Goal: Contribute content: Contribute content

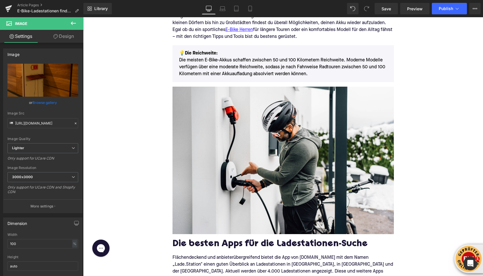
scroll to position [152, 0]
click at [6, 7] on icon at bounding box center [8, 7] width 7 height 4
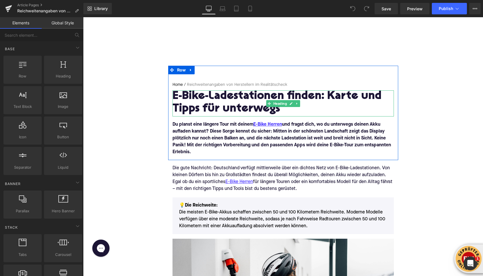
click at [203, 109] on h1 "E-Bike-Ladestationen finden: Karte und Tipps für unterwegs" at bounding box center [282, 102] width 221 height 25
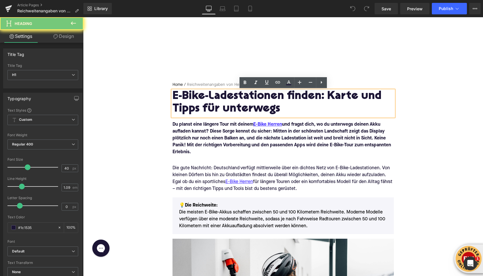
click at [203, 109] on h1 "E-Bike-Ladestationen finden: Karte und Tipps für unterwegs" at bounding box center [282, 102] width 221 height 25
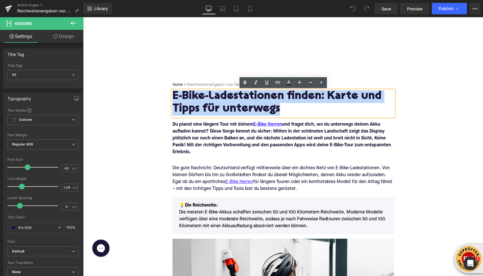
paste div
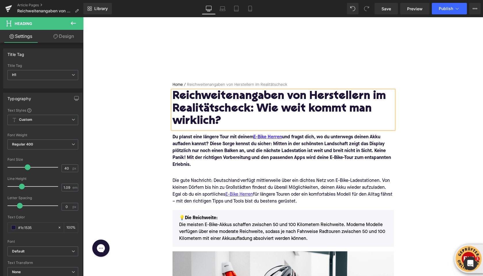
click at [192, 160] on font "Du planst eine längere Tour mit deinem E-Bike Herren und fragst dich, wo du unt…" at bounding box center [281, 151] width 218 height 32
click at [192, 159] on font "Du planst eine längere Tour mit deinem E-Bike Herren und fragst dich, wo du unt…" at bounding box center [281, 151] width 218 height 32
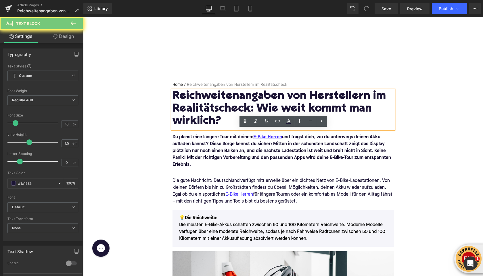
click at [192, 159] on font "Du planst eine längere Tour mit deinem E-Bike Herren und fragst dich, wo du unt…" at bounding box center [281, 151] width 218 height 32
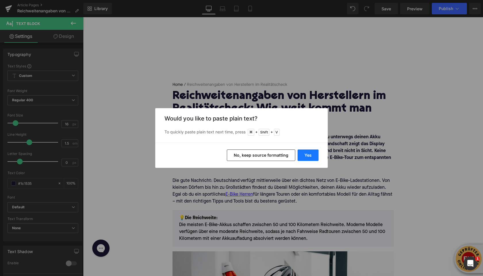
click at [308, 156] on button "Yes" at bounding box center [307, 155] width 21 height 11
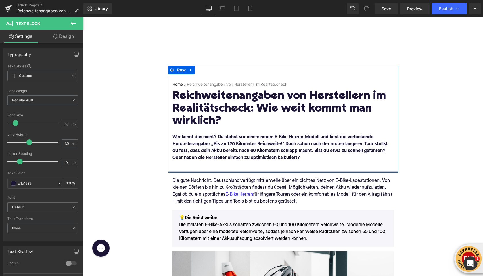
click at [200, 171] on div at bounding box center [283, 171] width 230 height 1
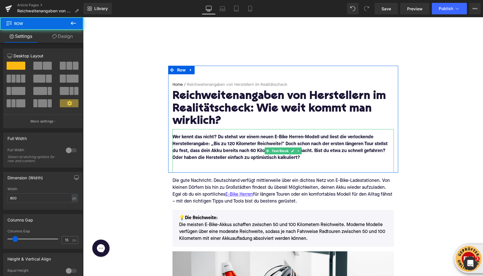
click at [198, 168] on div "Wer kennt das nicht? Du stehst vor einem neuen E-Bike Herren-Modell und liest d…" at bounding box center [282, 151] width 221 height 44
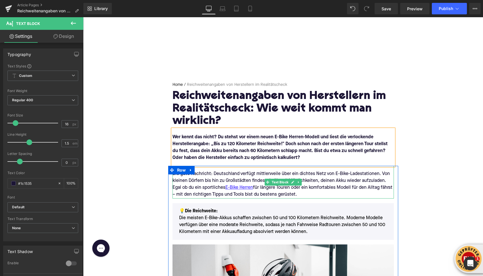
click at [215, 177] on div "Die gute Nachricht: Deutschland verfügt mittlerweile über ein dichtes Netz von …" at bounding box center [282, 185] width 221 height 28
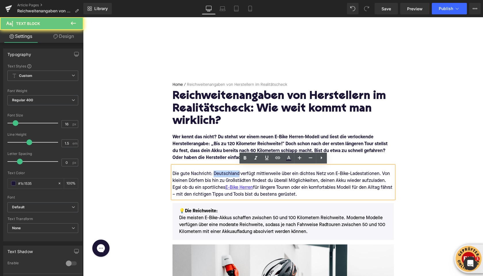
click at [215, 177] on div "Die gute Nachricht: Deutschland verfügt mittlerweile über ein dichtes Netz von …" at bounding box center [282, 185] width 221 height 28
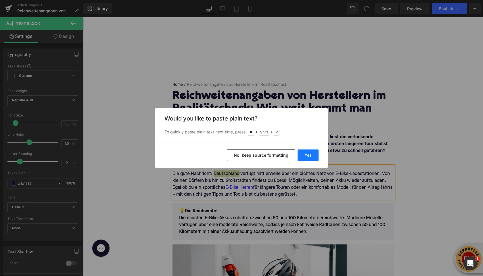
drag, startPoint x: 313, startPoint y: 159, endPoint x: 230, endPoint y: 141, distance: 84.8
click at [313, 159] on button "Yes" at bounding box center [307, 155] width 21 height 11
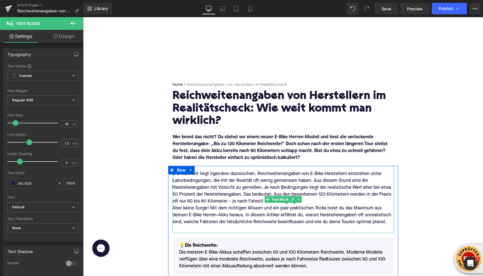
click at [310, 199] on div "Die Wahrheit liegt irgendwo dazwischen. Reichweitenangaben von E-Bike-Herstelle…" at bounding box center [282, 188] width 221 height 34
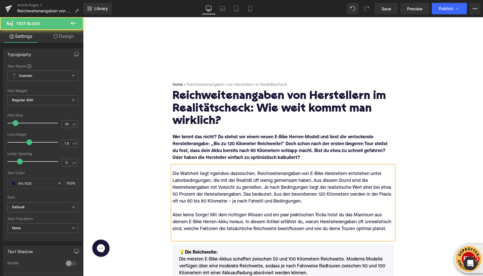
click at [211, 235] on div at bounding box center [282, 236] width 221 height 7
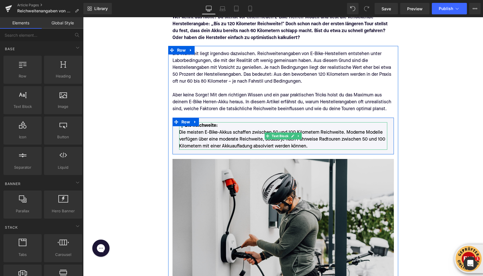
scroll to position [126, 0]
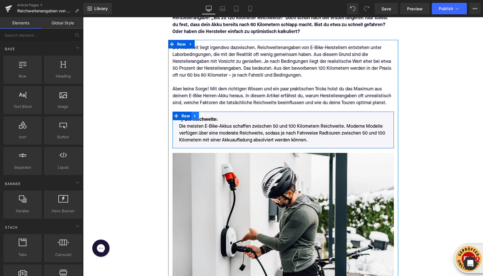
click at [194, 116] on icon at bounding box center [194, 116] width 1 height 3
click at [209, 114] on icon at bounding box center [210, 116] width 4 height 4
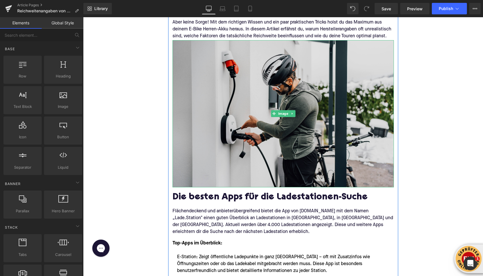
scroll to position [227, 0]
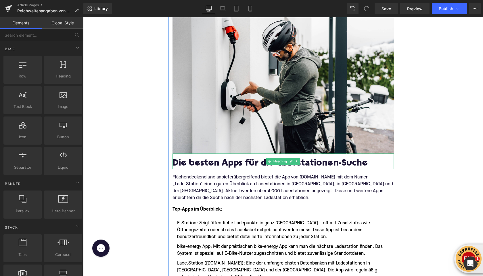
click at [193, 167] on h2 "Die besten Apps für die Ladestationen-Suche" at bounding box center [282, 164] width 221 height 10
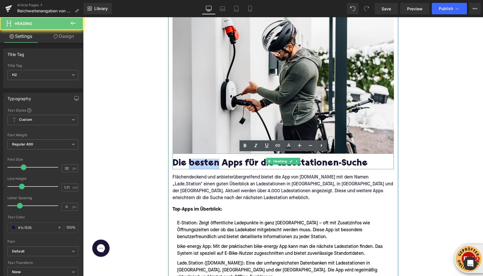
click at [193, 167] on h2 "Die besten Apps für die Ladestationen-Suche" at bounding box center [282, 164] width 221 height 10
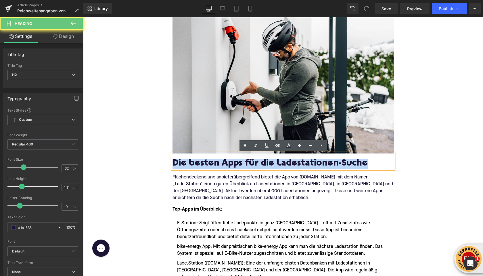
click at [193, 167] on h2 "Die besten Apps für die Ladestationen-Suche" at bounding box center [282, 164] width 221 height 10
paste div
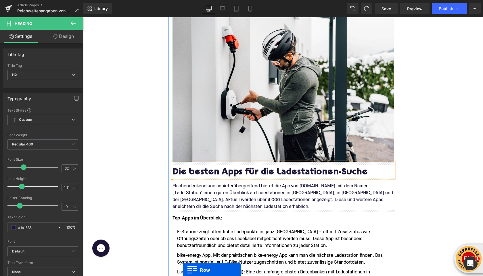
scroll to position [283, 0]
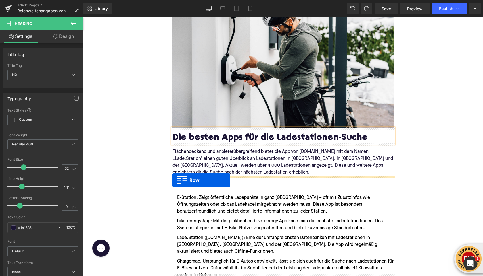
drag, startPoint x: 176, startPoint y: 113, endPoint x: 173, endPoint y: 180, distance: 66.7
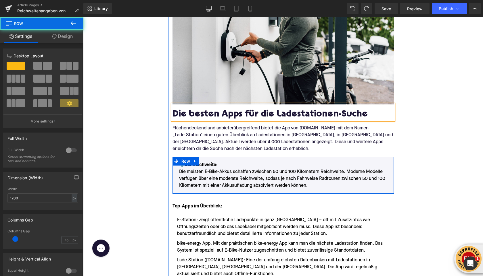
scroll to position [259, 0]
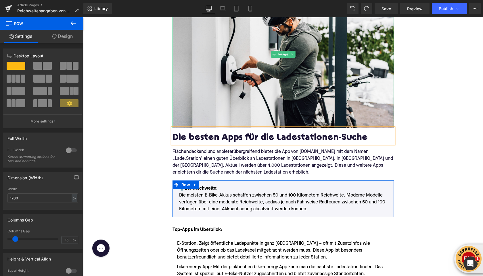
click at [207, 159] on p "Flächendeckend und anbieterübergreifend bietet die App von Fahrrad.de mit dem N…" at bounding box center [282, 162] width 221 height 28
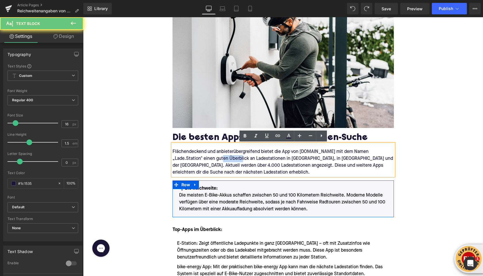
click at [207, 159] on p "Flächendeckend und anbieterübergreifend bietet die App von Fahrrad.de mit dem N…" at bounding box center [282, 162] width 221 height 28
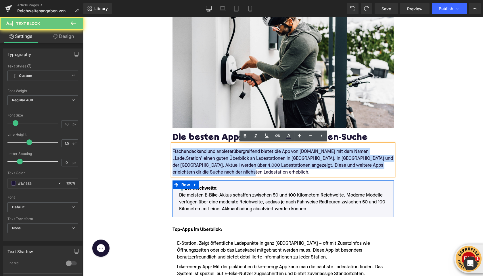
click at [207, 159] on p "Flächendeckend und anbieterübergreifend bietet die App von Fahrrad.de mit dem N…" at bounding box center [282, 162] width 221 height 28
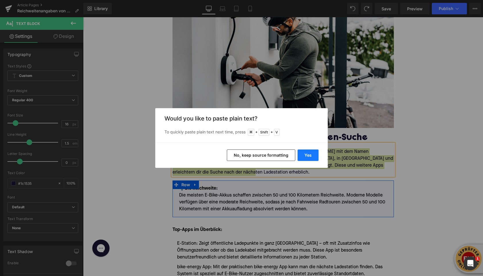
click at [305, 157] on button "Yes" at bounding box center [307, 155] width 21 height 11
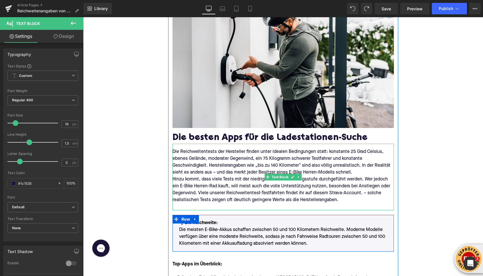
click at [356, 170] on p "Die Reichweitentests der Hersteller finden unter idealen Bedingungen statt: kon…" at bounding box center [282, 162] width 221 height 28
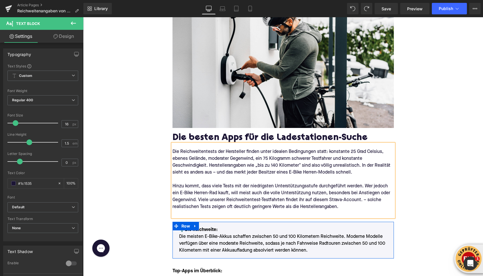
click at [243, 213] on p at bounding box center [282, 214] width 221 height 7
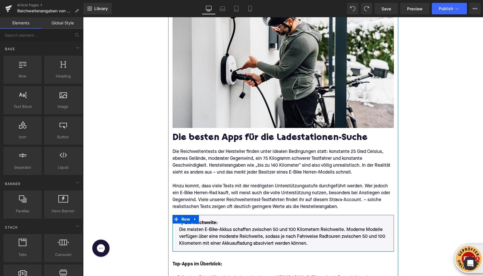
click at [184, 142] on h2 "Die besten Apps für die Ladestationen-Suche" at bounding box center [282, 138] width 221 height 10
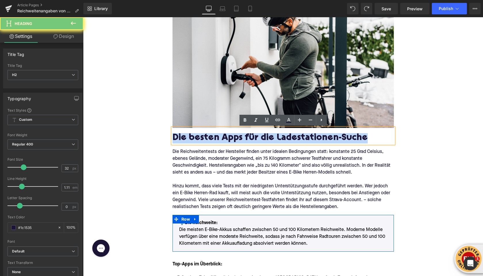
click at [184, 142] on h2 "Die besten Apps für die Ladestationen-Suche" at bounding box center [282, 138] width 221 height 10
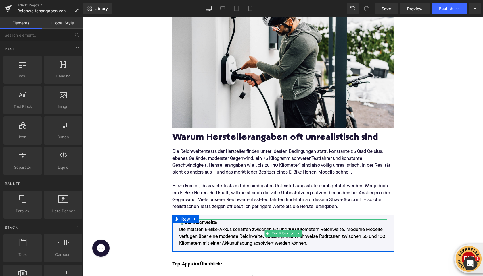
click at [204, 239] on p "💡Die Reichweite: Die meisten E-Bike-Akkus schaffen zwischen 50 und 100 Kilomete…" at bounding box center [283, 234] width 208 height 28
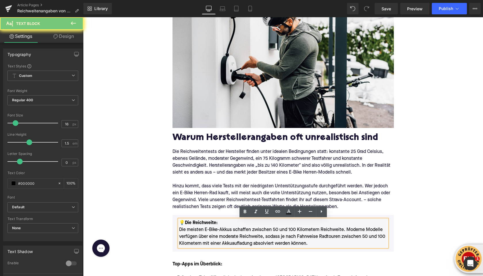
click at [204, 239] on p "💡Die Reichweite: Die meisten E-Bike-Akkus schaffen zwischen 50 und 100 Kilomete…" at bounding box center [283, 234] width 208 height 28
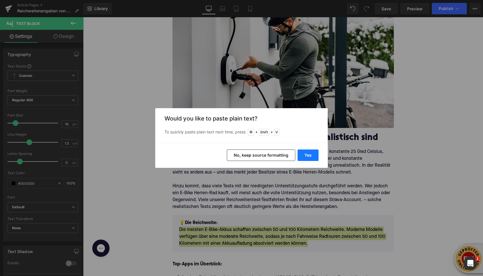
click at [304, 157] on button "Yes" at bounding box center [307, 155] width 21 height 11
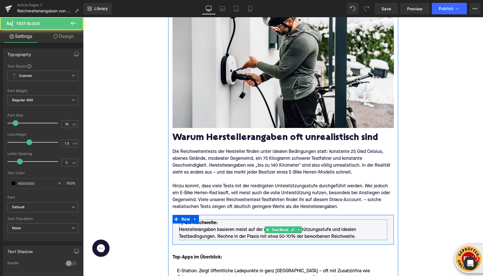
click at [207, 223] on font "💡Die Reichweite:" at bounding box center [198, 223] width 38 height 5
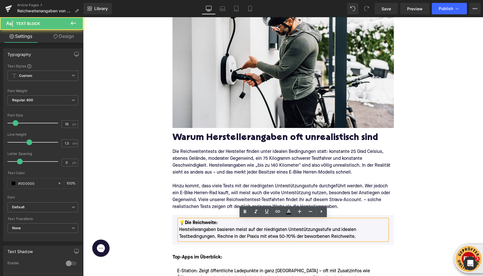
click at [188, 223] on font "💡Die Reichweite:" at bounding box center [198, 223] width 38 height 5
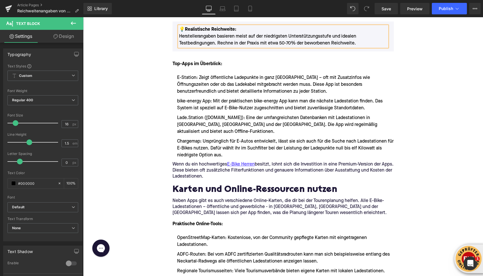
scroll to position [454, 0]
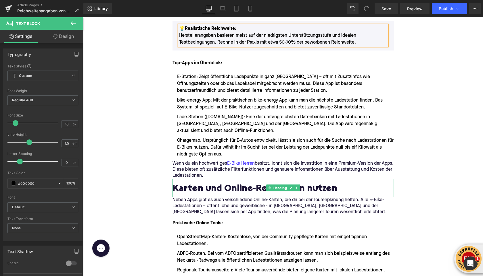
click at [200, 184] on h2 "Karten und Online-Ressourcen nutzen" at bounding box center [282, 189] width 221 height 10
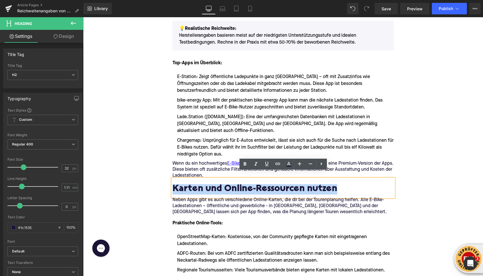
paste div
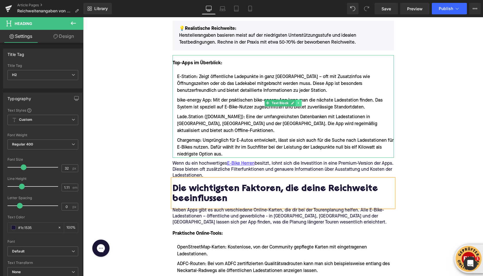
click at [298, 102] on icon at bounding box center [298, 102] width 3 height 3
click at [300, 102] on icon at bounding box center [301, 102] width 3 height 3
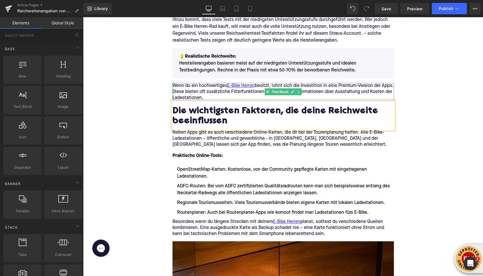
scroll to position [421, 0]
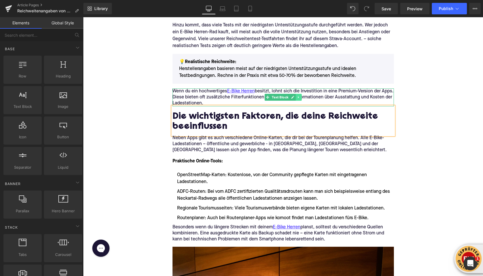
click at [299, 97] on icon at bounding box center [298, 97] width 3 height 3
click at [300, 97] on icon at bounding box center [301, 97] width 3 height 3
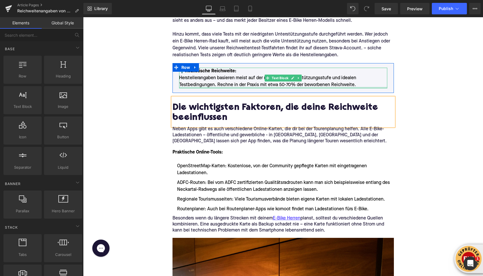
scroll to position [416, 0]
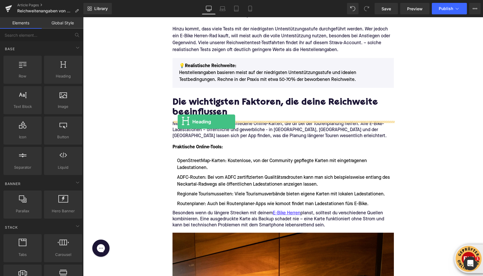
drag, startPoint x: 134, startPoint y: 91, endPoint x: 180, endPoint y: 121, distance: 54.3
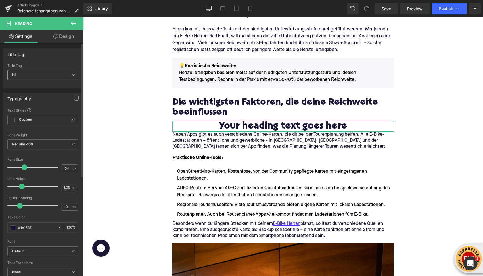
click at [39, 73] on span "H1" at bounding box center [42, 75] width 71 height 10
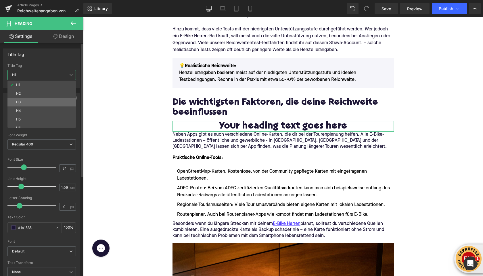
click at [33, 101] on li "H3" at bounding box center [42, 102] width 71 height 9
type input "24"
type input "1.29"
type input "100"
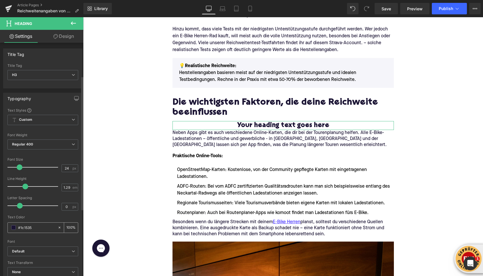
scroll to position [174, 0]
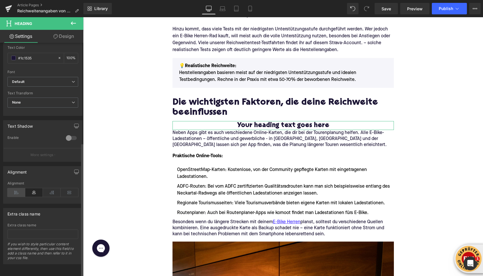
click at [14, 190] on icon at bounding box center [16, 192] width 18 height 9
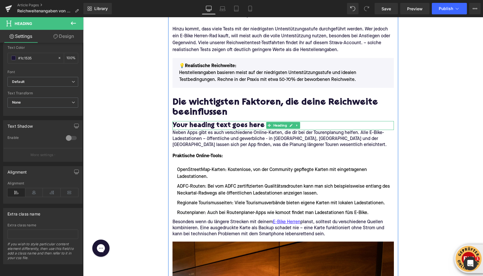
click at [183, 126] on h3 "Your heading text goes here" at bounding box center [282, 125] width 221 height 9
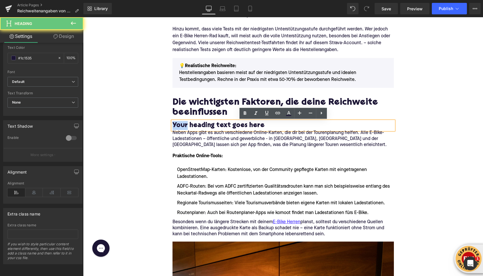
click at [183, 126] on h3 "Your heading text goes here" at bounding box center [282, 125] width 221 height 9
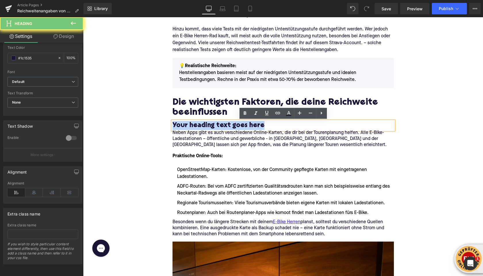
paste div
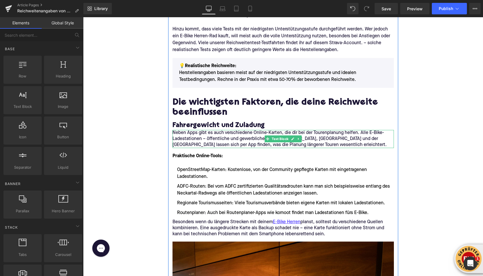
click at [190, 136] on p "Neben Apps gibt es auch verschiedene Online-Karten, die dir bei der Tourenplanu…" at bounding box center [282, 139] width 221 height 18
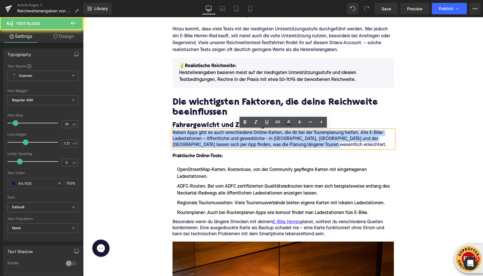
click at [190, 136] on p "Neben Apps gibt es auch verschiedene Online-Karten, die dir bei der Tourenplanu…" at bounding box center [282, 139] width 221 height 18
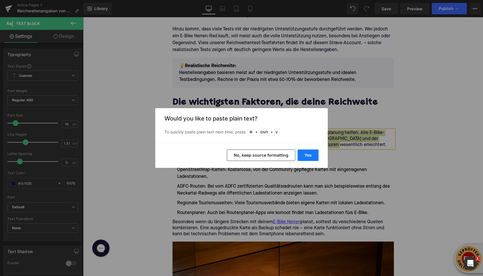
click at [312, 158] on button "Yes" at bounding box center [307, 155] width 21 height 11
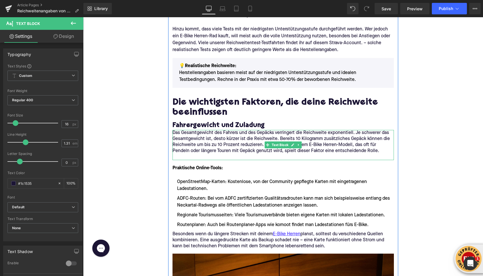
click at [188, 155] on p at bounding box center [282, 157] width 221 height 6
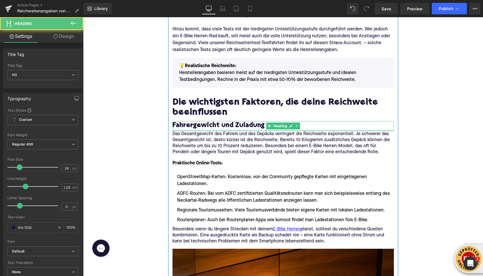
click at [232, 130] on div at bounding box center [282, 130] width 221 height 1
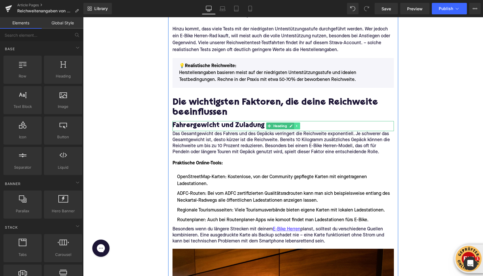
click at [296, 126] on icon at bounding box center [296, 126] width 1 height 2
click at [296, 126] on link at bounding box center [294, 126] width 6 height 7
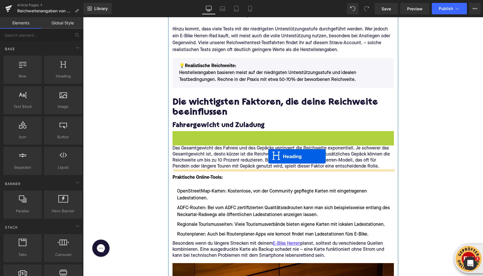
drag, startPoint x: 268, startPoint y: 136, endPoint x: 268, endPoint y: 157, distance: 21.0
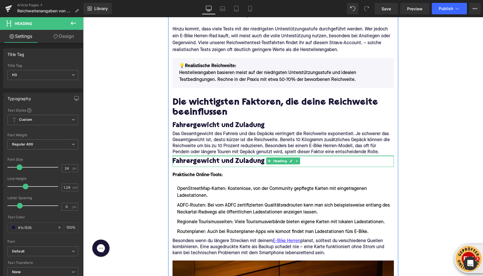
click at [228, 158] on div "Fahrergewicht und Zuladung Heading" at bounding box center [282, 161] width 221 height 12
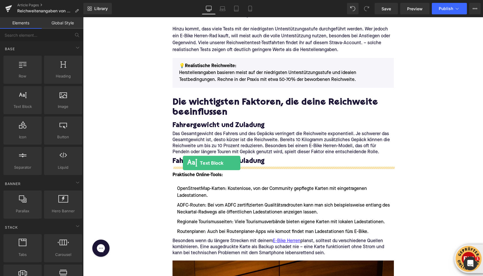
drag, startPoint x: 108, startPoint y: 113, endPoint x: 183, endPoint y: 163, distance: 90.1
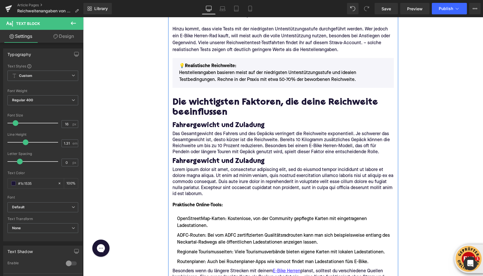
click at [192, 160] on h3 "Fahrergewicht und Zuladung" at bounding box center [282, 161] width 221 height 9
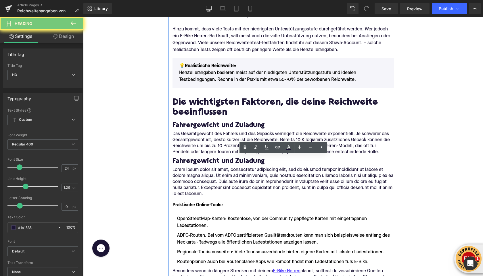
click at [192, 160] on h3 "Fahrergewicht und Zuladung" at bounding box center [282, 161] width 221 height 9
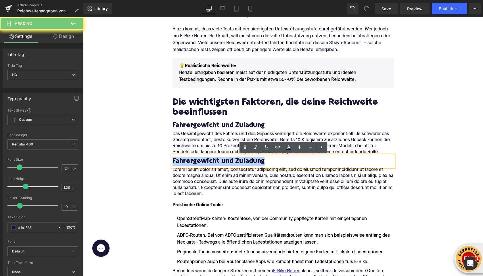
paste div
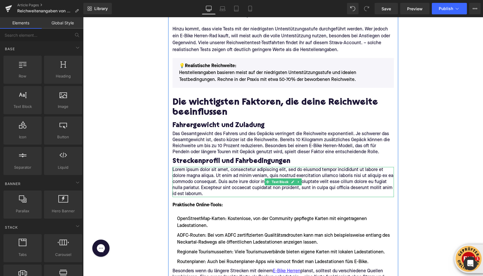
click at [209, 188] on p "Lorem ipsum dolor sit amet, consectetur adipiscing elit, sed do eiusmod tempor …" at bounding box center [282, 182] width 221 height 30
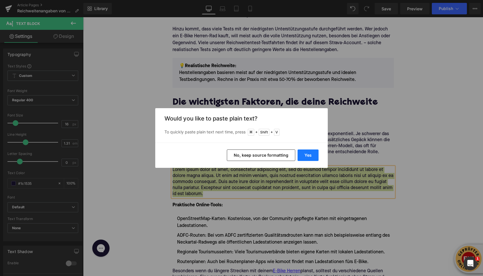
click at [302, 153] on button "Yes" at bounding box center [307, 155] width 21 height 11
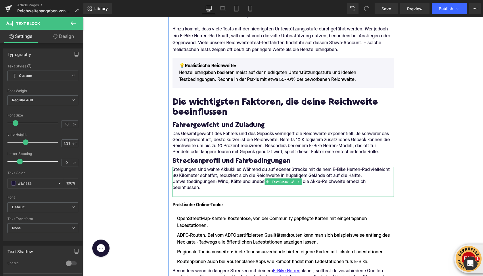
click at [185, 196] on div at bounding box center [282, 196] width 221 height 1
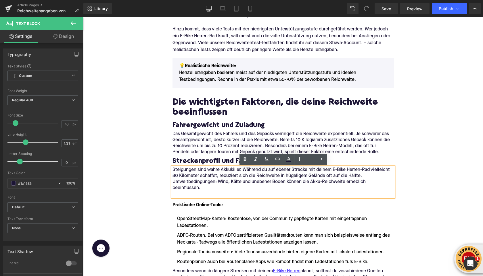
click at [181, 194] on p at bounding box center [282, 194] width 221 height 6
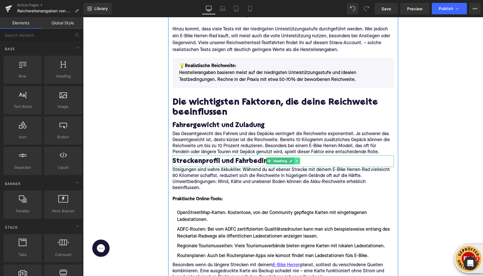
click at [296, 160] on icon at bounding box center [296, 160] width 3 height 3
click at [295, 160] on link at bounding box center [294, 161] width 6 height 7
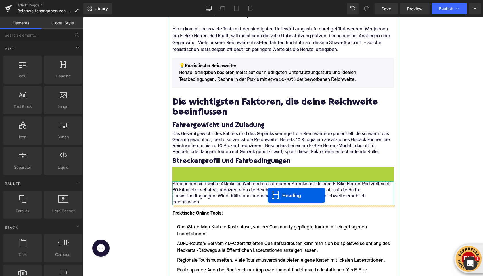
drag, startPoint x: 268, startPoint y: 173, endPoint x: 267, endPoint y: 196, distance: 22.4
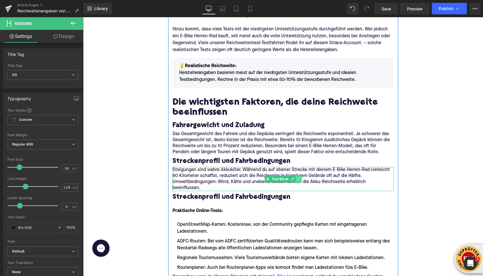
click at [299, 178] on icon at bounding box center [298, 179] width 3 height 3
click at [296, 178] on icon at bounding box center [295, 179] width 3 height 3
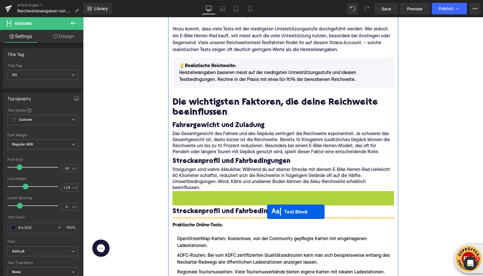
drag, startPoint x: 267, startPoint y: 203, endPoint x: 267, endPoint y: 212, distance: 8.9
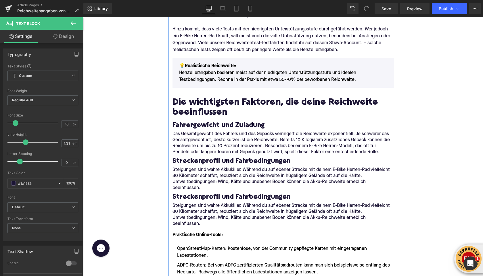
click at [227, 195] on h3 "Streckenprofil und Fahrbedingungen" at bounding box center [282, 197] width 221 height 9
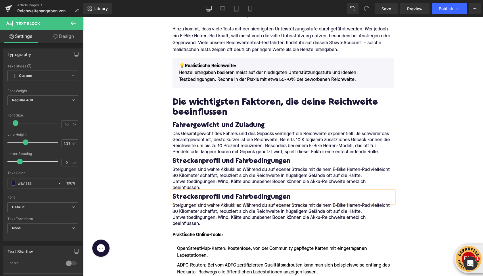
click at [227, 195] on h3 "Streckenprofil und Fahrbedingungen" at bounding box center [282, 197] width 221 height 9
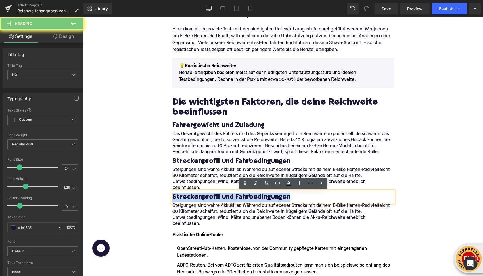
paste div
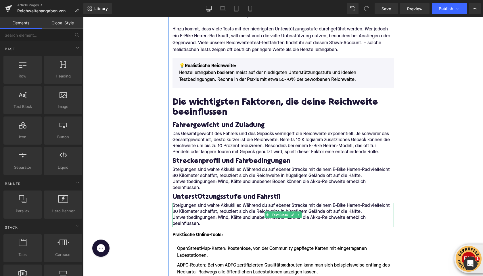
click at [195, 213] on p "Steigungen sind wahre Akkukiller. Während du auf ebener Strecke mit deinem E-Bi…" at bounding box center [282, 215] width 221 height 24
click at [196, 213] on p "Steigungen sind wahre Akkukiller. Während du auf ebener Strecke mit deinem E-Bi…" at bounding box center [282, 215] width 221 height 24
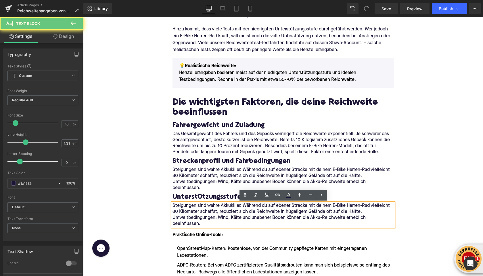
click at [196, 213] on p "Steigungen sind wahre Akkukiller. Während du auf ebener Strecke mit deinem E-Bi…" at bounding box center [282, 215] width 221 height 24
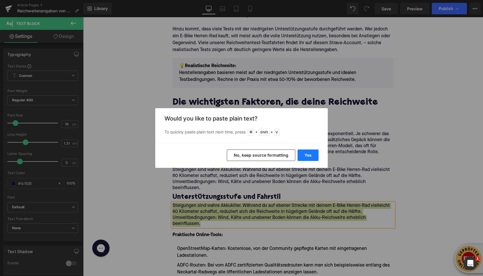
click at [308, 154] on button "Yes" at bounding box center [307, 155] width 21 height 11
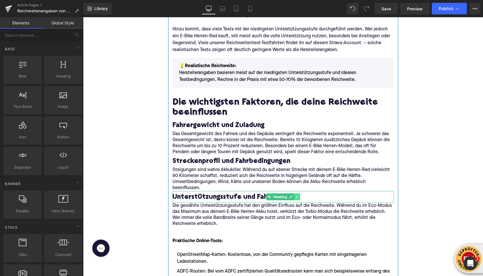
click at [297, 196] on icon at bounding box center [296, 196] width 3 height 3
click at [294, 198] on icon at bounding box center [293, 196] width 3 height 3
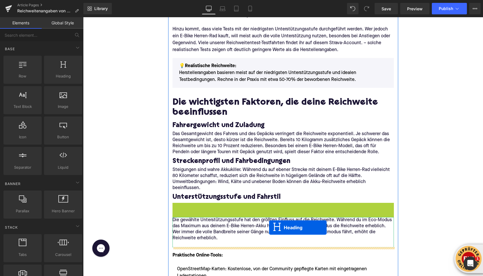
drag, startPoint x: 269, startPoint y: 210, endPoint x: 269, endPoint y: 228, distance: 18.1
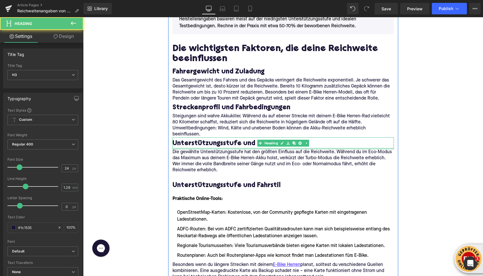
scroll to position [474, 0]
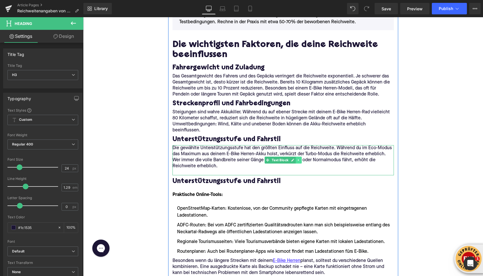
click at [298, 160] on icon at bounding box center [298, 160] width 1 height 2
click at [297, 161] on icon at bounding box center [295, 160] width 3 height 3
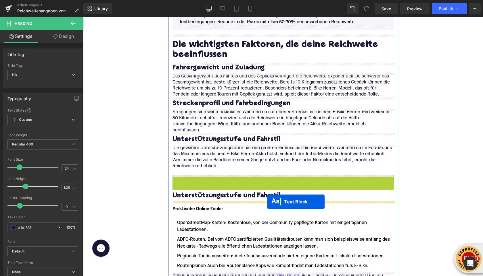
drag, startPoint x: 267, startPoint y: 190, endPoint x: 267, endPoint y: 201, distance: 10.9
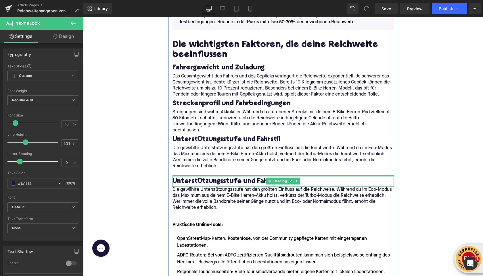
click at [184, 171] on p at bounding box center [282, 172] width 221 height 6
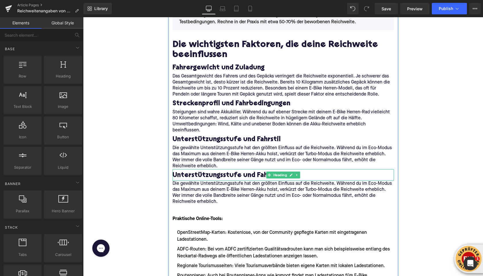
click at [200, 177] on h3 "Unterstützungsstufe und Fahrstil" at bounding box center [282, 175] width 221 height 9
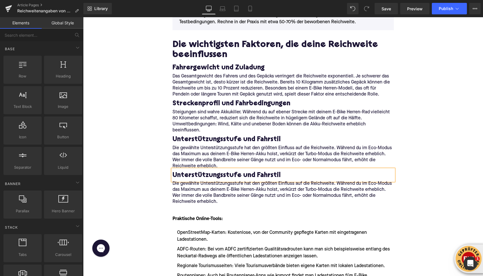
click at [200, 177] on h3 "Unterstützungsstufe und Fahrstil" at bounding box center [282, 175] width 221 height 9
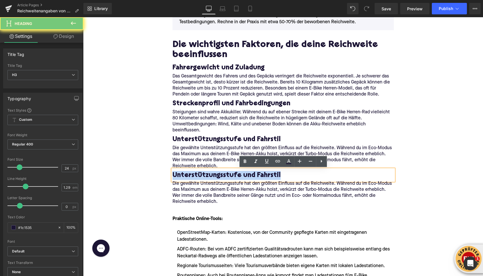
paste div
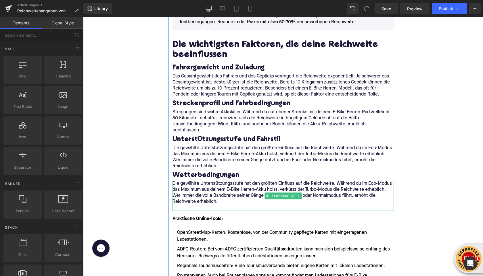
click at [190, 191] on p "Die gewählte Unterstützungsstufe hat den größten Einfluss auf die Reichweite. W…" at bounding box center [282, 193] width 221 height 24
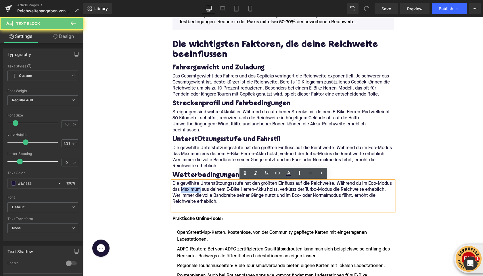
click at [190, 191] on p "Die gewählte Unterstützungsstufe hat den größten Einfluss auf die Reichweite. W…" at bounding box center [282, 193] width 221 height 24
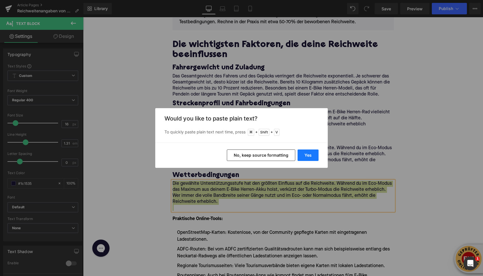
click at [301, 154] on button "Yes" at bounding box center [307, 155] width 21 height 11
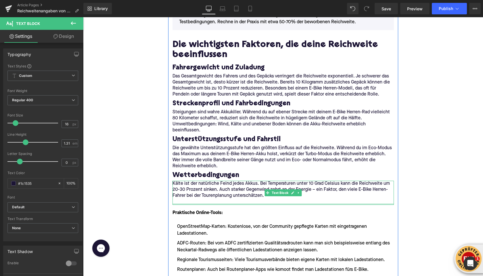
click at [209, 204] on div "Kälte ist der natürliche Feind jedes Akkus. Bei Temperaturen unter 10 Grad Cels…" at bounding box center [282, 193] width 221 height 24
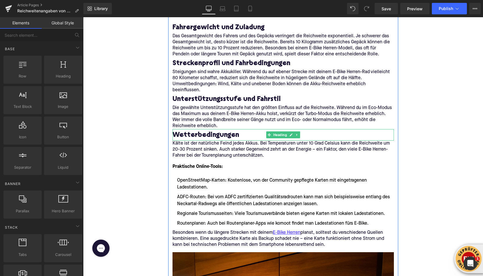
scroll to position [520, 0]
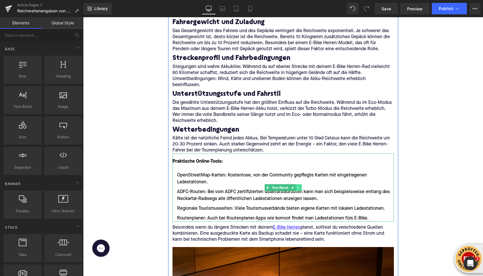
click at [297, 189] on icon at bounding box center [298, 187] width 3 height 3
click at [301, 187] on icon at bounding box center [301, 187] width 3 height 3
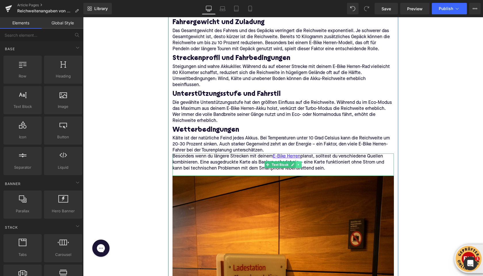
click at [297, 165] on icon at bounding box center [298, 164] width 3 height 3
click at [301, 165] on icon at bounding box center [301, 164] width 3 height 3
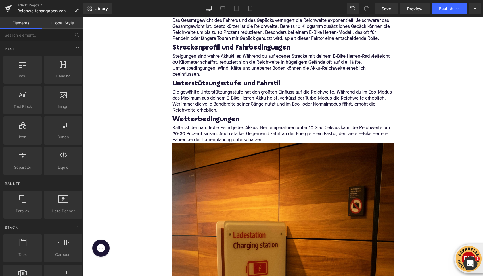
scroll to position [533, 0]
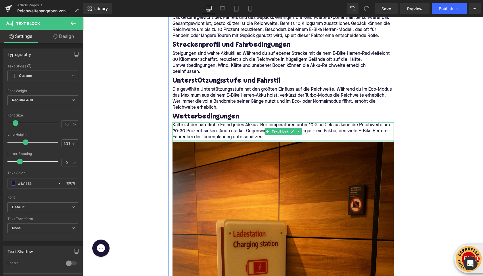
click at [242, 141] on div at bounding box center [282, 141] width 221 height 2
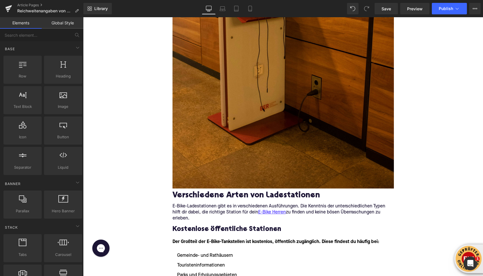
scroll to position [828, 0]
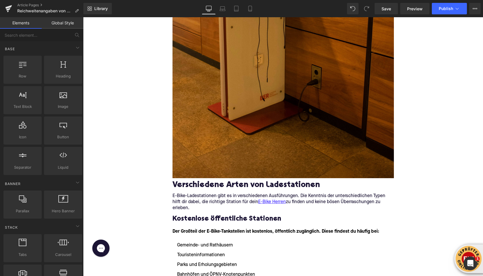
click at [182, 185] on h2 "Verschiedene Arten von Ladestationen" at bounding box center [282, 185] width 221 height 9
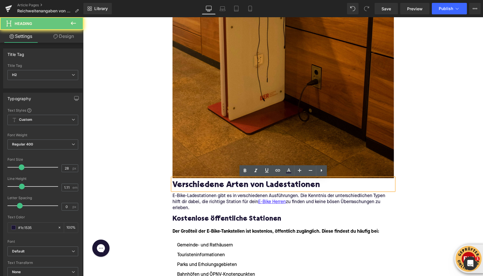
click at [182, 185] on h2 "Verschiedene Arten von Ladestationen" at bounding box center [282, 185] width 221 height 9
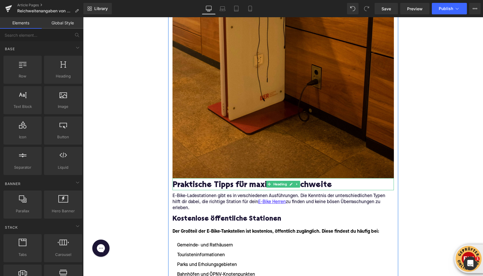
click at [184, 188] on h2 "Praktische Tipps für maximale Reichweite" at bounding box center [282, 185] width 221 height 9
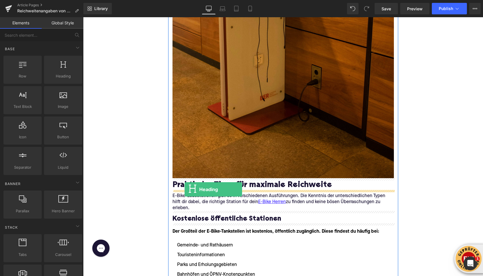
drag, startPoint x: 144, startPoint y: 91, endPoint x: 184, endPoint y: 189, distance: 106.0
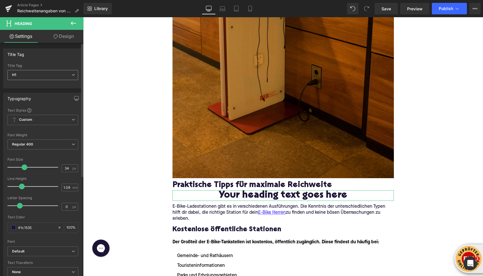
click at [29, 77] on span "H1" at bounding box center [42, 75] width 71 height 10
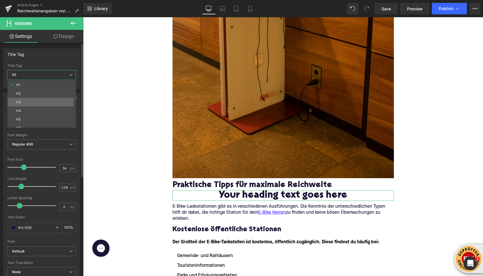
click at [27, 104] on li "H3" at bounding box center [42, 102] width 71 height 9
type input "24"
type input "1.29"
type input "100"
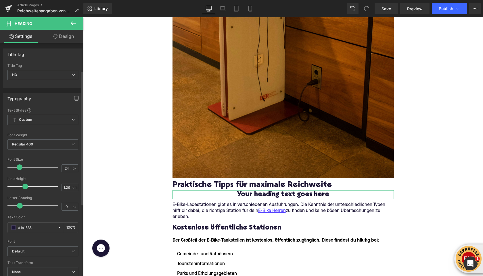
scroll to position [174, 0]
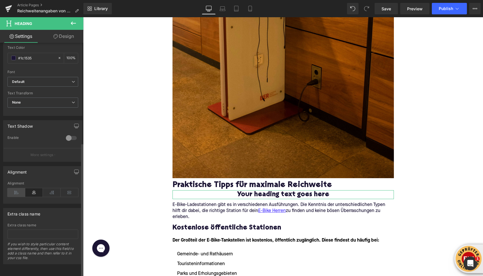
click at [16, 188] on icon at bounding box center [16, 192] width 18 height 9
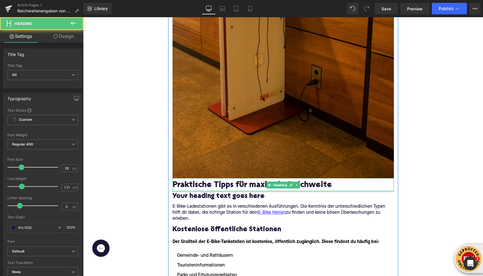
click at [183, 192] on div at bounding box center [282, 191] width 221 height 2
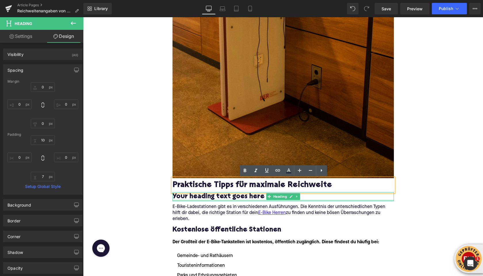
click at [186, 200] on div at bounding box center [282, 200] width 221 height 1
click at [186, 200] on h3 "Your heading text goes here" at bounding box center [282, 196] width 221 height 9
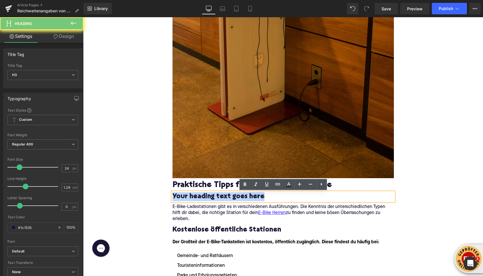
paste div
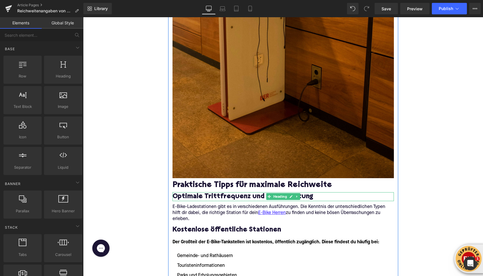
click at [186, 208] on p "E-Bike-Ladestationen gibt es in verschiedenen Ausführungen. Die Kenntnis der un…" at bounding box center [282, 213] width 221 height 18
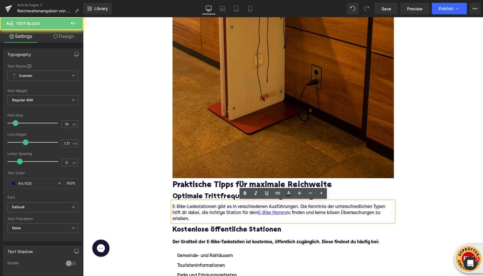
click at [186, 208] on p "E-Bike-Ladestationen gibt es in verschiedenen Ausführungen. Die Kenntnis der un…" at bounding box center [282, 213] width 221 height 18
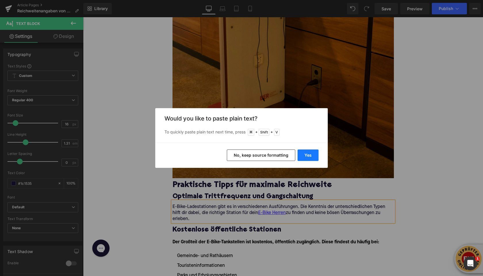
click at [305, 151] on button "Yes" at bounding box center [307, 155] width 21 height 11
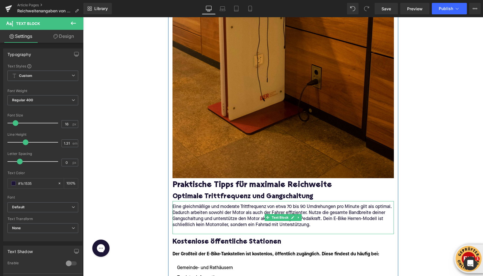
click at [178, 232] on p at bounding box center [282, 231] width 221 height 6
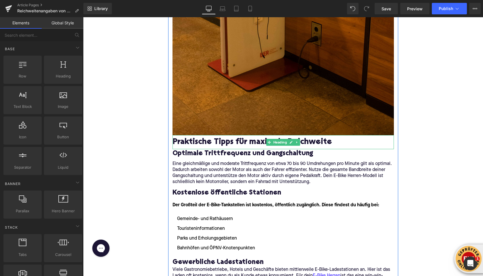
scroll to position [873, 0]
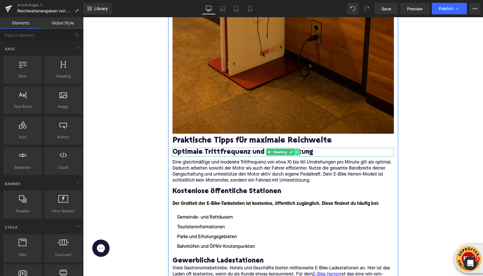
click at [296, 152] on icon at bounding box center [296, 152] width 3 height 3
click at [295, 152] on icon at bounding box center [293, 152] width 3 height 3
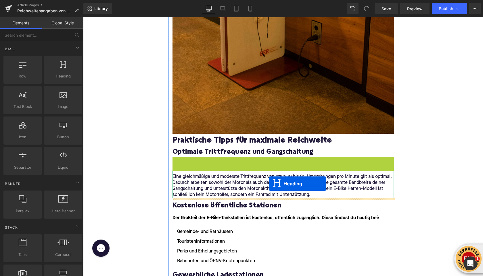
drag, startPoint x: 269, startPoint y: 162, endPoint x: 255, endPoint y: 183, distance: 24.5
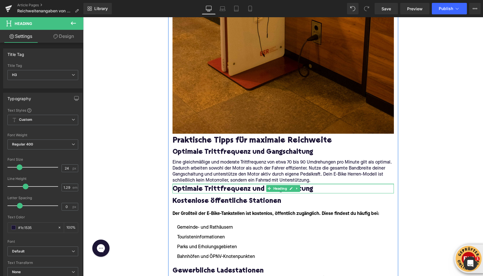
drag, startPoint x: 211, startPoint y: 184, endPoint x: 205, endPoint y: 192, distance: 9.7
click at [211, 186] on div "Optimale Trittfrequenz und Gangschaltung Heading" at bounding box center [282, 189] width 221 height 10
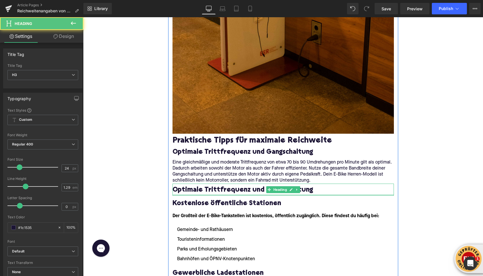
drag, startPoint x: 181, startPoint y: 193, endPoint x: 157, endPoint y: 184, distance: 25.6
click at [181, 195] on div at bounding box center [282, 194] width 221 height 1
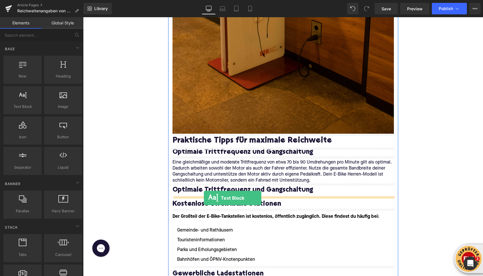
drag, startPoint x: 102, startPoint y: 116, endPoint x: 204, endPoint y: 198, distance: 130.7
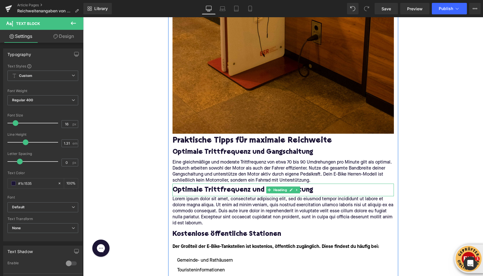
click at [195, 191] on h3 "Optimale Trittfrequenz und Gangschaltung" at bounding box center [282, 190] width 221 height 9
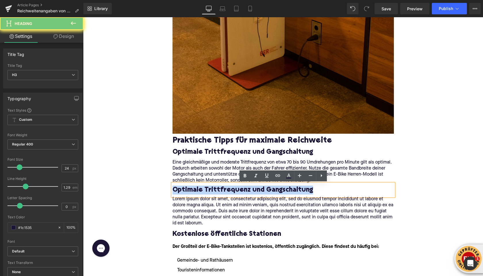
paste div
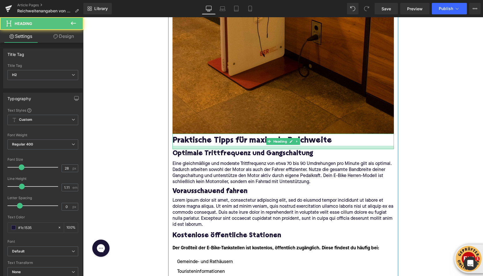
click at [180, 148] on div at bounding box center [282, 147] width 221 height 3
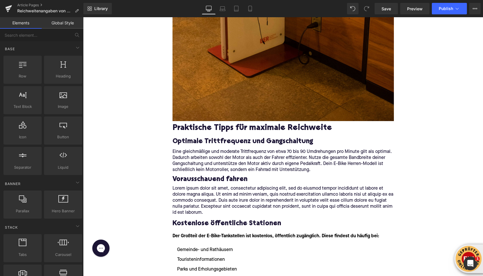
scroll to position [889, 0]
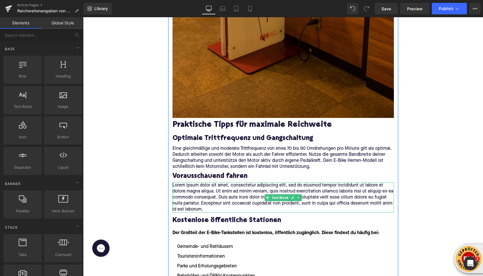
click at [184, 194] on p "Lorem ipsum dolor sit amet, consectetur adipiscing elit, sed do eiusmod tempor …" at bounding box center [282, 198] width 221 height 30
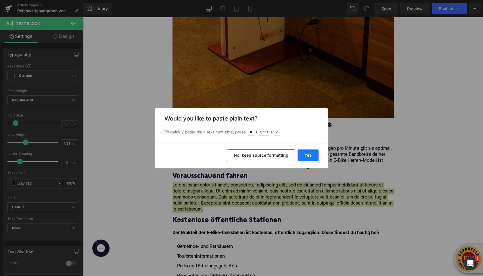
click at [313, 157] on button "Yes" at bounding box center [307, 155] width 21 height 11
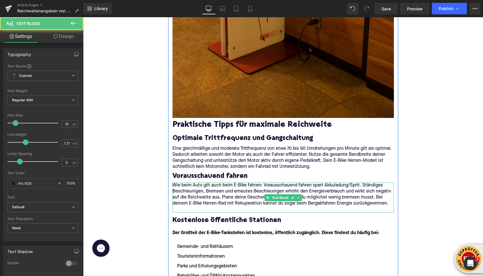
click at [181, 206] on p "Wie beim Auto gilt auch beim E-Bike fahren: Vorausschauend fahren spart Akkulad…" at bounding box center [282, 195] width 221 height 24
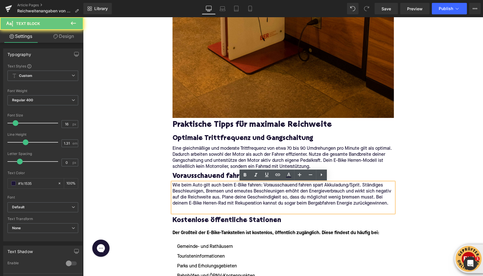
click at [181, 209] on p at bounding box center [282, 210] width 221 height 6
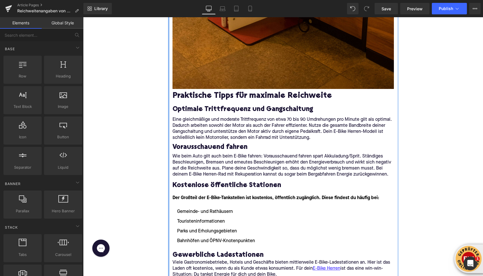
scroll to position [927, 0]
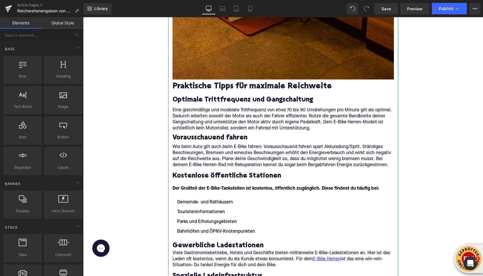
click at [185, 178] on h3 "Kostenlose öffentliche Stationen" at bounding box center [282, 176] width 221 height 9
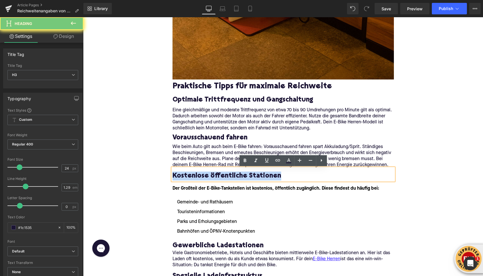
paste div
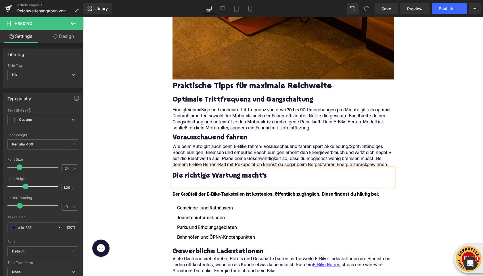
click at [178, 183] on div at bounding box center [282, 184] width 221 height 6
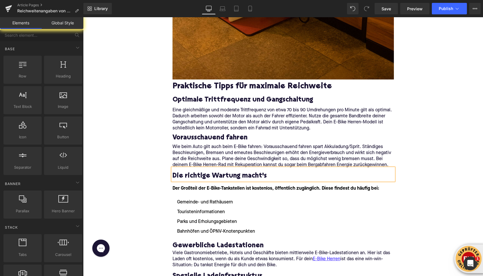
click at [147, 175] on div "Home / Reichweitenangaben von Herstellern im Realitätscheck Breadcrumbs Reichwe…" at bounding box center [283, 256] width 400 height 2235
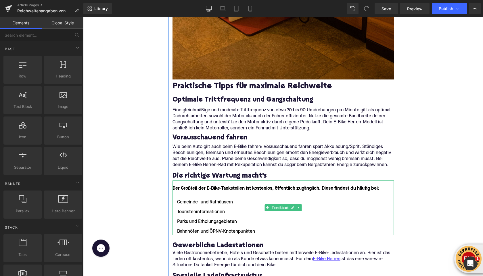
click at [178, 188] on font "Der Großteil der E-Bike-Tankstellen ist kostenlos, öffentlich zugänglich. Diese…" at bounding box center [275, 188] width 207 height 5
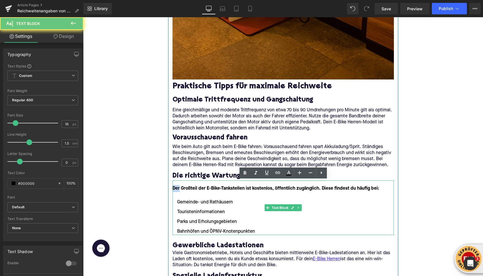
click at [178, 188] on font "Der Großteil der E-Bike-Tankstellen ist kostenlos, öffentlich zugänglich. Diese…" at bounding box center [275, 188] width 207 height 5
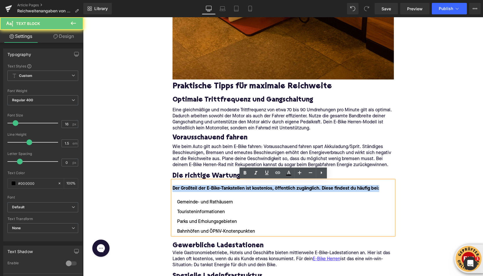
click at [178, 188] on font "Der Großteil der E-Bike-Tankstellen ist kostenlos, öffentlich zugänglich. Diese…" at bounding box center [275, 188] width 207 height 5
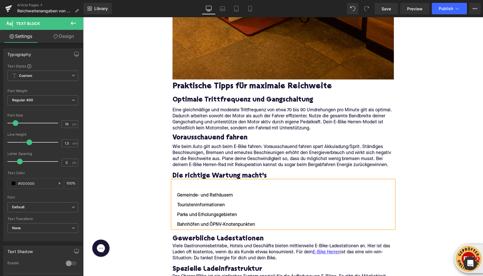
click at [176, 189] on p at bounding box center [282, 188] width 221 height 7
click at [175, 192] on p at bounding box center [282, 188] width 221 height 7
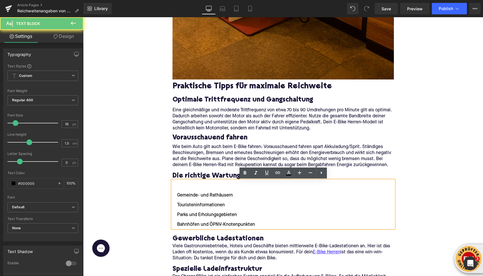
click at [176, 194] on li "Gemeinde- und Rathäusern" at bounding box center [282, 195] width 221 height 7
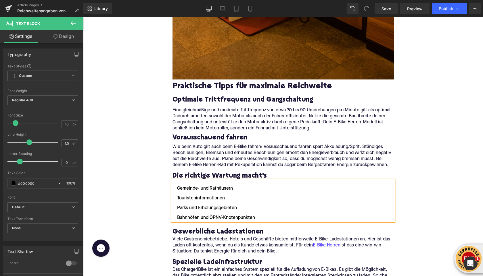
click at [149, 181] on div "Home / Reichweitenangaben von Herstellern im Realitätscheck Breadcrumbs Reichwe…" at bounding box center [283, 249] width 400 height 2221
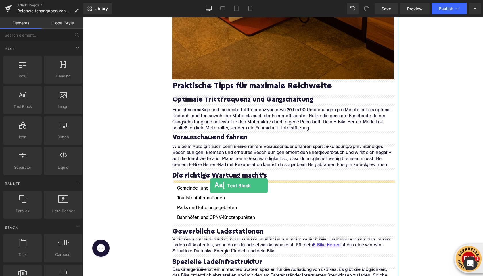
drag, startPoint x: 108, startPoint y: 124, endPoint x: 210, endPoint y: 186, distance: 119.8
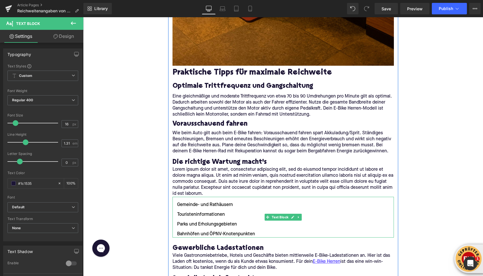
scroll to position [944, 0]
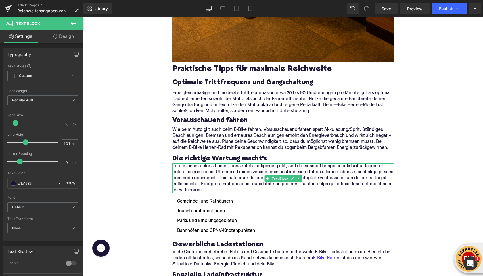
click at [188, 179] on p "Lorem ipsum dolor sit amet, consectetur adipiscing elit, sed do eiusmod tempor …" at bounding box center [282, 178] width 221 height 30
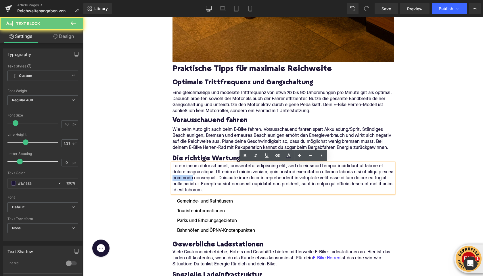
click at [188, 179] on p "Lorem ipsum dolor sit amet, consectetur adipiscing elit, sed do eiusmod tempor …" at bounding box center [282, 178] width 221 height 30
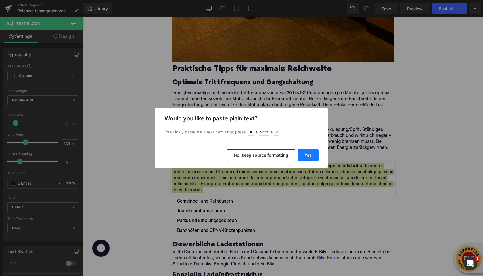
click at [307, 154] on button "Yes" at bounding box center [307, 155] width 21 height 11
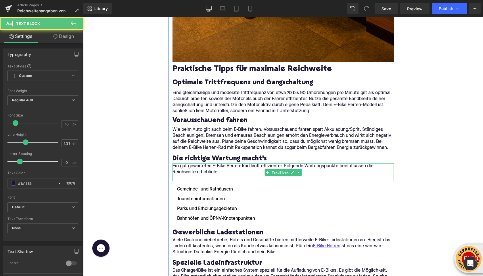
click at [193, 180] on p at bounding box center [282, 178] width 221 height 6
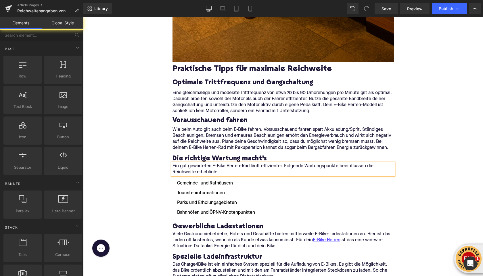
click at [135, 157] on div "Home / Reichweitenangaben von Herstellern im Realitätscheck Breadcrumbs Reichwe…" at bounding box center [283, 237] width 400 height 2233
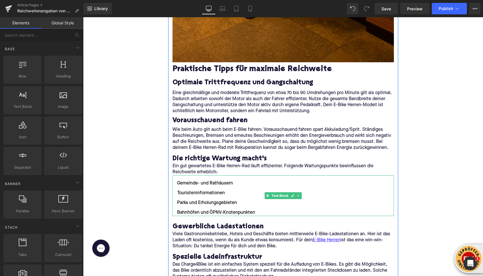
click at [191, 209] on li "Bahnhöfen und ÖPNV-Knotenpunkten" at bounding box center [282, 212] width 221 height 7
click at [192, 209] on li "Bahnhöfen und ÖPNV-Knotenpunkten" at bounding box center [282, 212] width 221 height 7
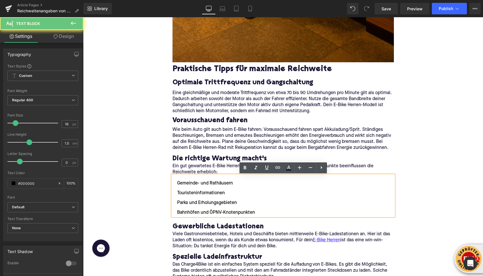
click at [254, 214] on li "Bahnhöfen und ÖPNV-Knotenpunkten" at bounding box center [282, 212] width 221 height 7
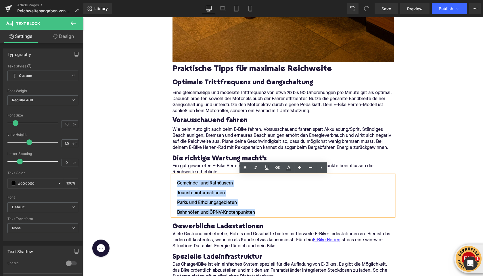
drag, startPoint x: 259, startPoint y: 214, endPoint x: 173, endPoint y: 184, distance: 91.6
click at [173, 184] on ul "Gemeinde- und Rathäusern Touristeninformationen Parks und Erholungsgebieten Bah…" at bounding box center [282, 198] width 221 height 36
copy ul "Gemeinde- und Rathäusern Touristeninformationen Parks und Erholungsgebieten Bah…"
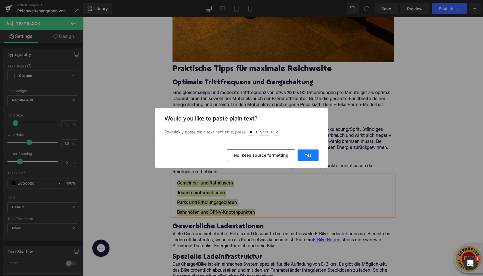
click at [304, 155] on button "Yes" at bounding box center [307, 155] width 21 height 11
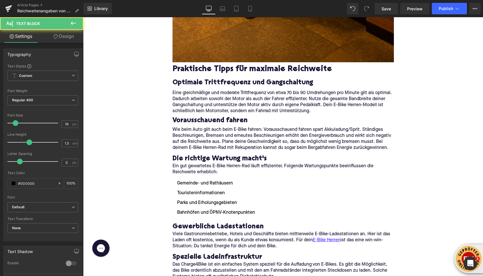
click at [205, 194] on li "Touristeninformationen" at bounding box center [282, 193] width 221 height 7
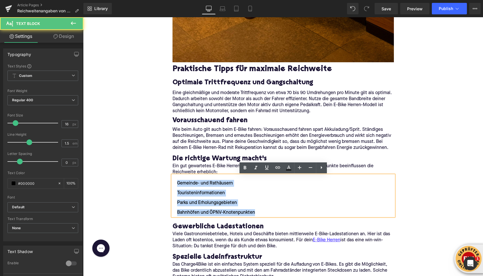
drag, startPoint x: 255, startPoint y: 214, endPoint x: 166, endPoint y: 185, distance: 93.8
click at [166, 185] on div "Home / Reichweitenangaben von Herstellern im Realitätscheck Breadcrumbs Reichwe…" at bounding box center [283, 237] width 400 height 2233
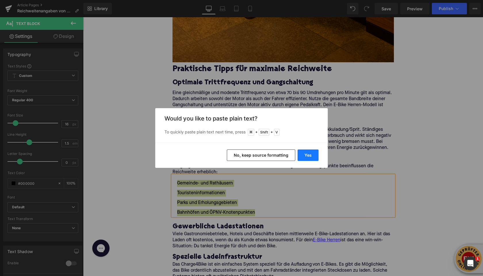
click at [313, 157] on button "Yes" at bounding box center [307, 155] width 21 height 11
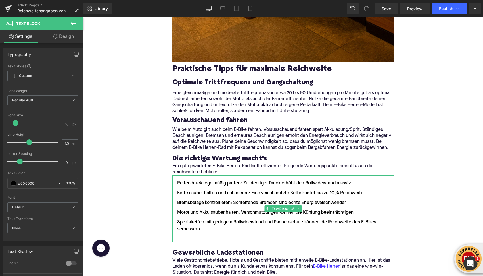
click at [191, 236] on ul "Reifendruck regelmäßig prüfen: Zu niedriger Druck erhöht den Rollwiderstand mas…" at bounding box center [282, 211] width 221 height 63
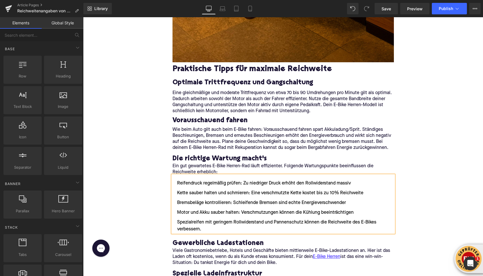
click at [148, 220] on div "Home / Reichweitenangaben von Herstellern im Realitätscheck Breadcrumbs Reichwe…" at bounding box center [283, 246] width 400 height 2250
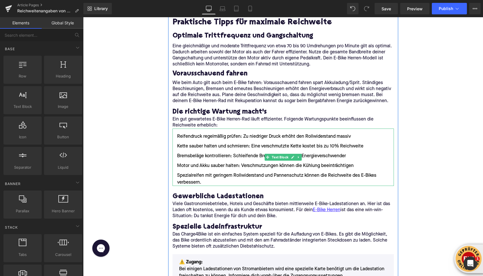
scroll to position [993, 0]
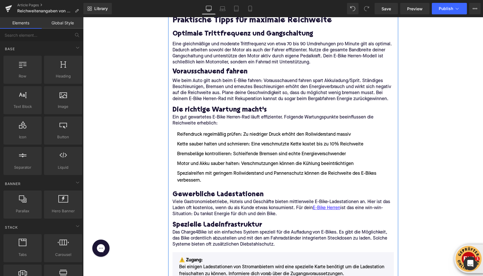
click at [187, 188] on div "Gewerbliche Ladestationen Heading" at bounding box center [282, 193] width 221 height 12
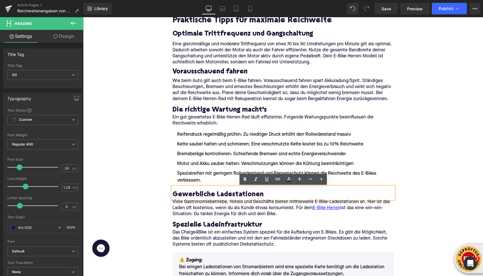
click at [154, 178] on div "Home / Reichweitenangaben von Herstellern im Realitätscheck Breadcrumbs Reichwe…" at bounding box center [283, 198] width 400 height 2250
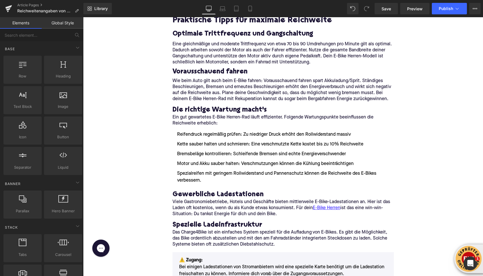
click at [184, 196] on h3 "Gewerbliche Ladestationen" at bounding box center [282, 194] width 221 height 9
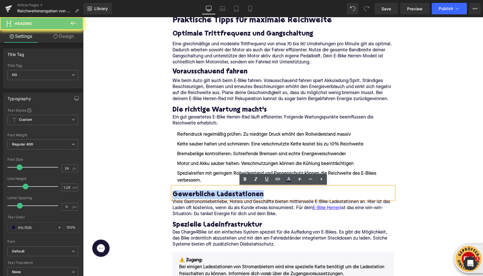
paste div
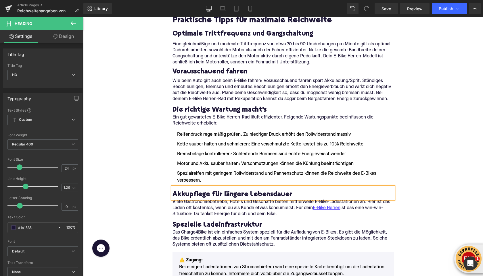
click at [136, 189] on div "Home / Reichweitenangaben von Herstellern im Realitätscheck Breadcrumbs Reichwe…" at bounding box center [283, 198] width 400 height 2250
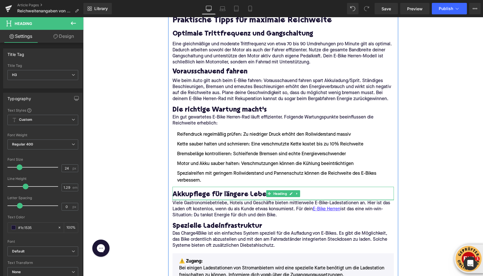
click at [181, 200] on div at bounding box center [282, 199] width 221 height 1
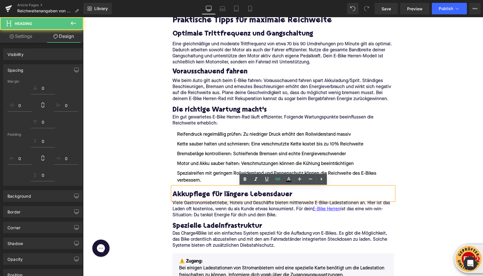
click at [152, 185] on div "Home / Reichweitenangaben von Herstellern im Realitätscheck Breadcrumbs Reichwe…" at bounding box center [283, 198] width 400 height 2251
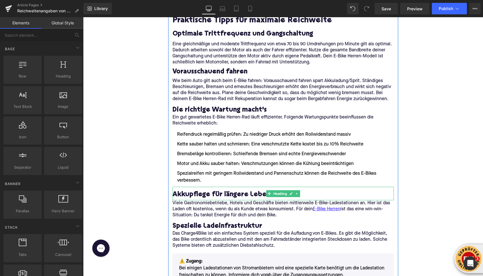
click at [196, 195] on h3 "Akkupflege für längere Lebensdauer" at bounding box center [282, 194] width 221 height 9
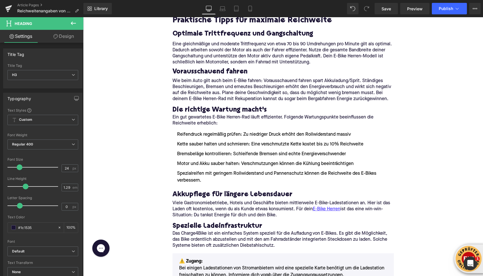
click at [103, 127] on div "Home / Reichweitenangaben von Herstellern im Realitätscheck Breadcrumbs Reichwe…" at bounding box center [283, 198] width 400 height 2251
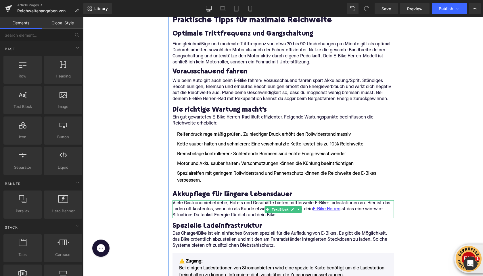
click at [197, 216] on p "Viele Gastronomiebetriebe, Hotels und Geschäfte bieten mittlerweile E-Bike-Lade…" at bounding box center [282, 209] width 221 height 18
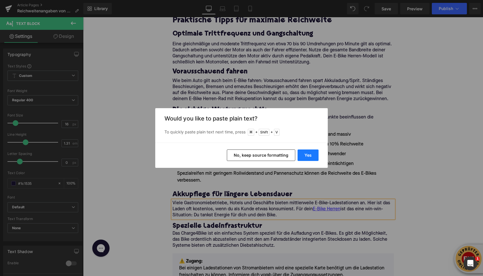
click at [308, 152] on button "Yes" at bounding box center [307, 155] width 21 height 11
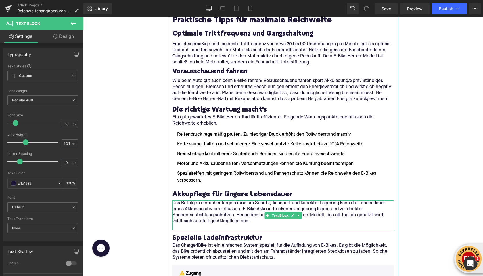
click at [211, 228] on p at bounding box center [282, 228] width 221 height 6
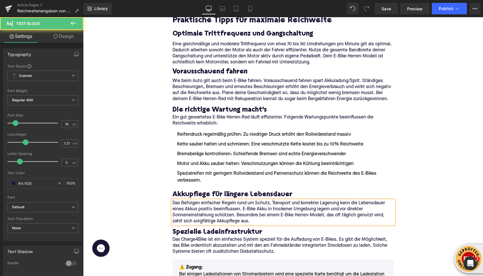
click at [141, 198] on div "Home / Reichweitenangaben von Herstellern im Realitätscheck Breadcrumbs Reichwe…" at bounding box center [283, 201] width 400 height 2257
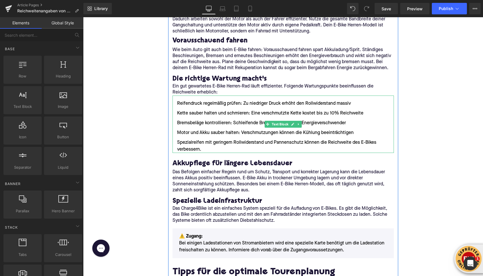
scroll to position [1027, 0]
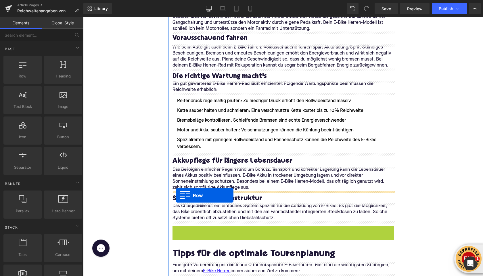
drag, startPoint x: 176, startPoint y: 231, endPoint x: 176, endPoint y: 195, distance: 35.3
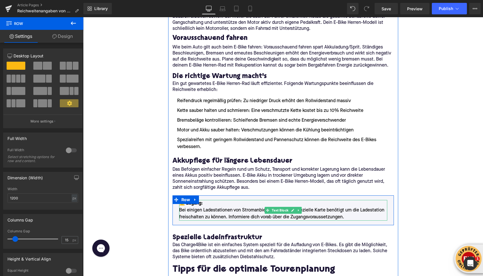
click at [208, 212] on p "⚠️ Zugang: Bei einigen Ladestationen von Stromanbietern wird eine spezielle Kar…" at bounding box center [283, 210] width 208 height 21
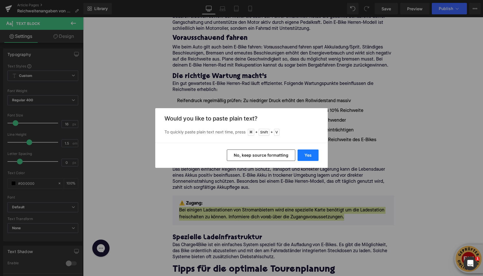
click at [309, 157] on button "Yes" at bounding box center [307, 155] width 21 height 11
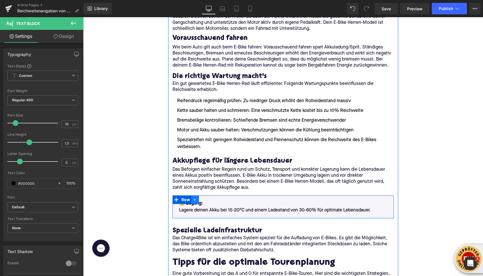
click at [192, 202] on link at bounding box center [194, 200] width 7 height 9
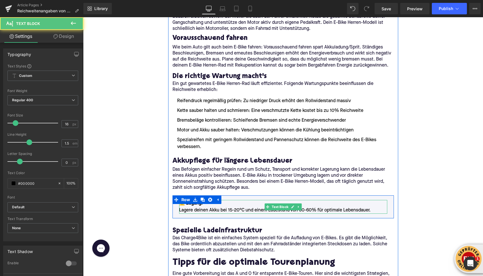
click at [186, 211] on p "⚠️ Zugang: Lagere deinen Akku bei 15-20°C und einem Ladestand von 30-60% für op…" at bounding box center [283, 207] width 208 height 14
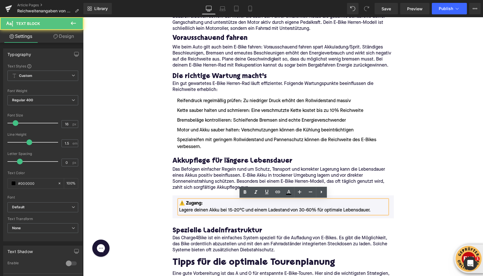
click at [187, 206] on font "⚠️ Zugang:" at bounding box center [191, 203] width 24 height 5
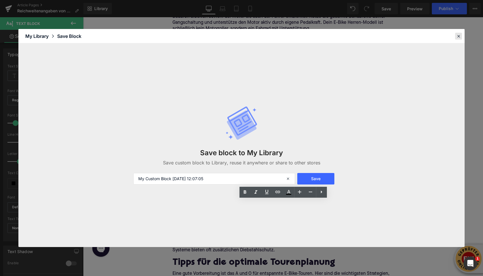
click at [461, 33] on div at bounding box center [458, 36] width 7 height 7
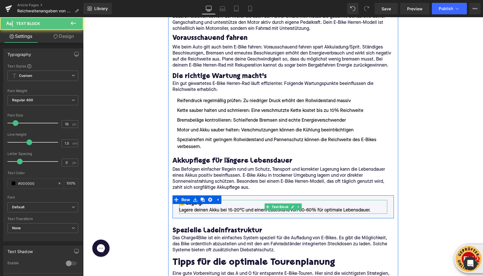
click at [188, 208] on p "⚠️ Zugang: Lagere deinen Akku bei 15-20°C und einem Ladestand von 30-60% für op…" at bounding box center [283, 207] width 208 height 14
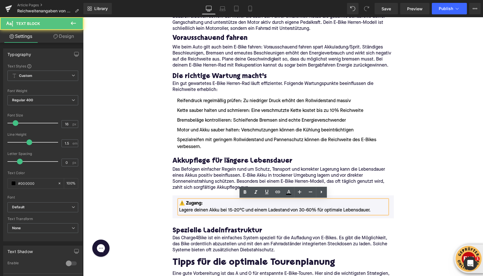
click at [188, 205] on font "⚠️ Zugang:" at bounding box center [191, 203] width 24 height 5
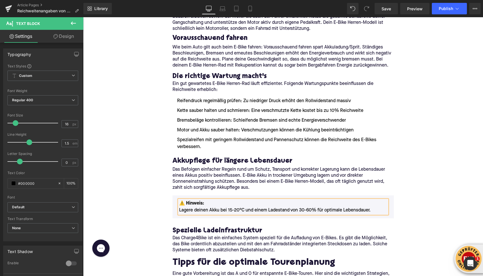
click at [138, 193] on div "Home / Reichweitenangaben von Herstellern im Realitätscheck Breadcrumbs Reichwe…" at bounding box center [283, 164] width 400 height 2250
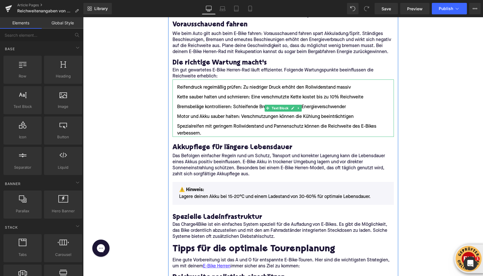
scroll to position [1072, 0]
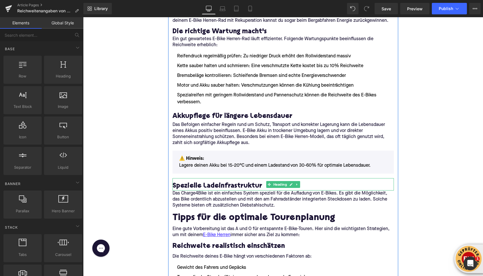
click at [187, 188] on h3 "Spezielle Ladeinfrastruktur" at bounding box center [282, 186] width 221 height 9
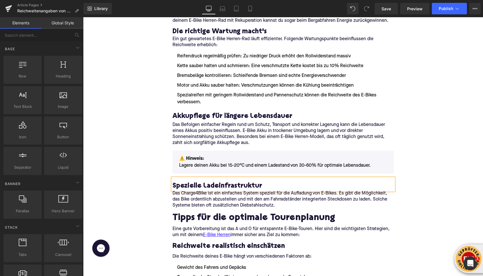
click at [187, 188] on h3 "Spezielle Ladeinfrastruktur" at bounding box center [282, 186] width 221 height 9
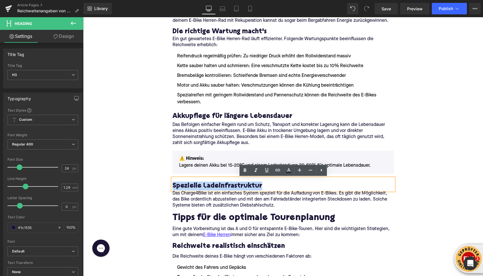
paste div
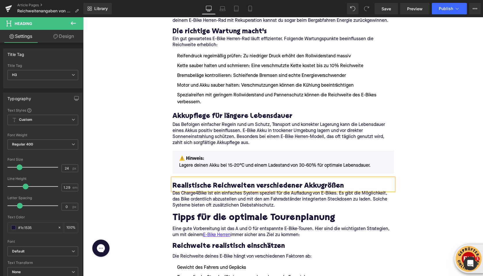
click at [119, 163] on div "Home / Reichweitenangaben von Herstellern im Realitätscheck Breadcrumbs Reichwe…" at bounding box center [283, 119] width 400 height 2250
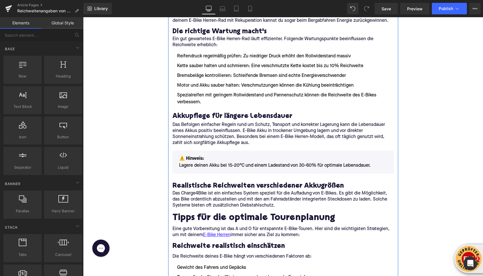
click at [176, 188] on h3 "Realistische Reichweiten verschiedener Akkugrößen" at bounding box center [282, 186] width 221 height 9
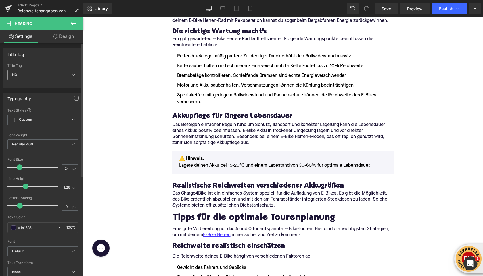
click at [35, 79] on span "H3" at bounding box center [42, 75] width 71 height 10
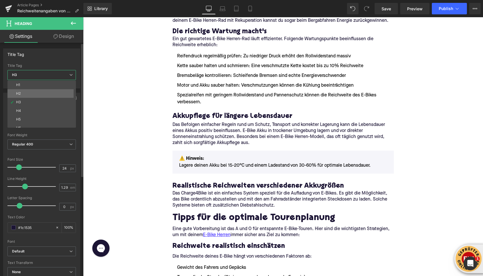
click at [28, 95] on li "H2" at bounding box center [42, 93] width 71 height 9
type input "28"
type input "1.11"
type input "100"
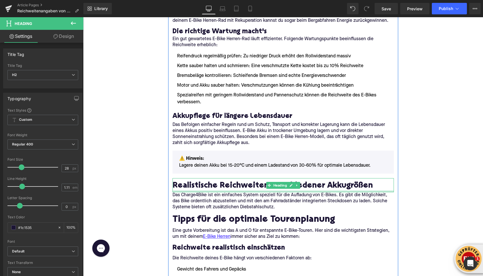
click at [178, 192] on div at bounding box center [282, 192] width 221 height 2
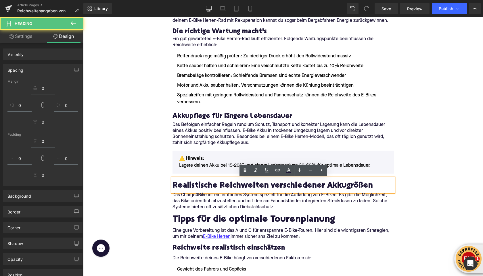
click at [153, 184] on div "Home / Reichweitenangaben von Herstellern im Realitätscheck Breadcrumbs Reichwe…" at bounding box center [283, 120] width 400 height 2252
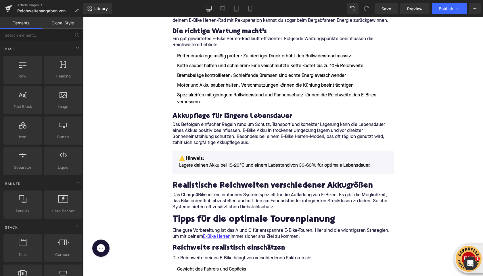
click at [186, 200] on p "Das Charge4Bike ist ein einfaches System speziell für die Aufladung von E-Bikes…" at bounding box center [282, 201] width 221 height 18
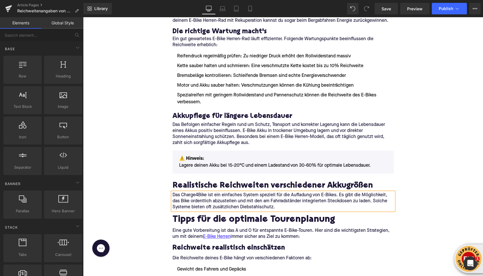
click at [186, 200] on p "Das Charge4Bike ist ein einfaches System speziell für die Aufladung von E-Bikes…" at bounding box center [282, 201] width 221 height 18
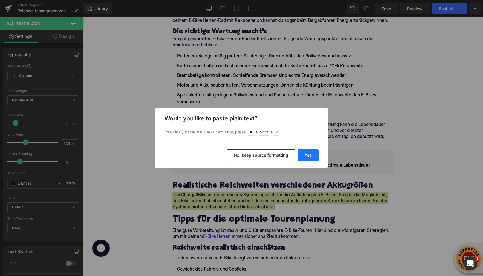
click at [303, 158] on button "Yes" at bounding box center [307, 155] width 21 height 11
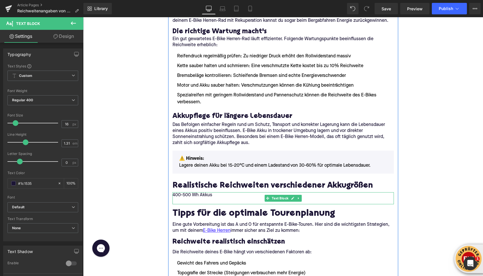
click at [185, 198] on p "400-500 Wh Akkus" at bounding box center [282, 195] width 221 height 6
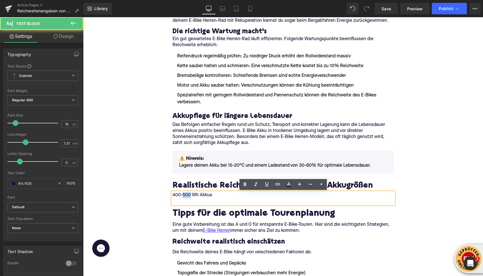
click at [185, 198] on p "400-500 Wh Akkus" at bounding box center [282, 195] width 221 height 6
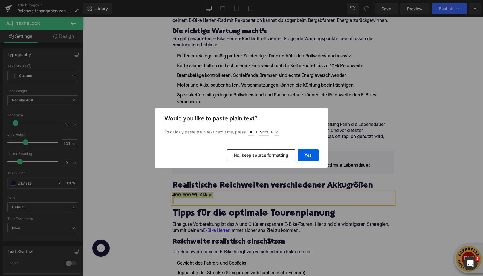
click at [229, 194] on div "Back to Library Insert Would you like to paste plain text? To quickly paste pla…" at bounding box center [241, 138] width 483 height 276
click at [227, 194] on div "Back to Library Insert Would you like to paste plain text? To quickly paste pla…" at bounding box center [241, 138] width 483 height 276
click at [302, 154] on button "Yes" at bounding box center [307, 155] width 21 height 11
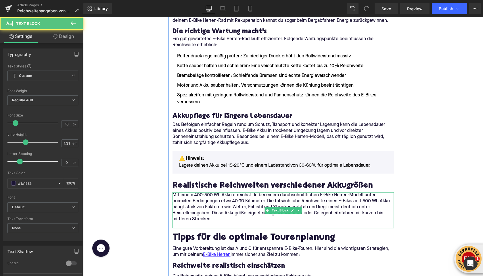
click at [187, 203] on p "Mit einem 400-500 Wh Akku erreichst du bei einem durchschnittlichen E-Bike Herr…" at bounding box center [282, 207] width 221 height 30
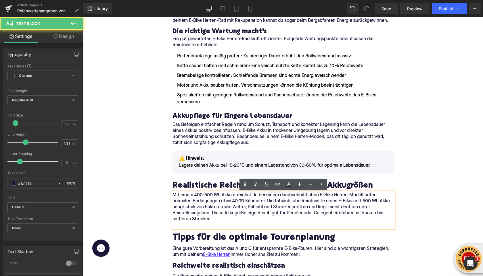
click at [173, 195] on p "Mit einem 400-500 Wh Akku erreichst du bei einem durchschnittlichen E-Bike Herr…" at bounding box center [282, 207] width 221 height 30
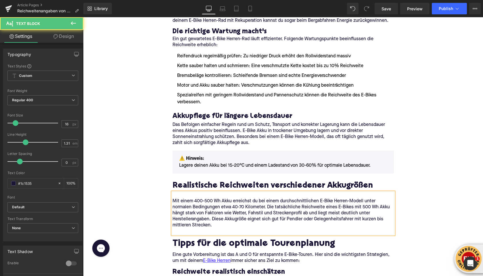
click at [176, 196] on p "Mit einem 400-500 Wh Akku erreichst du bei einem durchschnittlichen E-Bike Herr…" at bounding box center [282, 210] width 221 height 36
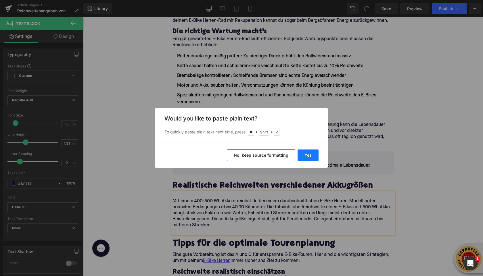
click at [312, 157] on button "Yes" at bounding box center [307, 155] width 21 height 11
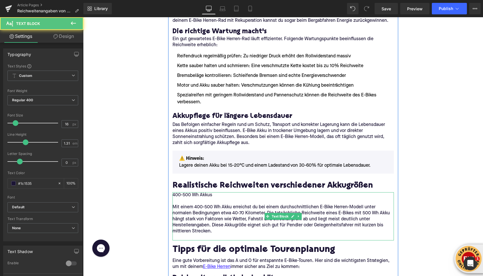
click at [181, 196] on p "400-500 Wh Akkus" at bounding box center [282, 195] width 221 height 6
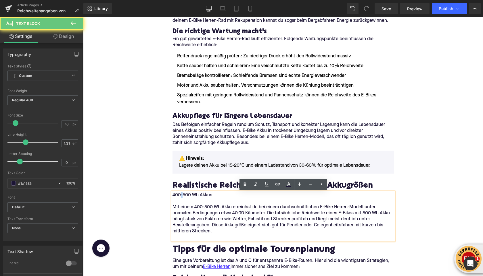
click at [181, 196] on p "400-500 Wh Akkus" at bounding box center [282, 195] width 221 height 6
click at [182, 202] on p "Mit einem 400-500 Wh Akku erreichst du bei einem durchschnittlichen E-Bike Herr…" at bounding box center [282, 216] width 221 height 36
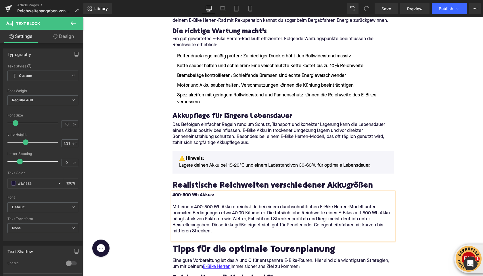
click at [129, 205] on div "Home / Reichweitenangaben von Herstellern im Realitätscheck Breadcrumbs Reichwe…" at bounding box center [283, 135] width 400 height 2282
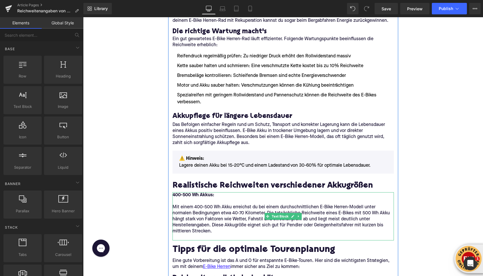
click at [183, 239] on p at bounding box center [282, 238] width 221 height 6
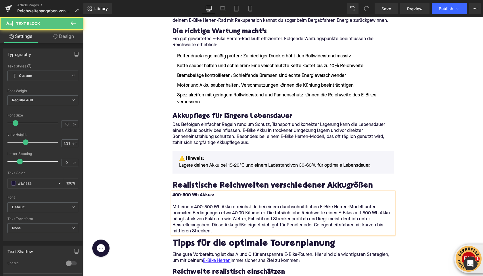
click at [116, 184] on div "Home / Reichweitenangaben von Herstellern im Realitätscheck Breadcrumbs Reichwe…" at bounding box center [283, 132] width 400 height 2276
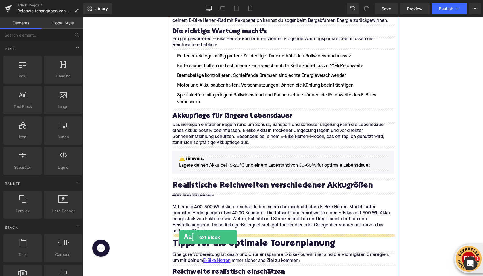
drag, startPoint x: 99, startPoint y: 114, endPoint x: 180, endPoint y: 237, distance: 146.9
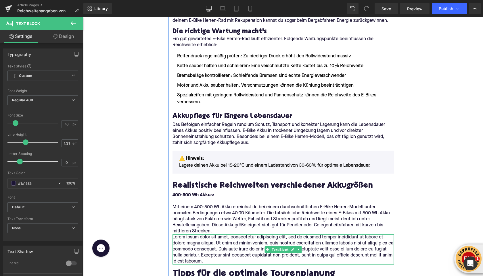
click at [200, 242] on p "Lorem ipsum dolor sit amet, consectetur adipiscing elit, sed do eiusmod tempor …" at bounding box center [282, 250] width 221 height 30
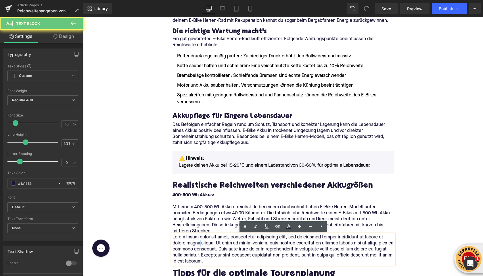
click at [200, 242] on p "Lorem ipsum dolor sit amet, consectetur adipiscing elit, sed do eiusmod tempor …" at bounding box center [282, 250] width 221 height 30
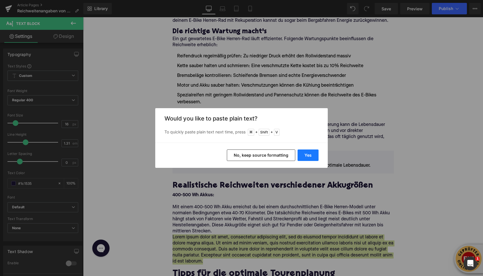
click at [304, 159] on button "Yes" at bounding box center [307, 155] width 21 height 11
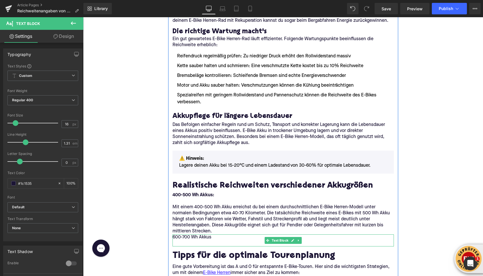
click at [213, 238] on p "600-700 Wh Akkus" at bounding box center [282, 238] width 221 height 6
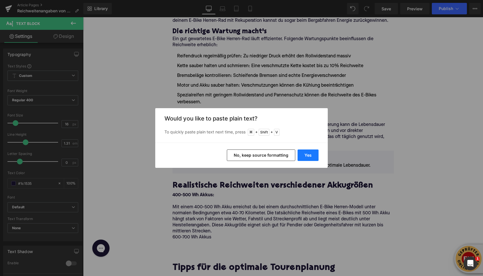
click at [303, 158] on button "Yes" at bounding box center [307, 155] width 21 height 11
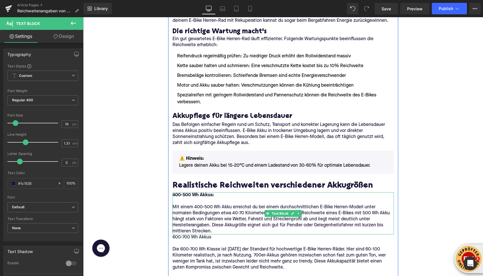
click at [218, 232] on p "Mit einem 400-500 Wh Akku erreichst du bei einem durchschnittlichen E-Bike Herr…" at bounding box center [282, 220] width 221 height 30
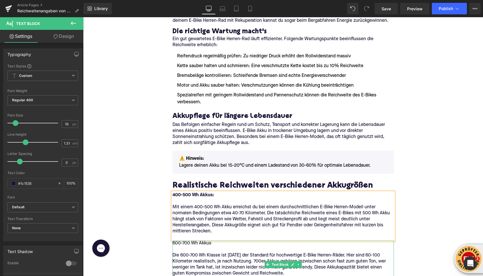
click at [190, 244] on p "600-700 Wh Akkus Die 600-700 Wh Klasse ist heute der Standard für hochwertige E…" at bounding box center [282, 259] width 221 height 36
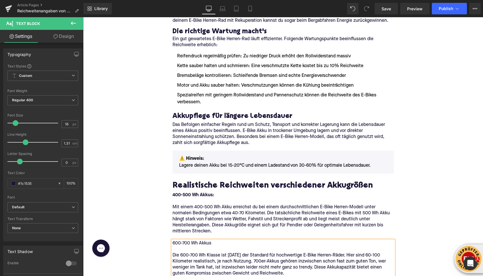
click at [190, 244] on p "600-700 Wh Akkus Die 600-700 Wh Klasse ist heute der Standard für hochwertige E…" at bounding box center [282, 259] width 221 height 36
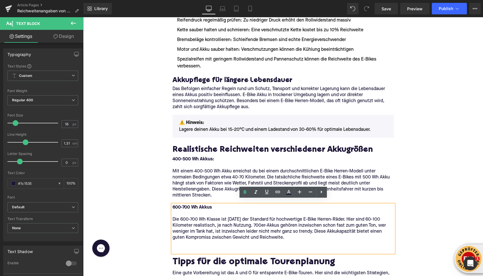
scroll to position [1124, 0]
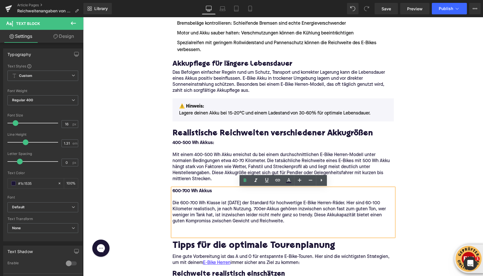
click at [279, 230] on p at bounding box center [282, 228] width 221 height 6
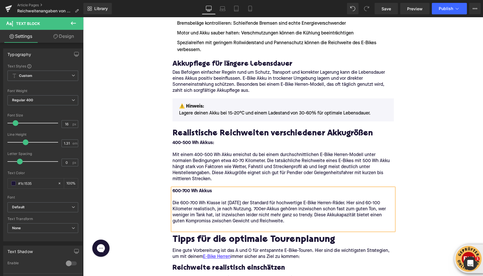
click at [185, 226] on p at bounding box center [282, 228] width 221 height 6
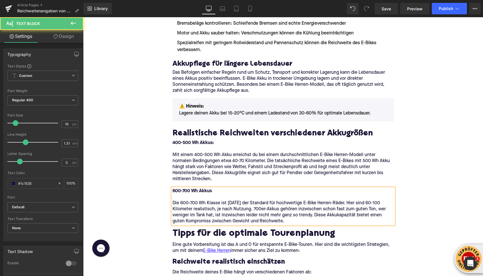
click at [136, 206] on div "Home / Reichweitenangaben von Herstellern im Realitätscheck Breadcrumbs Reichwe…" at bounding box center [283, 101] width 400 height 2318
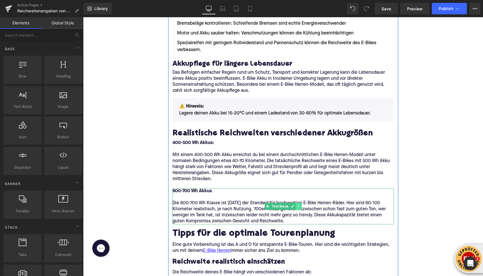
click at [300, 208] on link at bounding box center [298, 206] width 6 height 7
click at [297, 207] on icon at bounding box center [295, 206] width 3 height 3
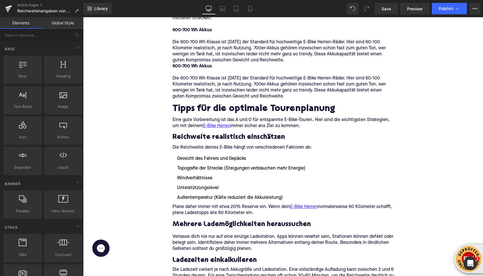
scroll to position [1247, 0]
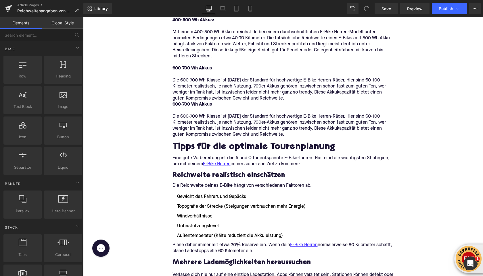
click at [179, 106] on strong "600-700 Wh Akkus" at bounding box center [191, 104] width 39 height 5
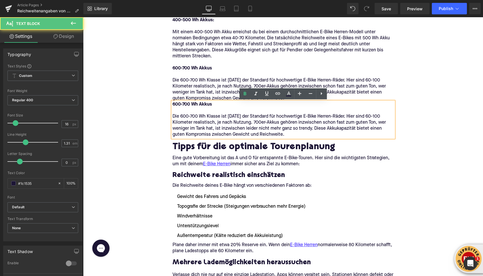
click at [172, 105] on strong "600-700 Wh Akkus" at bounding box center [191, 104] width 39 height 5
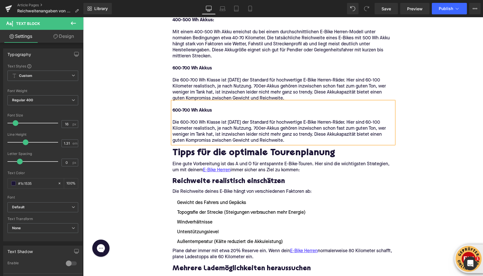
click at [184, 109] on strong "600-700 Wh Akkus" at bounding box center [191, 110] width 39 height 5
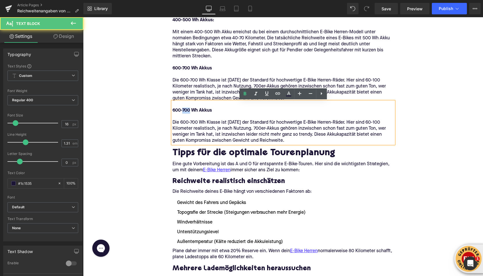
click at [184, 109] on strong "600-700 Wh Akkus" at bounding box center [191, 110] width 39 height 5
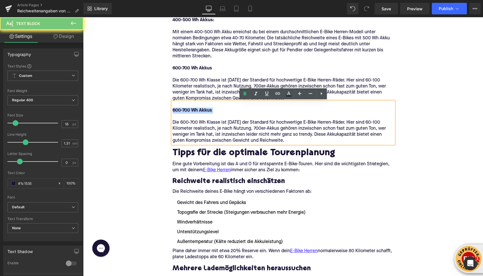
click at [184, 109] on strong "600-700 Wh Akkus" at bounding box center [191, 110] width 39 height 5
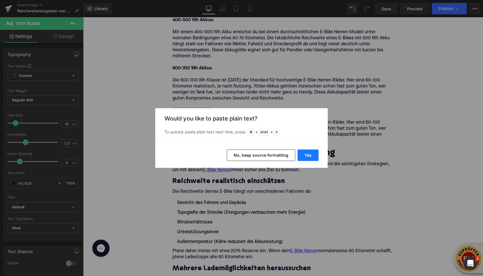
click at [309, 158] on button "Yes" at bounding box center [307, 155] width 21 height 11
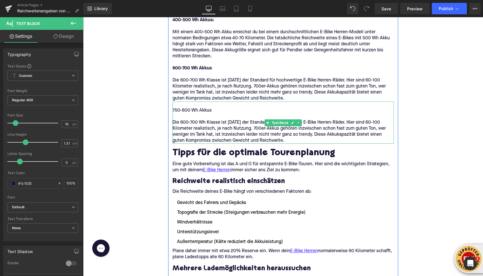
click at [188, 109] on p "750-800 Wh Akkus" at bounding box center [282, 108] width 221 height 12
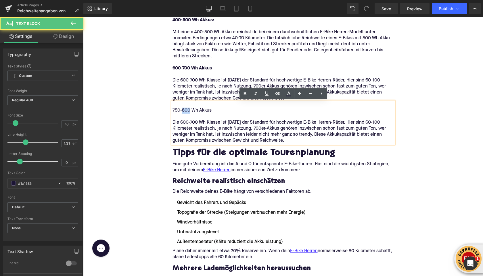
click at [188, 109] on p "750-800 Wh Akkus" at bounding box center [282, 108] width 221 height 12
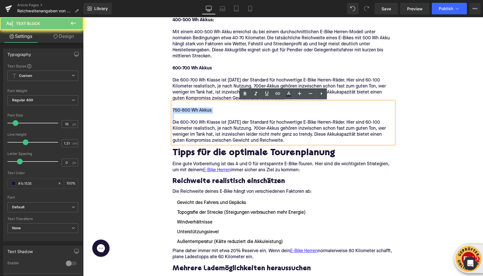
click at [188, 109] on p "750-800 Wh Akkus" at bounding box center [282, 108] width 221 height 12
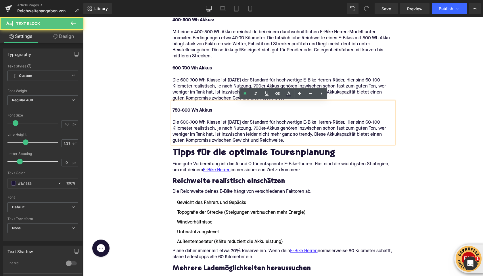
click at [189, 134] on p "Die 600-700 Wh Klasse ist heute der Standard für hochwertige E-Bike Herren-Räde…" at bounding box center [282, 129] width 221 height 30
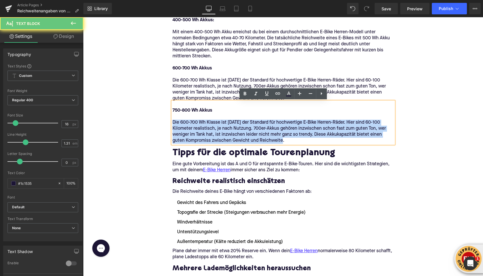
click at [189, 134] on p "Die 600-700 Wh Klasse ist heute der Standard für hochwertige E-Bike Herren-Räde…" at bounding box center [282, 129] width 221 height 30
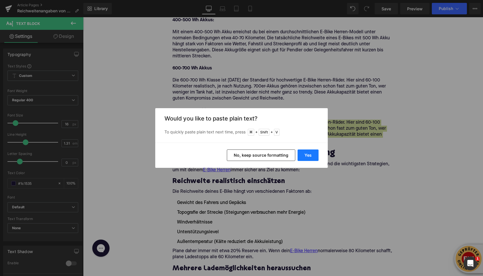
drag, startPoint x: 313, startPoint y: 158, endPoint x: 226, endPoint y: 141, distance: 88.4
click at [313, 158] on button "Yes" at bounding box center [307, 155] width 21 height 11
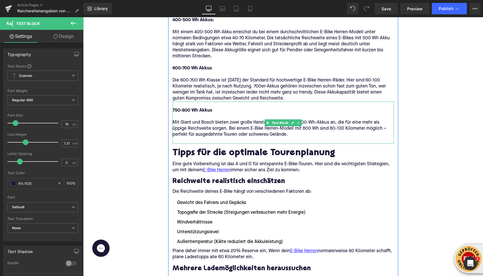
click at [202, 140] on p at bounding box center [282, 141] width 221 height 6
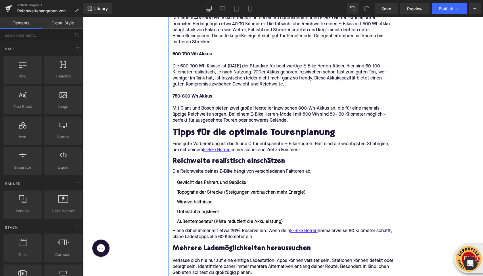
scroll to position [1270, 0]
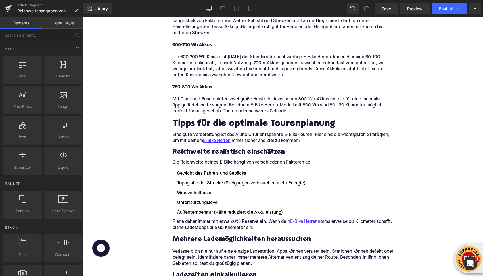
click at [189, 119] on h2 "Tipps für die optimale Tourenplanung" at bounding box center [282, 124] width 221 height 10
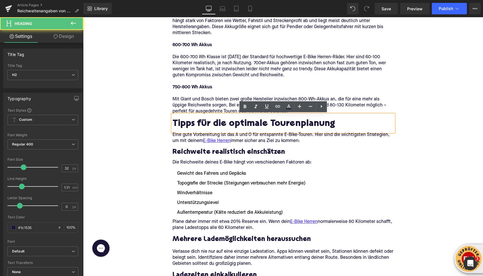
click at [186, 124] on h2 "Tipps für die optimale Tourenplanung" at bounding box center [282, 124] width 221 height 10
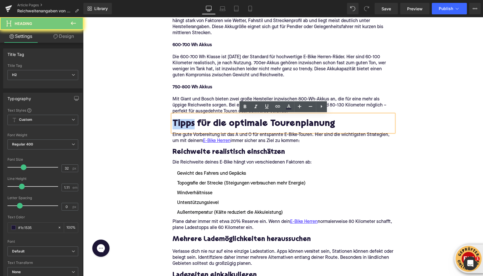
click at [186, 124] on h2 "Tipps für die optimale Tourenplanung" at bounding box center [282, 124] width 221 height 10
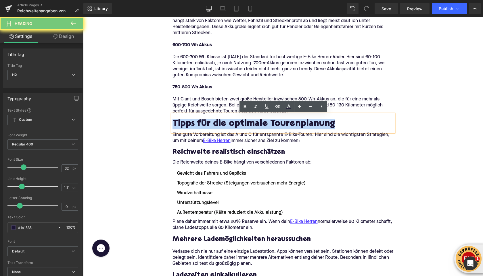
click at [186, 124] on h2 "Tipps für die optimale Tourenplanung" at bounding box center [282, 124] width 221 height 10
paste div
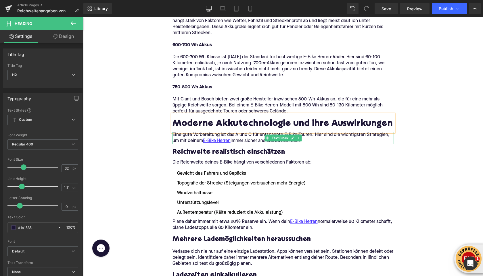
click at [189, 138] on p "Eine gute Vorbereitung ist das A und O für entspannte E-Bike-Touren. Hier sind …" at bounding box center [282, 138] width 221 height 12
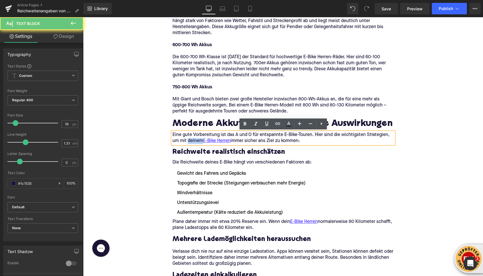
click at [189, 138] on p "Eine gute Vorbereitung ist das A und O für entspannte E-Bike-Touren. Hier sind …" at bounding box center [282, 138] width 221 height 12
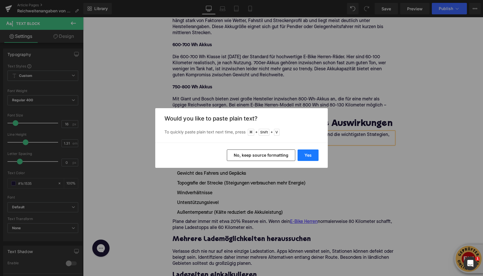
click at [309, 157] on button "Yes" at bounding box center [307, 155] width 21 height 11
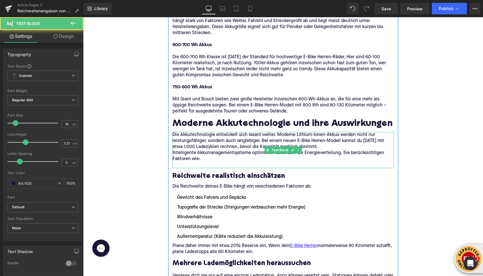
click at [196, 164] on p at bounding box center [282, 165] width 221 height 6
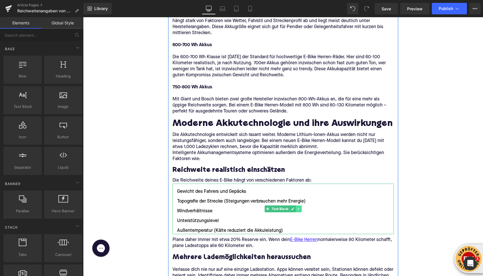
click at [300, 209] on link at bounding box center [298, 209] width 6 height 7
click at [297, 209] on link at bounding box center [295, 209] width 6 height 7
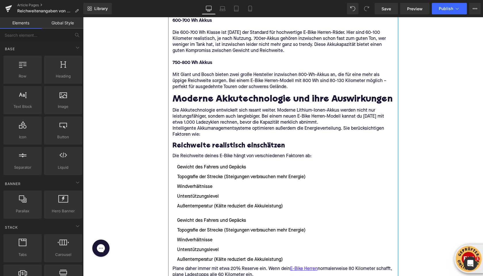
scroll to position [1294, 0]
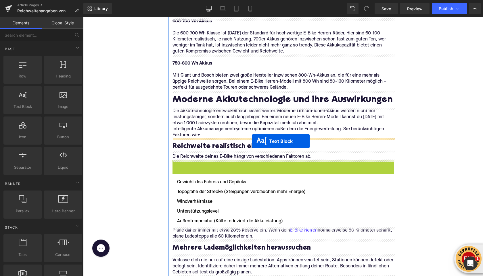
drag, startPoint x: 257, startPoint y: 185, endPoint x: 252, endPoint y: 141, distance: 43.9
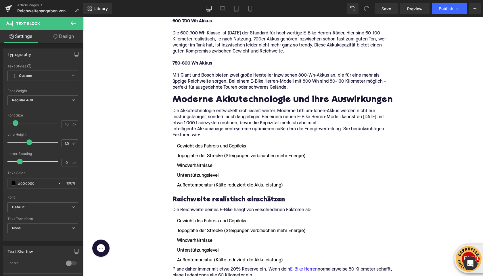
click at [182, 156] on li "Topografie der Strecke (Steigungen verbrauchen mehr Energie)" at bounding box center [282, 156] width 221 height 7
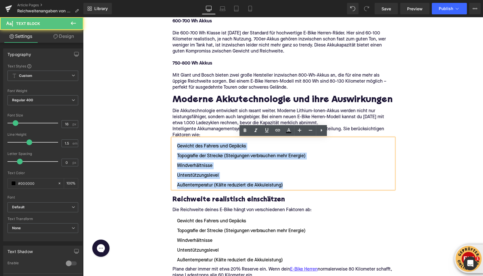
drag, startPoint x: 288, startPoint y: 186, endPoint x: 173, endPoint y: 147, distance: 121.9
click at [173, 147] on ul "Gewicht des Fahrers und Gepäcks Topografie der Strecke (Steigungen verbrauchen …" at bounding box center [282, 166] width 221 height 46
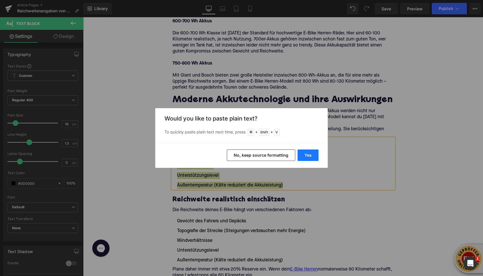
click at [316, 157] on button "Yes" at bounding box center [307, 155] width 21 height 11
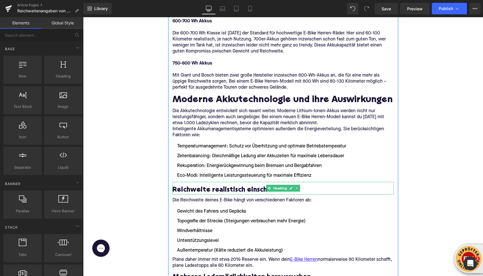
click at [184, 189] on h3 "Reichweite realistisch einschätzen" at bounding box center [282, 190] width 221 height 9
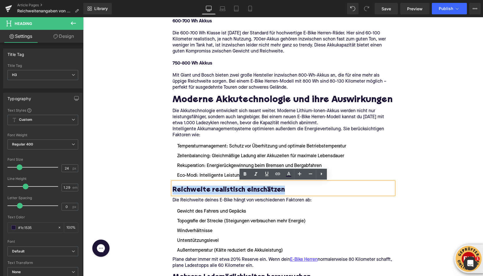
paste div
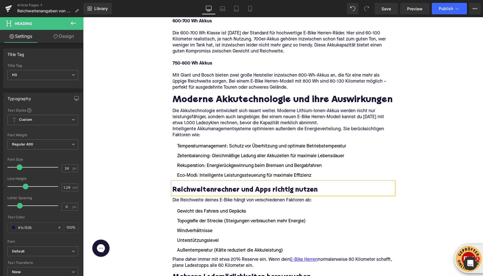
click at [205, 202] on p "Die Reichweite deines E-Bike hängt von verschiedenen Faktoren ab:" at bounding box center [282, 201] width 221 height 6
click at [205, 201] on p "Die Reichweite deines E-Bike hängt von verschiedenen Faktoren ab:" at bounding box center [282, 201] width 221 height 6
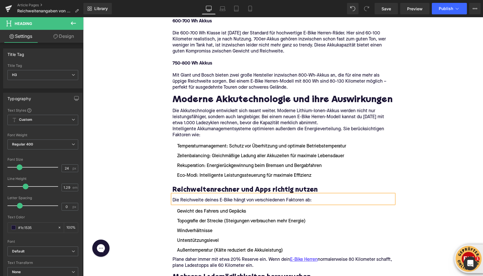
click at [205, 201] on p "Die Reichweite deines E-Bike hängt von verschiedenen Faktoren ab:" at bounding box center [282, 201] width 221 height 6
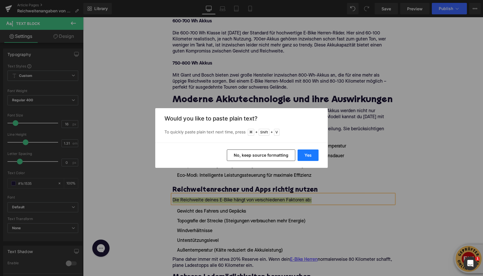
click at [310, 150] on button "Yes" at bounding box center [307, 155] width 21 height 11
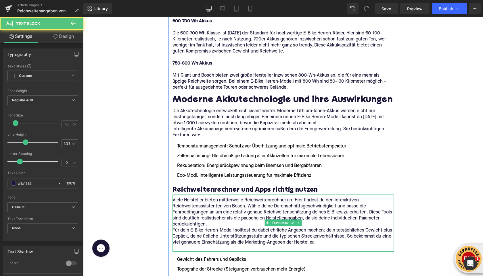
click at [208, 225] on p "Viele Hersteller bieten mittlerweile Reichweitenrechner an. Hier findest du den…" at bounding box center [282, 213] width 221 height 30
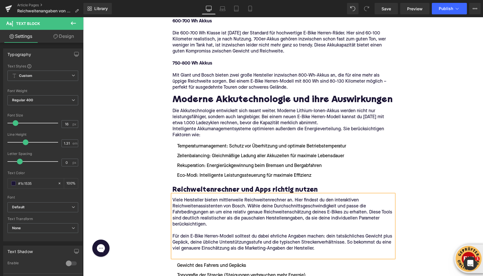
click at [202, 254] on p at bounding box center [282, 255] width 221 height 6
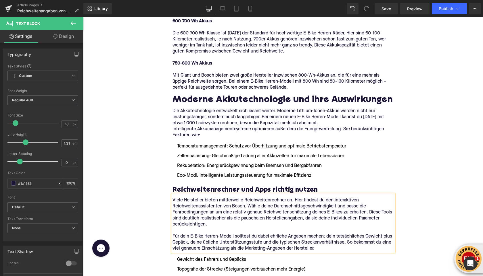
click at [155, 208] on div "Home / Reichweitenangaben von Herstellern im Realitätscheck Breadcrumbs Reichwe…" at bounding box center [283, 4] width 400 height 2464
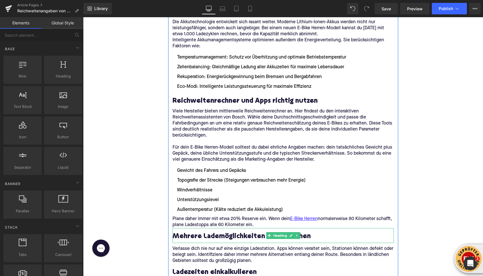
scroll to position [1386, 0]
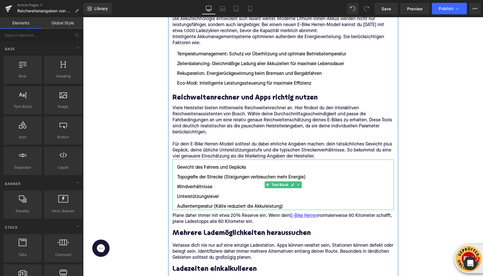
click at [302, 185] on li "Windverhältnisse" at bounding box center [282, 187] width 221 height 7
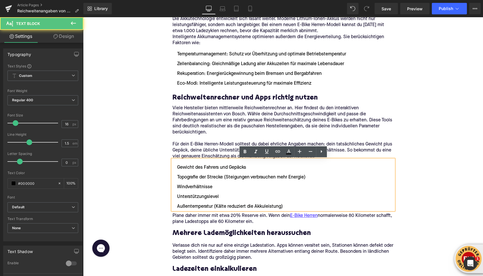
click at [299, 185] on li "Windverhältnisse" at bounding box center [282, 187] width 221 height 7
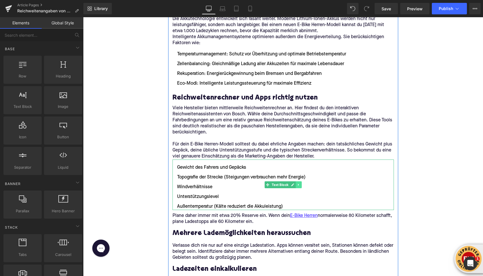
click at [297, 184] on icon at bounding box center [298, 184] width 3 height 3
click at [300, 184] on icon at bounding box center [301, 184] width 3 height 3
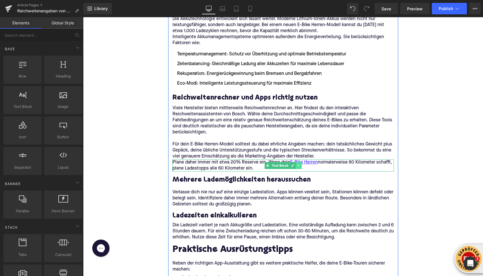
click at [298, 167] on icon at bounding box center [298, 165] width 3 height 3
click at [300, 167] on icon at bounding box center [301, 165] width 3 height 3
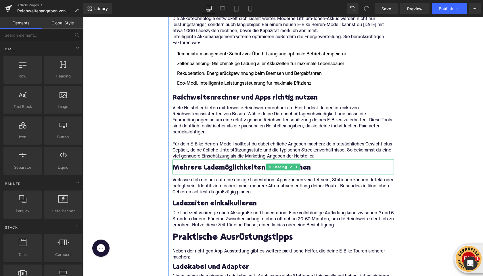
click at [207, 165] on h3 "Mehrere Lademöglichkeiten heraussuchen" at bounding box center [282, 168] width 221 height 9
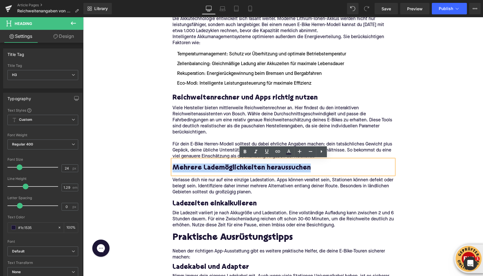
paste div
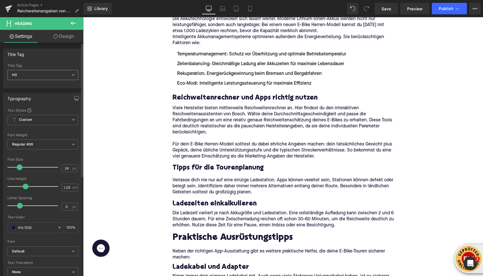
click at [55, 75] on span "H3" at bounding box center [42, 75] width 71 height 10
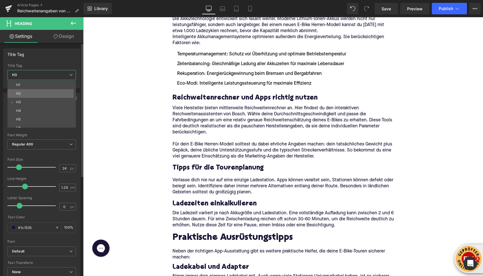
click at [46, 90] on li "H2" at bounding box center [42, 93] width 71 height 9
type input "28"
type input "1.11"
type input "100"
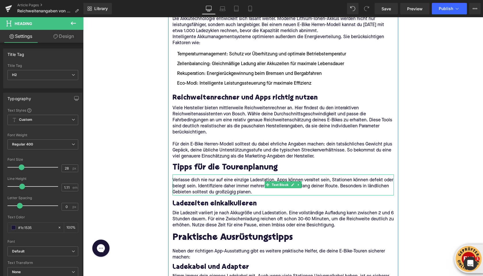
click at [186, 185] on p "Verlasse dich nie nur auf eine einzige Ladestation. Apps können veraltet sein, …" at bounding box center [282, 187] width 221 height 18
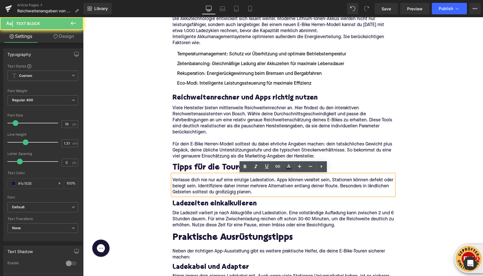
click at [186, 185] on p "Verlasse dich nie nur auf eine einzige Ladestation. Apps können veraltet sein, …" at bounding box center [282, 187] width 221 height 18
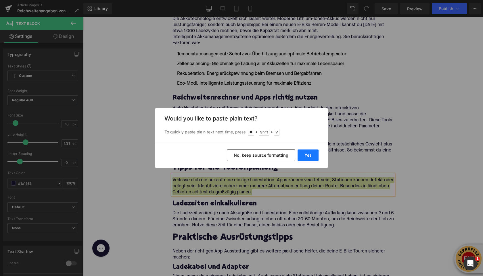
click at [310, 158] on button "Yes" at bounding box center [307, 155] width 21 height 11
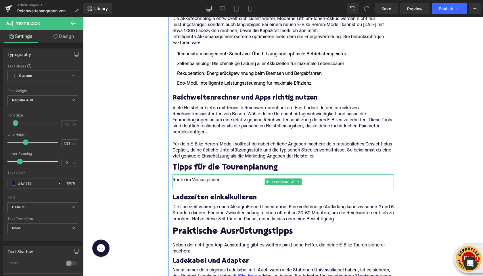
click at [204, 181] on p "Route im Voraus planen" at bounding box center [282, 181] width 221 height 6
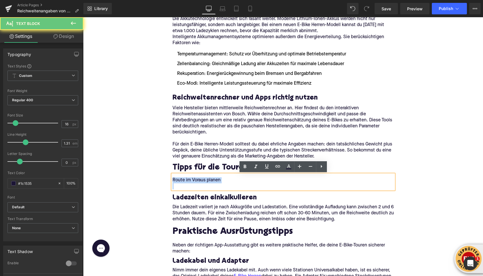
click at [204, 181] on p "Route im Voraus planen" at bounding box center [282, 181] width 221 height 6
click at [227, 181] on p "Route im Voraus planen" at bounding box center [282, 181] width 221 height 6
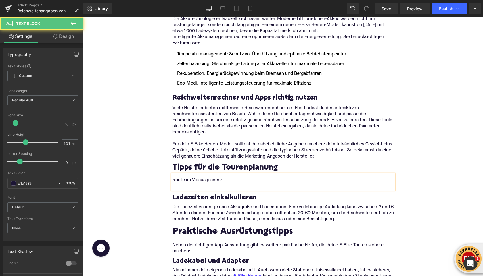
click at [215, 180] on p "Route im Voraus planen:" at bounding box center [282, 181] width 221 height 6
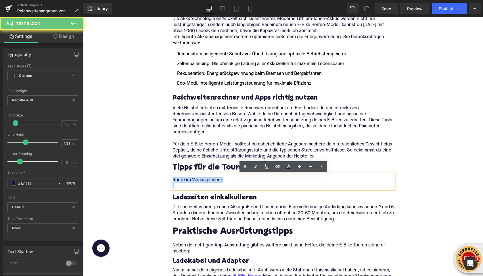
click at [215, 180] on p "Route im Voraus planen:" at bounding box center [282, 181] width 221 height 6
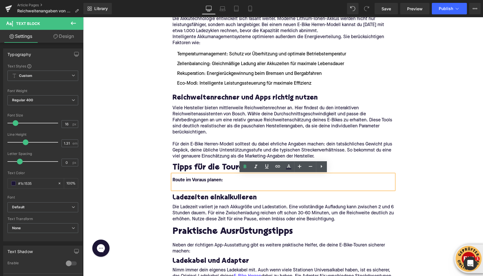
click at [182, 189] on p at bounding box center [282, 187] width 221 height 6
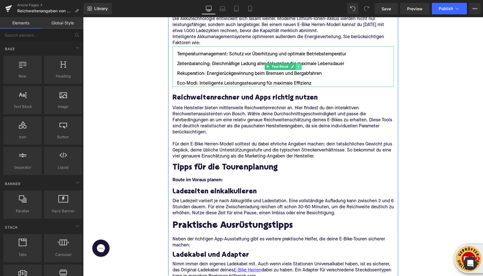
click at [297, 67] on icon at bounding box center [298, 66] width 3 height 3
click at [296, 67] on icon at bounding box center [295, 66] width 3 height 3
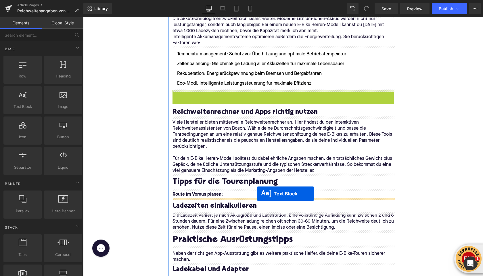
drag, startPoint x: 265, startPoint y: 111, endPoint x: 256, endPoint y: 194, distance: 83.2
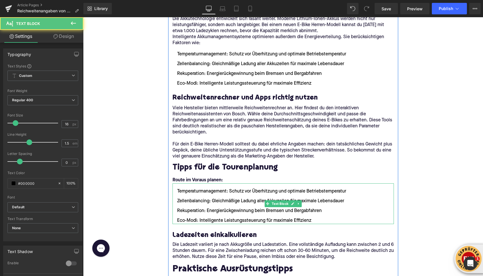
click at [232, 195] on ul "Temperaturmanagement: Schutz vor Überhitzung und optimale Betriebstemperatur Ze…" at bounding box center [282, 206] width 221 height 36
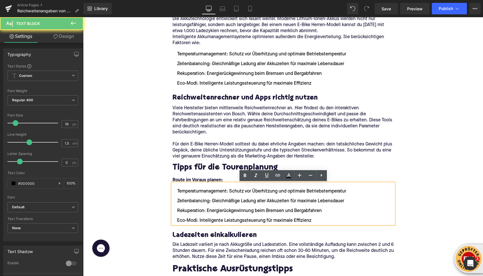
click at [258, 213] on li "Rekuperation: Energierückgewinnung beim Bremsen und Bergabfahren" at bounding box center [282, 211] width 221 height 7
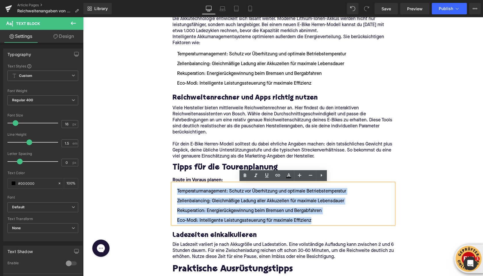
drag, startPoint x: 314, startPoint y: 222, endPoint x: 174, endPoint y: 192, distance: 143.4
click at [174, 192] on ul "Temperaturmanagement: Schutz vor Überhitzung und optimale Betriebstemperatur Ze…" at bounding box center [282, 206] width 221 height 36
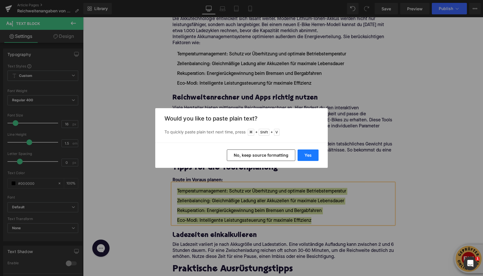
click at [312, 158] on button "Yes" at bounding box center [307, 155] width 21 height 11
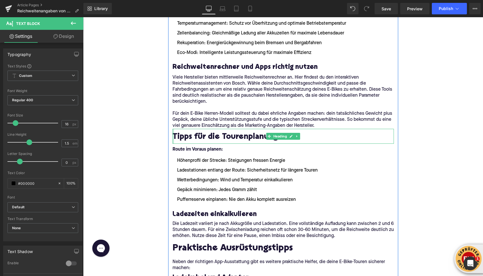
scroll to position [1427, 0]
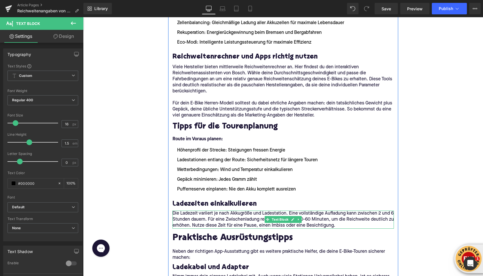
click at [187, 217] on p "Die Ladezeit variiert je nach Akkugröße und Ladestation. Eine vollständige Aufl…" at bounding box center [282, 220] width 221 height 18
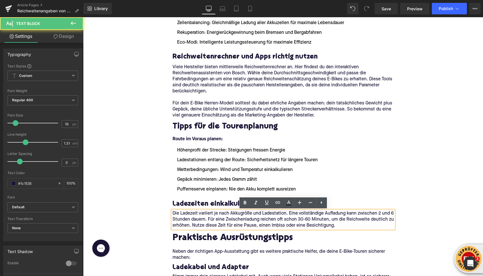
click at [173, 214] on p "Die Ladezeit variiert je nach Akkugröße und Ladestation. Eine vollständige Aufl…" at bounding box center [282, 220] width 221 height 18
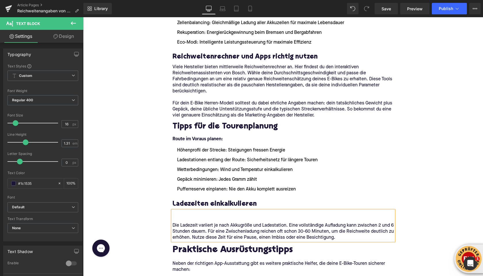
click at [173, 214] on p "Die Ladezeit variiert je nach Akkugröße und Ladestation. Eine vollständige Aufl…" at bounding box center [282, 226] width 221 height 30
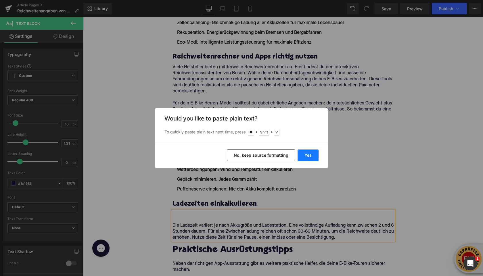
click at [311, 157] on button "Yes" at bounding box center [307, 155] width 21 height 11
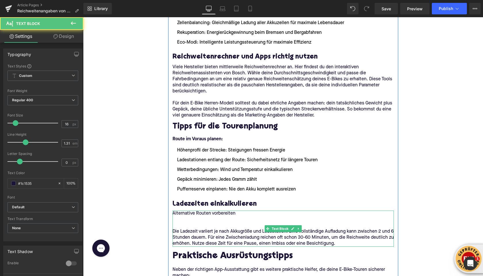
click at [194, 216] on p "Alternative Routen vorbereiten" at bounding box center [282, 214] width 221 height 6
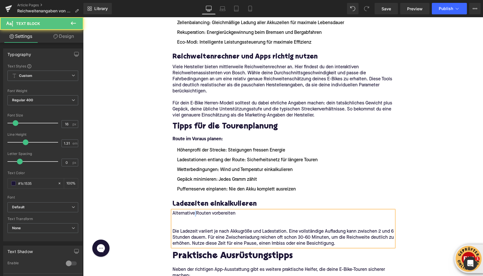
click at [194, 216] on p "Alternative Routen vorbereiten" at bounding box center [282, 214] width 221 height 6
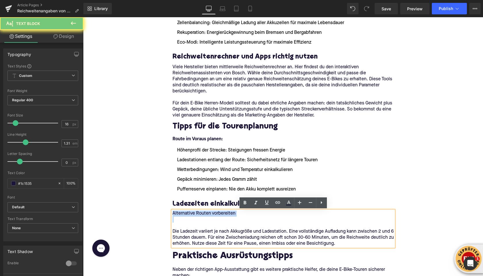
click at [194, 216] on p "Alternative Routen vorbereiten" at bounding box center [282, 214] width 221 height 6
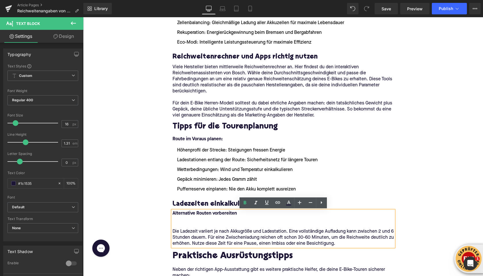
click at [185, 221] on p "Die Ladezeit variiert je nach Akkugröße und Ladestation. Eine vollständige Aufl…" at bounding box center [282, 232] width 221 height 30
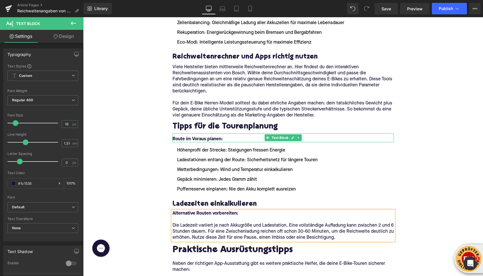
click at [223, 139] on p "Route im Voraus planen:" at bounding box center [282, 139] width 221 height 6
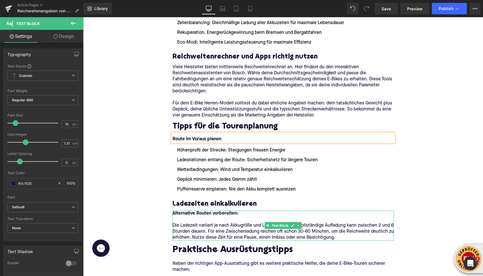
click at [202, 226] on p "Die Ladezeit variiert je nach Akkugröße und Ladestation. Eine vollständige Aufl…" at bounding box center [282, 229] width 221 height 24
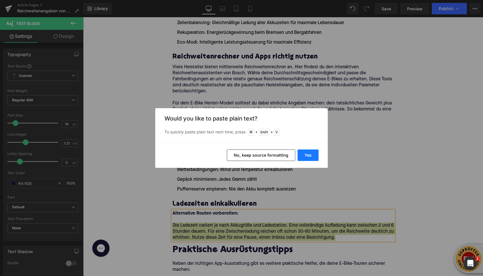
drag, startPoint x: 306, startPoint y: 157, endPoint x: 219, endPoint y: 140, distance: 88.9
click at [306, 157] on button "Yes" at bounding box center [307, 155] width 21 height 11
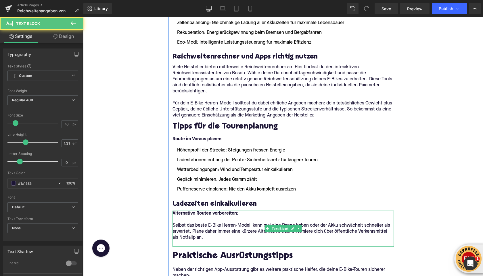
click at [205, 242] on p at bounding box center [282, 244] width 221 height 6
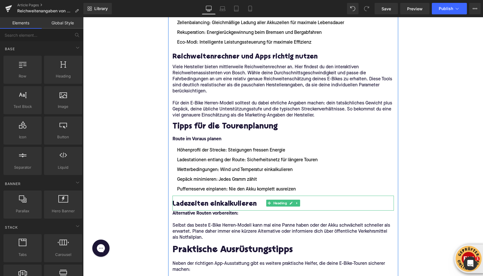
click at [300, 202] on link at bounding box center [297, 203] width 6 height 7
click at [299, 204] on icon at bounding box center [299, 203] width 3 height 3
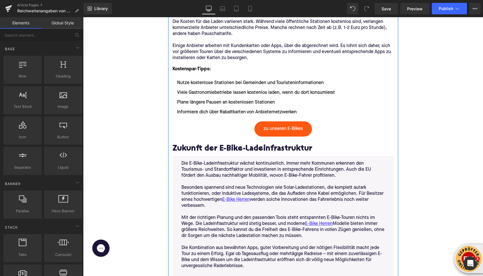
scroll to position [2130, 0]
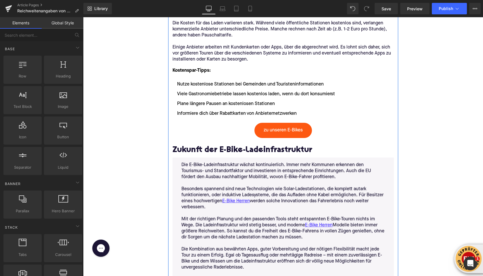
click at [194, 154] on h2 "Zukunft der E-Bike-Ladeinfrastruktur" at bounding box center [282, 150] width 221 height 9
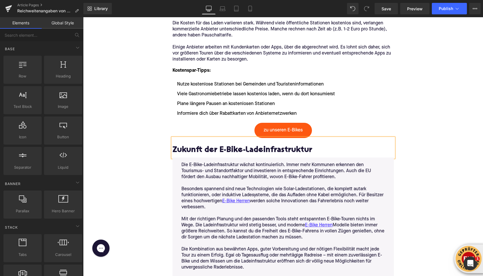
click at [194, 154] on h2 "Zukunft der E-Bike-Ladeinfrastruktur" at bounding box center [282, 150] width 221 height 9
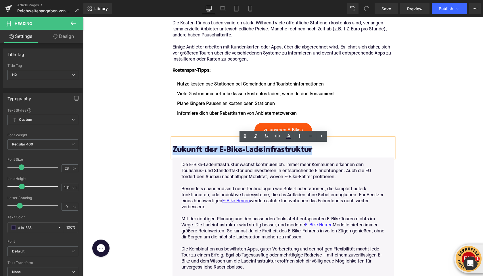
paste div
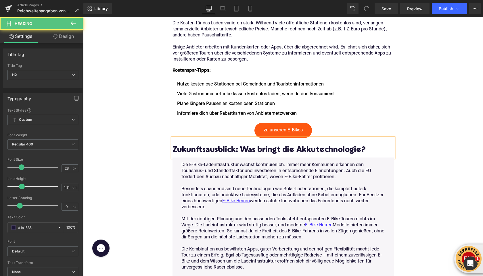
click at [200, 155] on h2 "Zukunftsausblick: Was bringt die Akkutechnologie?" at bounding box center [282, 150] width 221 height 9
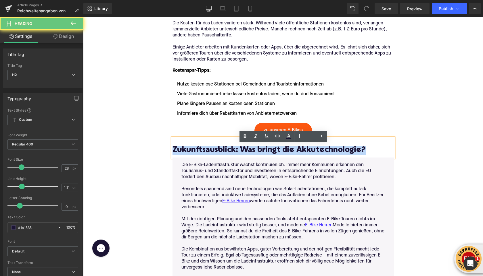
click at [200, 155] on h2 "Zukunftsausblick: Was bringt die Akkutechnologie?" at bounding box center [282, 150] width 221 height 9
copy h2 "Zukunftsausblick: Was bringt die Akkutechnologie?"
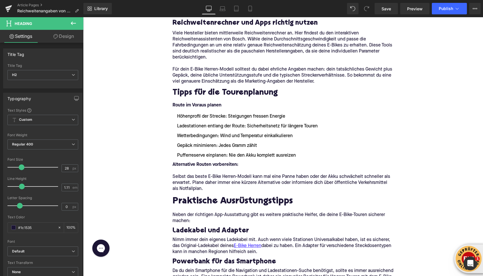
scroll to position [1468, 0]
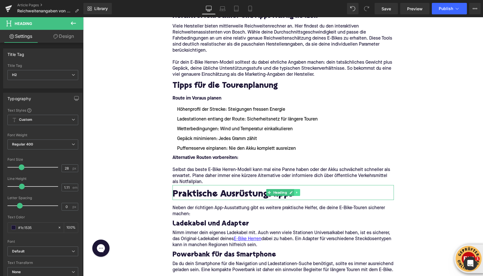
click at [297, 193] on icon at bounding box center [296, 193] width 1 height 2
click at [298, 193] on icon at bounding box center [299, 192] width 3 height 3
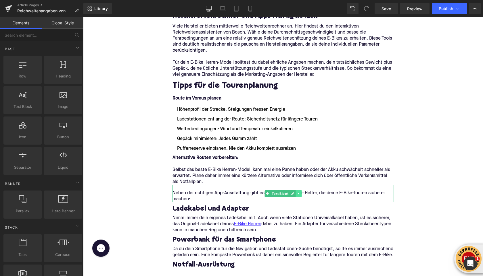
click at [298, 193] on icon at bounding box center [298, 193] width 3 height 3
click at [302, 194] on icon at bounding box center [301, 193] width 3 height 3
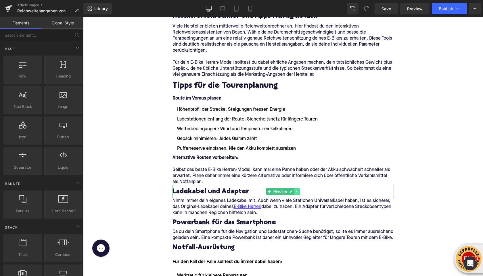
click at [296, 191] on icon at bounding box center [296, 191] width 3 height 3
click at [298, 191] on icon at bounding box center [299, 191] width 3 height 3
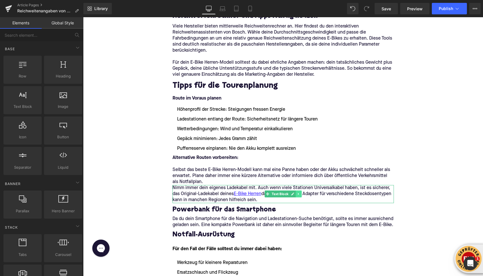
click at [298, 194] on icon at bounding box center [298, 193] width 3 height 3
click at [300, 194] on link at bounding box center [301, 194] width 6 height 7
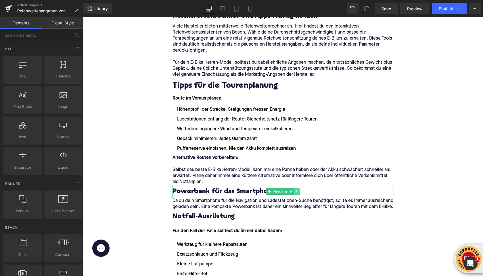
click at [297, 191] on icon at bounding box center [296, 191] width 3 height 3
click at [299, 192] on icon at bounding box center [299, 191] width 3 height 3
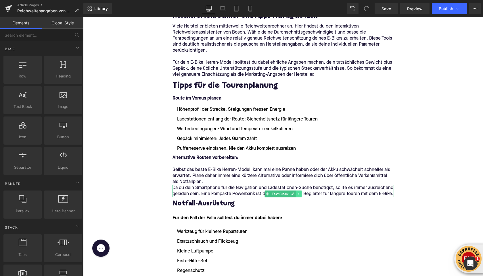
click at [299, 192] on link at bounding box center [298, 194] width 6 height 7
click at [299, 193] on link at bounding box center [301, 194] width 6 height 7
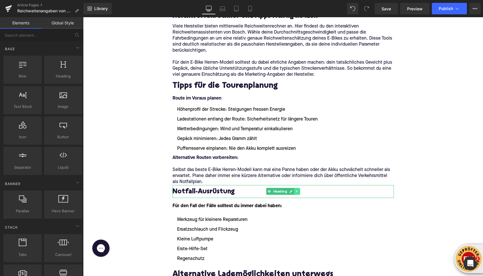
click at [298, 192] on icon at bounding box center [296, 191] width 3 height 3
click at [298, 192] on icon at bounding box center [299, 191] width 3 height 3
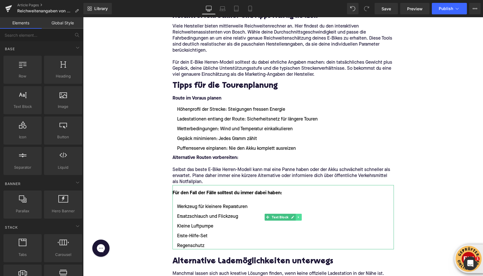
click at [300, 214] on link at bounding box center [298, 217] width 6 height 7
click at [301, 219] on icon at bounding box center [301, 217] width 3 height 3
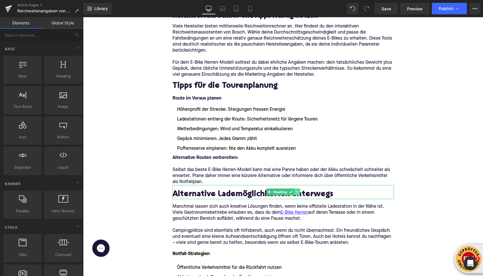
click at [296, 192] on icon at bounding box center [296, 192] width 1 height 2
click at [298, 192] on icon at bounding box center [299, 192] width 3 height 3
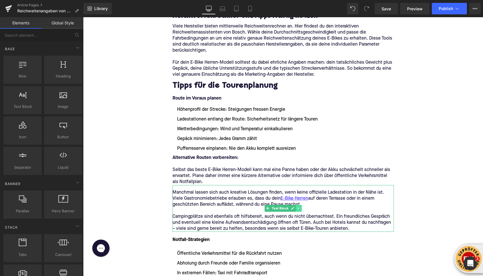
click at [298, 209] on icon at bounding box center [298, 209] width 1 height 2
click at [300, 209] on icon at bounding box center [301, 208] width 3 height 3
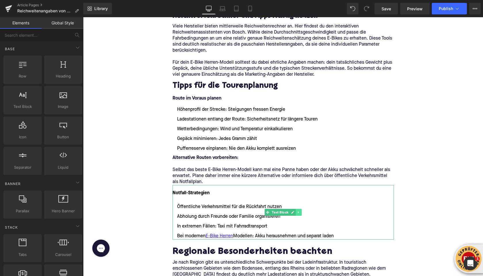
click at [300, 212] on icon at bounding box center [298, 212] width 3 height 3
click at [300, 212] on icon at bounding box center [301, 212] width 3 height 3
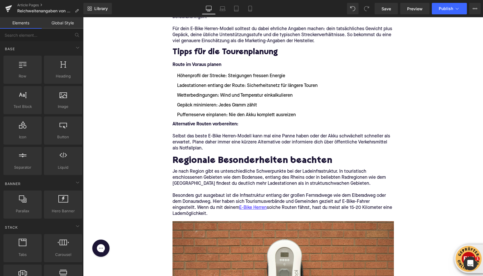
scroll to position [1500, 0]
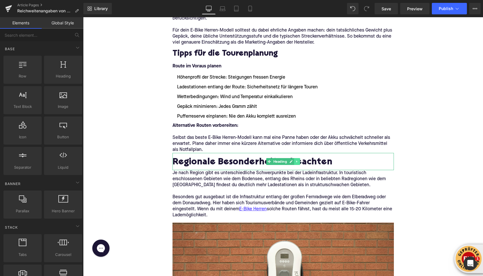
click at [295, 160] on icon at bounding box center [296, 161] width 3 height 3
click at [299, 161] on icon at bounding box center [299, 161] width 3 height 3
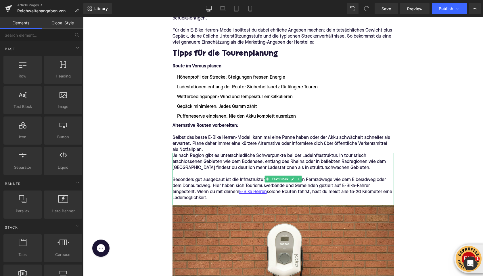
click at [298, 178] on icon at bounding box center [298, 179] width 3 height 3
click at [300, 178] on icon at bounding box center [301, 179] width 3 height 3
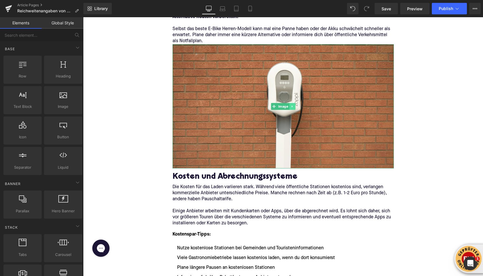
scroll to position [1619, 0]
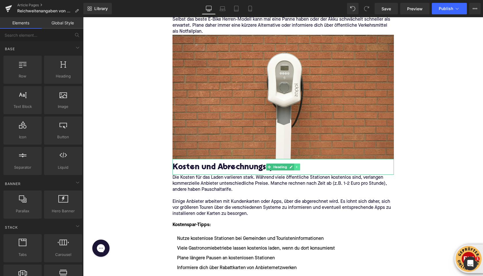
click at [297, 167] on icon at bounding box center [296, 166] width 3 height 3
click at [298, 167] on icon at bounding box center [299, 166] width 3 height 3
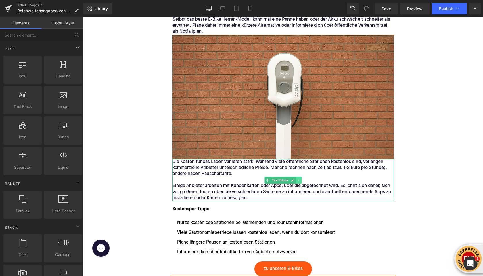
click at [299, 181] on icon at bounding box center [298, 180] width 3 height 3
click at [300, 180] on icon at bounding box center [301, 180] width 3 height 3
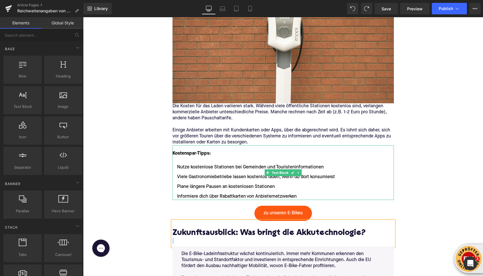
scroll to position [1701, 0]
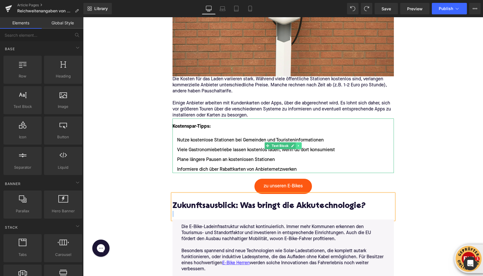
click at [300, 146] on icon at bounding box center [298, 145] width 3 height 3
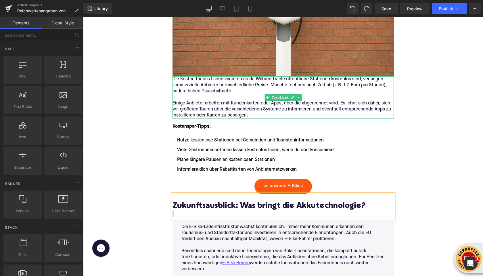
click at [194, 97] on p at bounding box center [282, 97] width 221 height 6
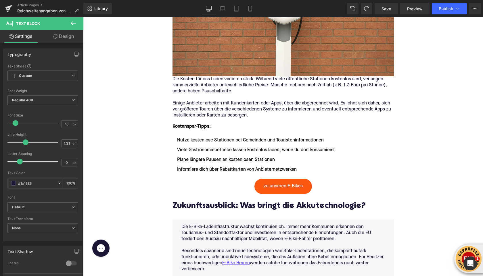
click at [77, 19] on button at bounding box center [73, 23] width 20 height 13
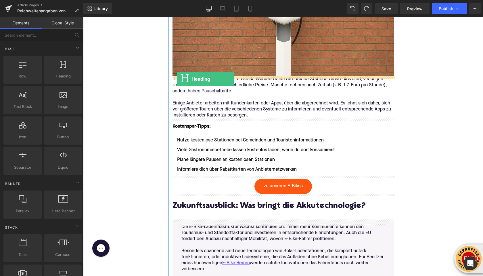
drag, startPoint x: 143, startPoint y: 94, endPoint x: 177, endPoint y: 79, distance: 36.7
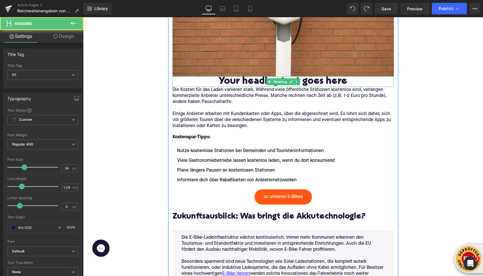
click at [230, 83] on h1 "Your heading text goes here" at bounding box center [282, 81] width 221 height 11
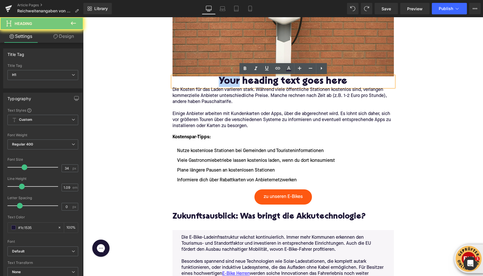
click at [230, 83] on h1 "Your heading text goes here" at bounding box center [282, 81] width 221 height 11
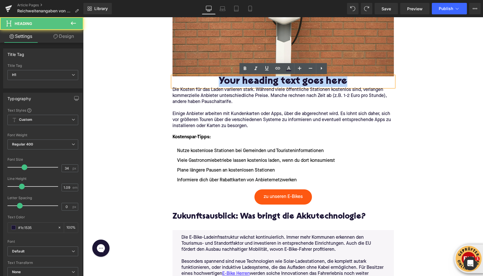
paste div
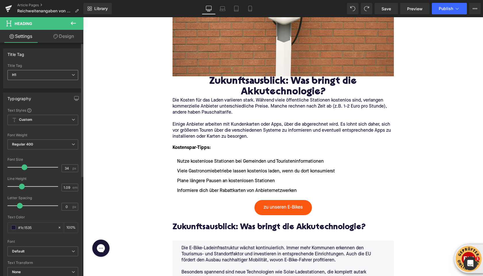
click at [54, 77] on span "H1" at bounding box center [42, 75] width 71 height 10
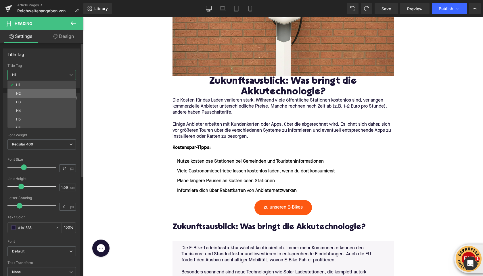
click at [45, 94] on li "H2" at bounding box center [42, 93] width 71 height 9
type input "28"
type input "1.11"
type input "100"
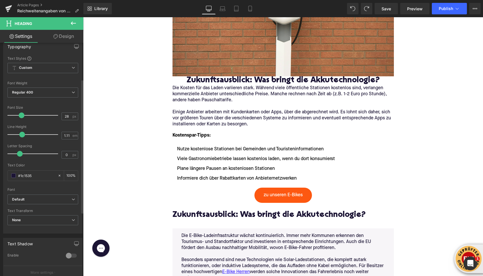
scroll to position [109, 0]
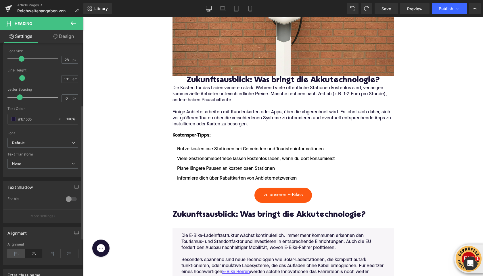
click at [15, 254] on icon at bounding box center [16, 254] width 18 height 9
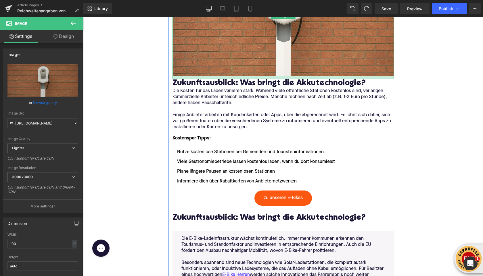
drag, startPoint x: 193, startPoint y: 76, endPoint x: 192, endPoint y: 79, distance: 3.3
click at [192, 78] on div at bounding box center [282, 77] width 221 height 3
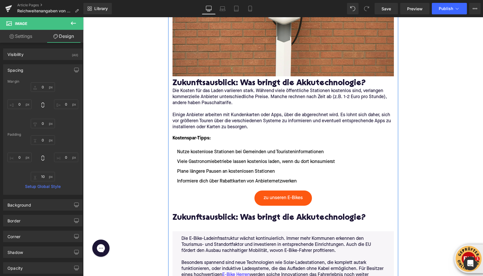
click at [198, 102] on p "Die Kosten für das Laden variieren stark. Während viele öffentliche Stationen k…" at bounding box center [282, 97] width 221 height 18
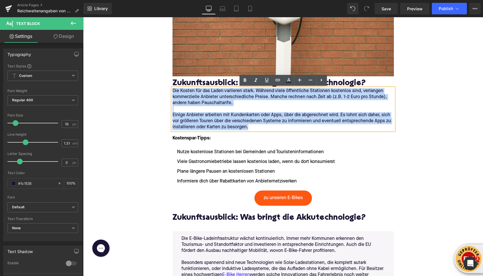
drag, startPoint x: 249, startPoint y: 127, endPoint x: 169, endPoint y: 93, distance: 86.8
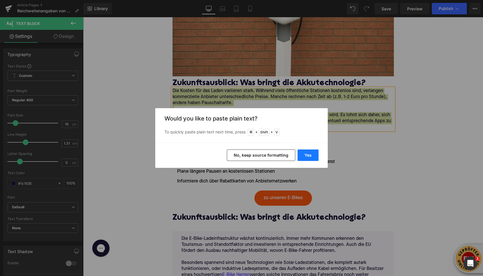
click at [307, 157] on button "Yes" at bounding box center [307, 155] width 21 height 11
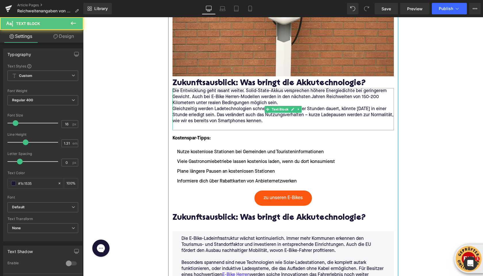
click at [281, 104] on p "Die Entwicklung geht rasant weiter. Solid-State-Akkus versprechen höhere Energi…" at bounding box center [282, 97] width 221 height 18
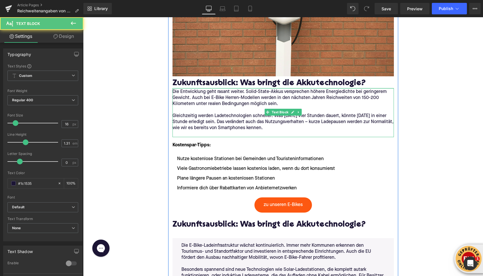
drag, startPoint x: 186, startPoint y: 89, endPoint x: 143, endPoint y: 84, distance: 43.4
click at [186, 90] on div "Die Entwicklung geht rasant weiter. Solid-State-Akkus versprechen höhere Energi…" at bounding box center [282, 112] width 221 height 49
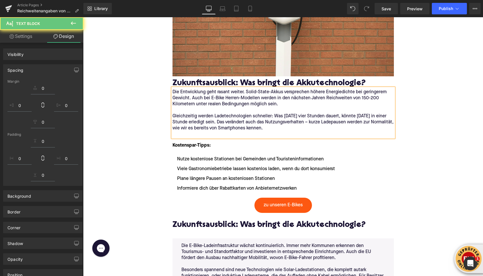
click at [178, 135] on p at bounding box center [282, 135] width 221 height 6
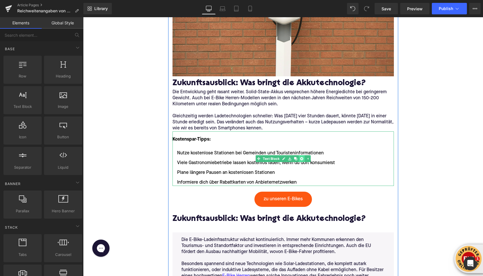
click at [302, 160] on icon at bounding box center [301, 158] width 3 height 3
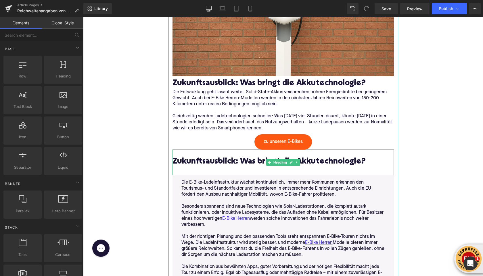
click at [208, 164] on h2 "Zukunftsausblick: Was bringt die Akkutechnologie?" at bounding box center [282, 162] width 221 height 9
click at [208, 163] on h2 "Zukunftsausblick: Was bringt die Akkutechnologie?" at bounding box center [282, 162] width 221 height 9
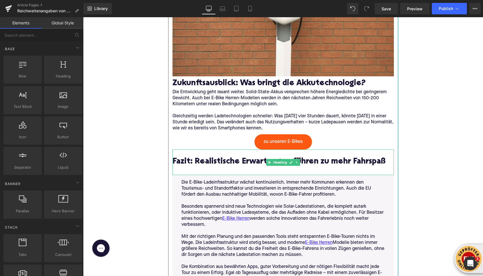
click at [182, 170] on div at bounding box center [282, 170] width 221 height 6
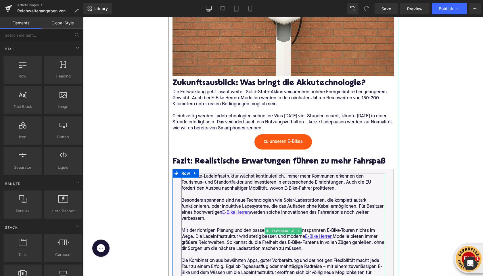
scroll to position [1801, 0]
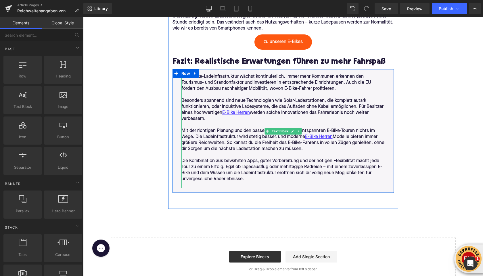
click at [258, 175] on p "Die Kombination aus bewährten Apps, guter Vorbereitung und der nötigen Flexibil…" at bounding box center [282, 170] width 203 height 24
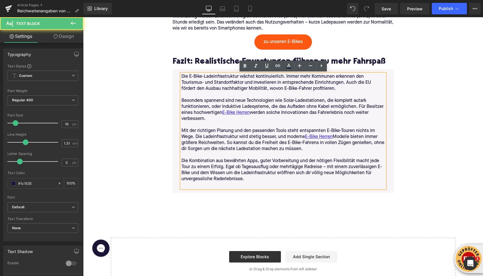
click at [246, 180] on p "Die Kombination aus bewährten Apps, guter Vorbereitung und der nötigen Flexibil…" at bounding box center [282, 170] width 203 height 24
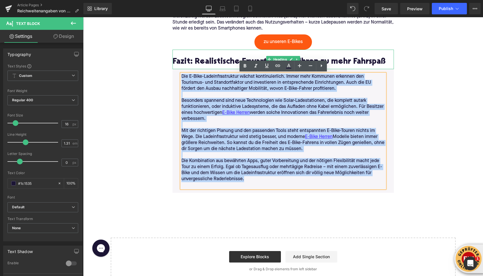
drag, startPoint x: 246, startPoint y: 180, endPoint x: 174, endPoint y: 63, distance: 136.9
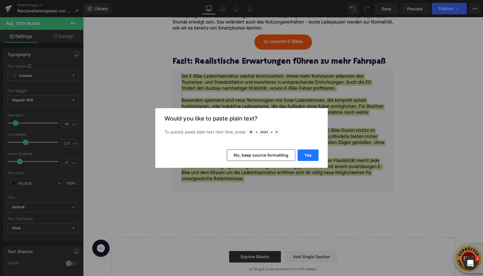
click at [308, 157] on button "Yes" at bounding box center [307, 155] width 21 height 11
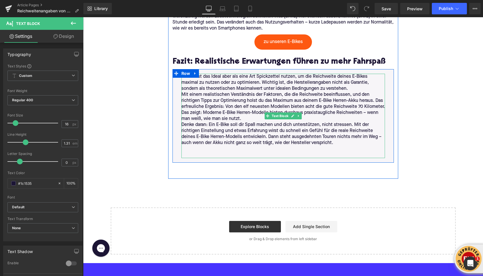
click at [319, 91] on p "Du kannst das Ideal aber als eine Art Spickzettel nutzen, um die Reichweite dei…" at bounding box center [282, 83] width 203 height 18
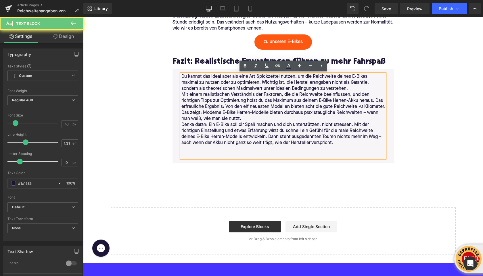
click at [327, 90] on p "Du kannst das Ideal aber als eine Art Spickzettel nutzen, um die Reichweite dei…" at bounding box center [282, 83] width 203 height 18
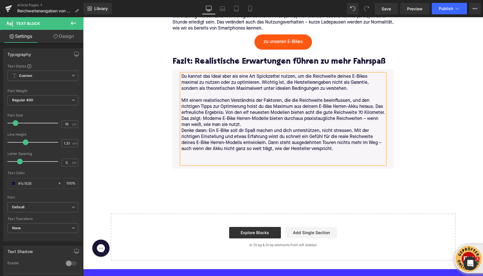
click at [313, 127] on p "Mit einem realistischen Verständnis der Faktoren, die die Reichweite beeinfluss…" at bounding box center [282, 113] width 203 height 30
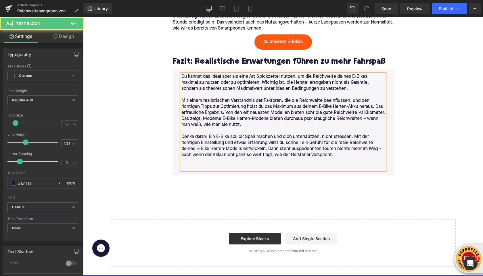
click at [252, 163] on p at bounding box center [282, 161] width 203 height 6
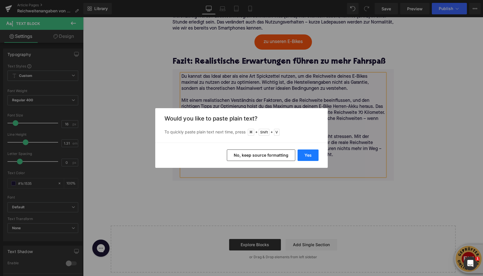
click at [313, 158] on button "Yes" at bounding box center [307, 155] width 21 height 11
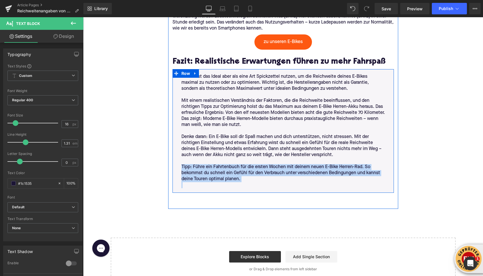
drag, startPoint x: 247, startPoint y: 184, endPoint x: 174, endPoint y: 168, distance: 74.0
click at [174, 168] on div "Du kannst das Ideal aber als eine Art Spickzettel nutzen, um die Reichweite dei…" at bounding box center [282, 131] width 221 height 124
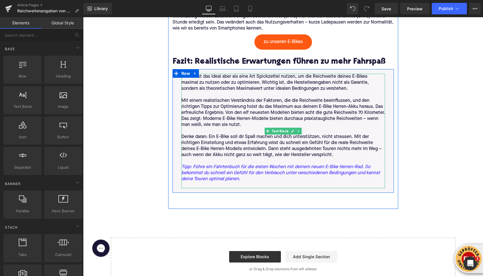
drag, startPoint x: 233, startPoint y: 179, endPoint x: 243, endPoint y: 181, distance: 10.6
click at [233, 179] on icon "Tipp: Führe ein Fahrtenbuch für die ersten Wochen mit deinem neuen E-Bike Herre…" at bounding box center [282, 173] width 203 height 18
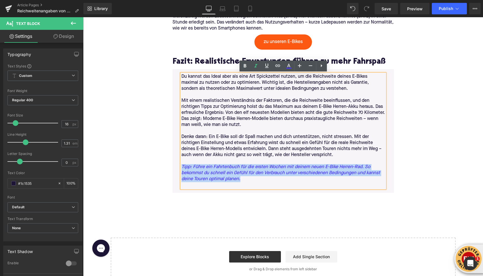
drag, startPoint x: 248, startPoint y: 182, endPoint x: 181, endPoint y: 169, distance: 68.3
click at [181, 169] on icon "Tipp: Führe ein Fahrtenbuch für die ersten Wochen mit deinem neuen E-Bike Herre…" at bounding box center [282, 173] width 203 height 18
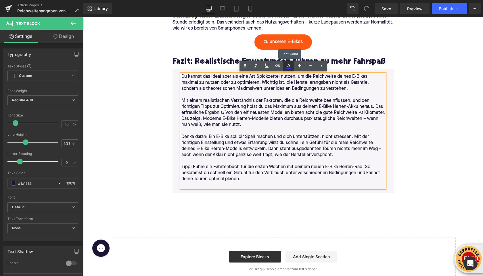
click at [288, 66] on icon at bounding box center [288, 66] width 7 height 7
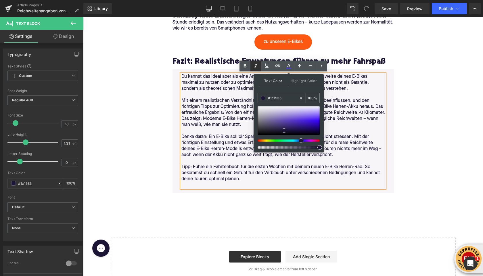
click at [255, 66] on icon at bounding box center [255, 65] width 3 height 3
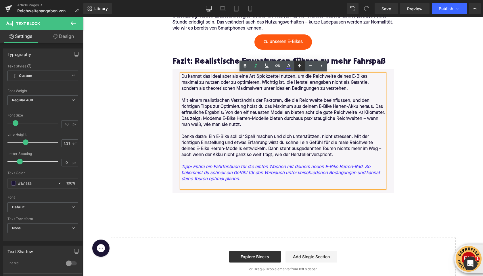
click at [294, 67] on link at bounding box center [299, 66] width 11 height 11
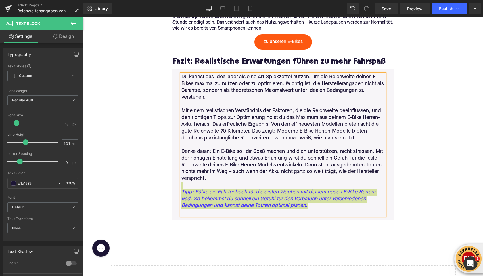
type input "16"
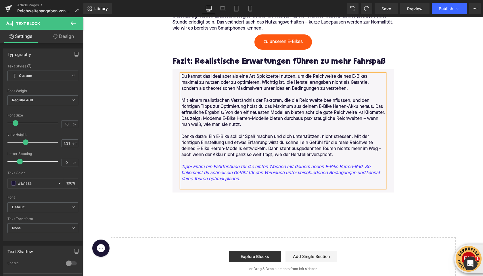
click at [201, 182] on icon "Tipp: Führe ein Fahrtenbuch für die ersten Wochen mit deinem neuen E-Bike Herre…" at bounding box center [282, 173] width 203 height 18
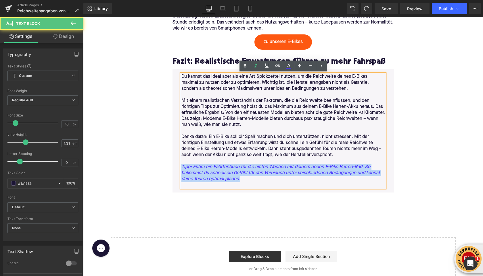
drag, startPoint x: 248, startPoint y: 178, endPoint x: 181, endPoint y: 168, distance: 67.5
click at [181, 168] on icon "Tipp: Führe ein Fahrtenbuch für die ersten Wochen mit deinem neuen E-Bike Herre…" at bounding box center [282, 173] width 203 height 18
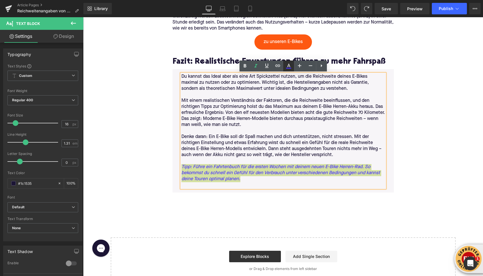
click at [287, 69] on icon at bounding box center [288, 68] width 5 height 1
type input "#4733ff"
type input "100"
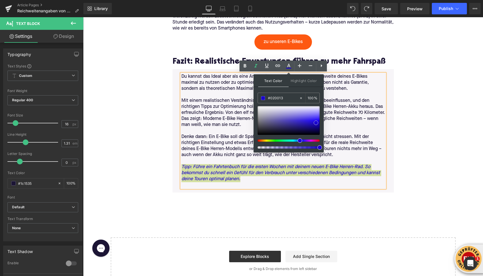
type input "#000000"
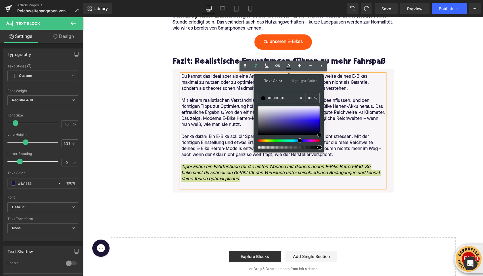
drag, startPoint x: 399, startPoint y: 140, endPoint x: 324, endPoint y: 150, distance: 75.6
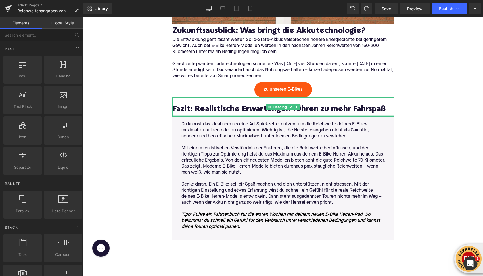
scroll to position [1768, 0]
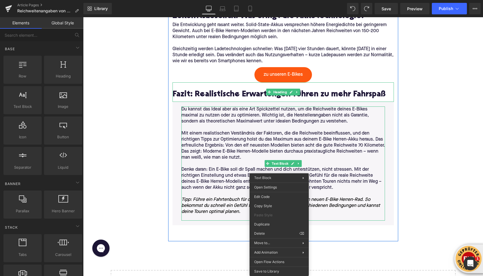
click at [312, 96] on h2 "Fazit: Realistische Erwartungen führen zu mehr Fahrspaß" at bounding box center [282, 94] width 221 height 9
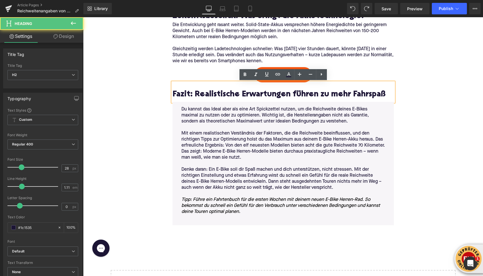
click at [316, 97] on h2 "Fazit: Realistische Erwartungen führen zu mehr Fahrspaß" at bounding box center [282, 94] width 221 height 9
click at [318, 96] on h2 "Fazit: Realistische Erwartungen führen zu mehr Fahrspaß" at bounding box center [282, 94] width 221 height 9
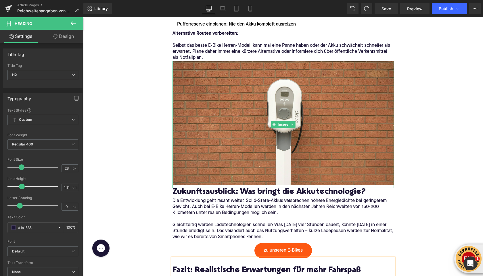
scroll to position [1564, 0]
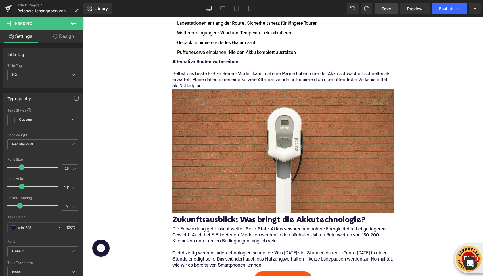
click at [383, 10] on span "Save" at bounding box center [385, 9] width 9 height 6
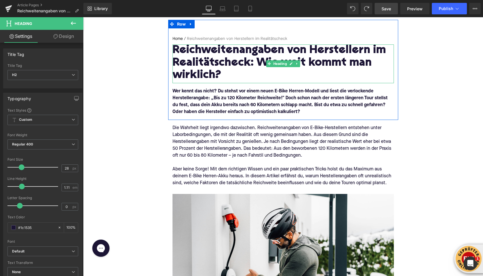
scroll to position [53, 0]
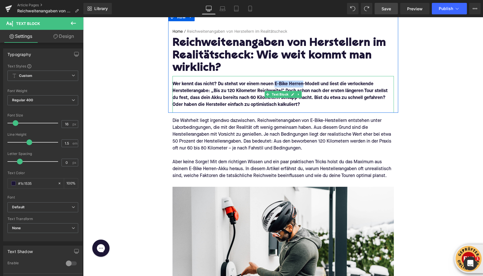
drag, startPoint x: 303, startPoint y: 84, endPoint x: 276, endPoint y: 84, distance: 27.6
click at [276, 84] on font "Wer kennt das nicht? Du stehst vor einem neuen E-Bike Herren-Modell und liest d…" at bounding box center [279, 94] width 215 height 25
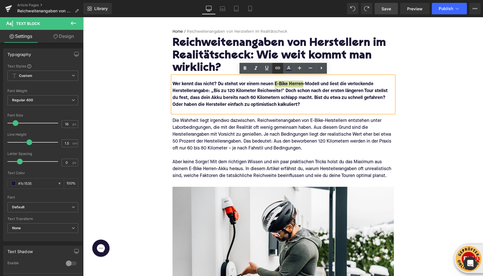
click at [278, 68] on icon at bounding box center [277, 68] width 7 height 7
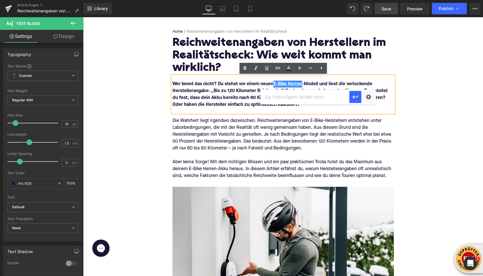
click at [286, 99] on input "text" at bounding box center [305, 97] width 88 height 14
paste input "[URL][DOMAIN_NAME]"
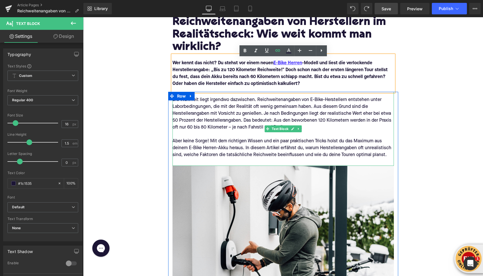
scroll to position [75, 0]
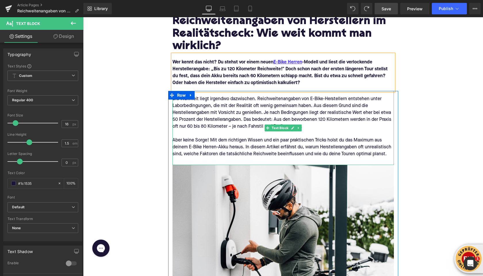
click at [215, 147] on div "Aber keine Sorge! Mit dem richtigen Wissen und ein paar praktischen Tricks hols…" at bounding box center [282, 147] width 221 height 21
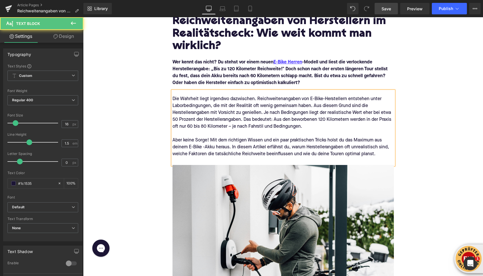
click at [204, 148] on div "Aber keine Sorge! Mit dem richtigen Wissen und ein paar praktischen Tricks hols…" at bounding box center [282, 147] width 221 height 21
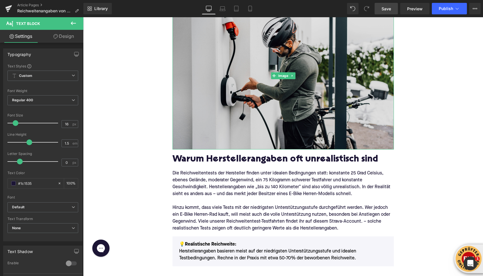
scroll to position [325, 0]
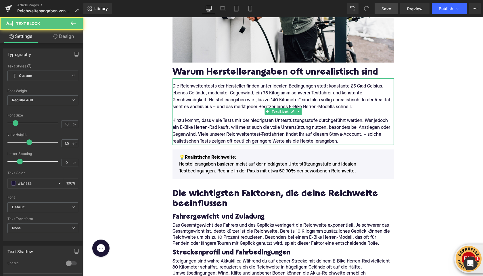
drag, startPoint x: 317, startPoint y: 107, endPoint x: 290, endPoint y: 107, distance: 27.9
click at [290, 107] on p "Die Reichweitentests der Hersteller finden unter idealen Bedingungen statt: kon…" at bounding box center [282, 100] width 221 height 34
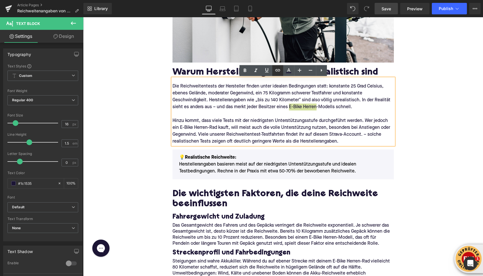
click at [278, 70] on icon at bounding box center [277, 70] width 7 height 7
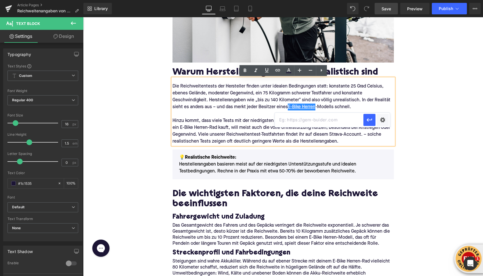
click at [284, 118] on input "text" at bounding box center [319, 120] width 88 height 14
paste input "[URL][DOMAIN_NAME]"
type input "[URL][DOMAIN_NAME]"
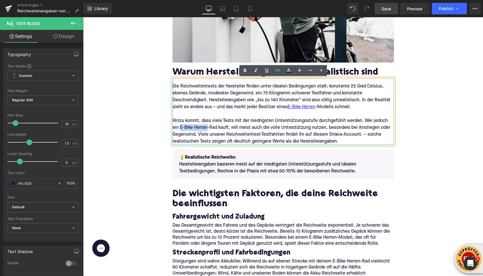
drag, startPoint x: 207, startPoint y: 128, endPoint x: 180, endPoint y: 129, distance: 26.7
click at [180, 129] on p "Hinzu kommt, dass viele Tests mit der niedrigsten Unterstützungsstufe durchgefü…" at bounding box center [282, 131] width 221 height 28
click at [277, 71] on icon at bounding box center [277, 70] width 5 height 2
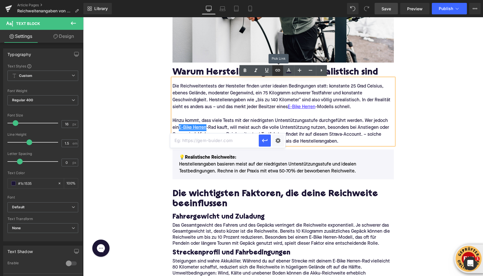
scroll to position [0, 0]
click at [241, 141] on input "text" at bounding box center [214, 141] width 88 height 14
paste input "[URL][DOMAIN_NAME]"
type input "[URL][DOMAIN_NAME]"
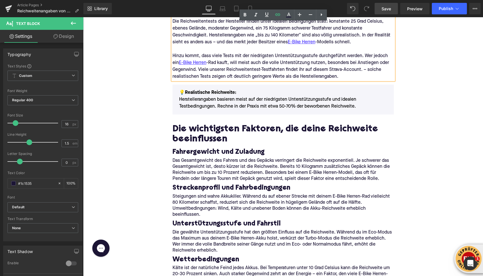
scroll to position [400, 0]
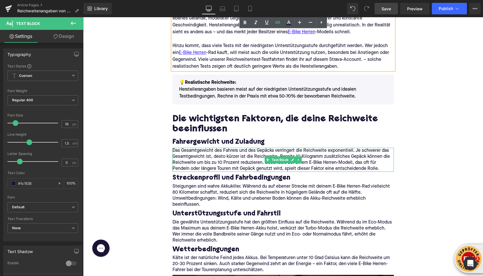
click at [334, 163] on p "Das Gesamtgewicht des Fahrers und des Gepäcks verringert die Reichweite exponen…" at bounding box center [282, 160] width 221 height 24
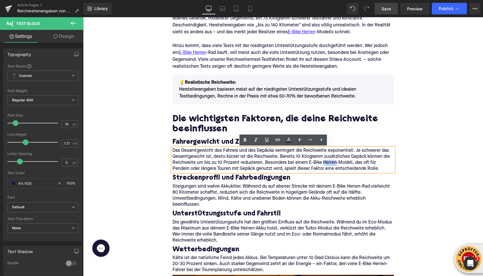
click at [335, 163] on p "Das Gesamtgewicht des Fahrers und des Gepäcks verringert die Reichweite exponen…" at bounding box center [282, 160] width 221 height 24
drag, startPoint x: 353, startPoint y: 163, endPoint x: 323, endPoint y: 163, distance: 29.3
click at [323, 163] on p "Das Gesamtgewicht des Fahrers und des Gepäcks verringert die Reichweite exponen…" at bounding box center [282, 160] width 221 height 24
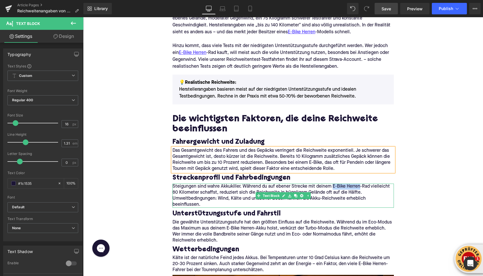
drag, startPoint x: 360, startPoint y: 187, endPoint x: 332, endPoint y: 185, distance: 27.6
click at [332, 185] on p "Steigungen sind wahre Akkukiller. Während du auf ebener Strecke mit deinem E-Bi…" at bounding box center [282, 196] width 221 height 24
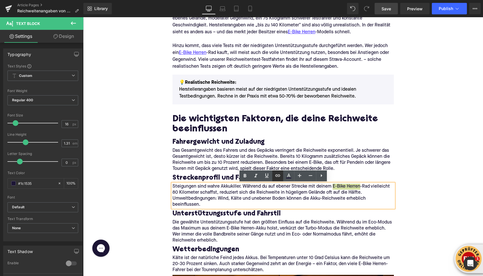
click at [278, 174] on icon at bounding box center [277, 175] width 7 height 7
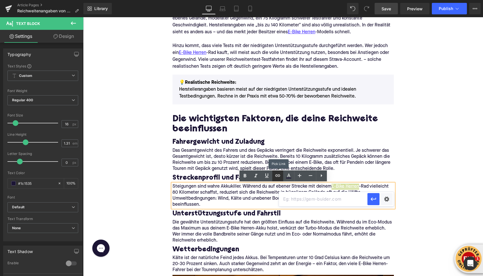
scroll to position [0, 0]
click at [285, 198] on input "text" at bounding box center [323, 199] width 88 height 14
paste input "[URL][DOMAIN_NAME]"
type input "[URL][DOMAIN_NAME]"
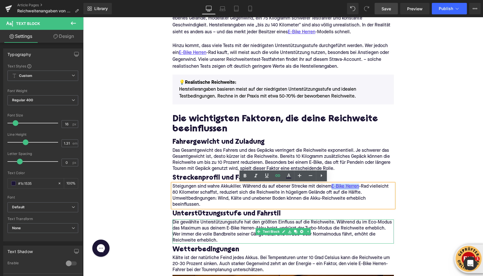
click at [246, 223] on p "Die gewählte Unterstützungsstufe hat den größten Einfluss auf die Reichweite. W…" at bounding box center [282, 232] width 221 height 24
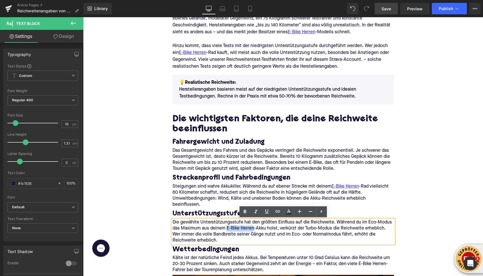
drag, startPoint x: 253, startPoint y: 228, endPoint x: 227, endPoint y: 229, distance: 26.7
click at [227, 229] on p "Die gewählte Unterstützungsstufe hat den größten Einfluss auf die Reichweite. W…" at bounding box center [282, 232] width 221 height 24
click at [279, 211] on icon at bounding box center [277, 211] width 5 height 2
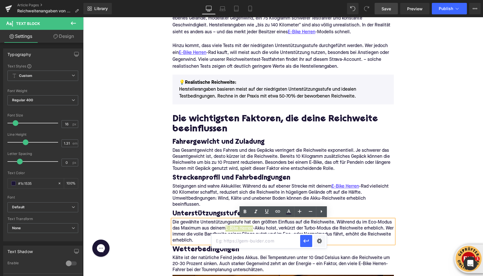
click at [272, 240] on input "text" at bounding box center [255, 241] width 88 height 14
paste input "[URL][DOMAIN_NAME]"
type input "[URL][DOMAIN_NAME]"
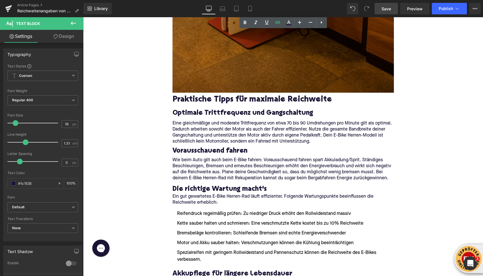
scroll to position [915, 0]
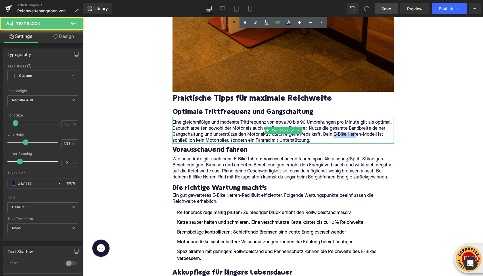
drag, startPoint x: 346, startPoint y: 135, endPoint x: 360, endPoint y: 135, distance: 14.9
click at [361, 135] on p "Eine gleichmäßige und moderate Trittfrequenz von etwa 70 bis 90 Umdrehungen pro…" at bounding box center [282, 132] width 221 height 24
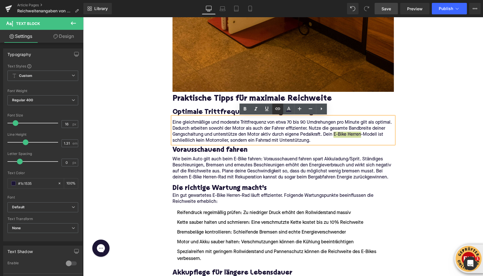
click at [277, 109] on icon at bounding box center [277, 108] width 7 height 7
click at [288, 144] on input "text" at bounding box center [323, 147] width 88 height 14
paste input "[URL][DOMAIN_NAME]"
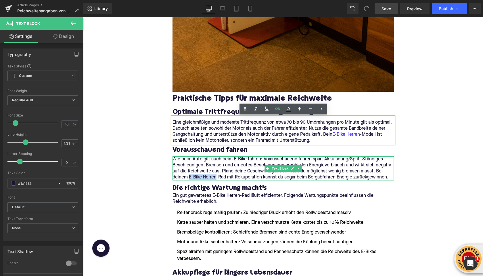
drag, startPoint x: 207, startPoint y: 178, endPoint x: 189, endPoint y: 177, distance: 17.8
click at [189, 177] on p "Wie beim Auto gilt auch beim E-Bike fahren: Vorausschauend fahren spart Akkulad…" at bounding box center [282, 169] width 221 height 24
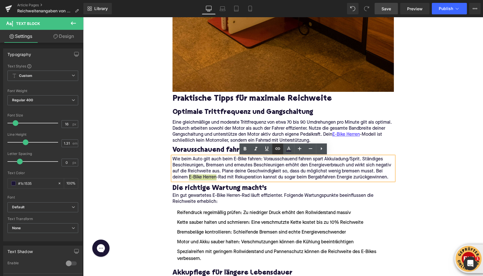
click at [276, 147] on icon at bounding box center [277, 148] width 7 height 7
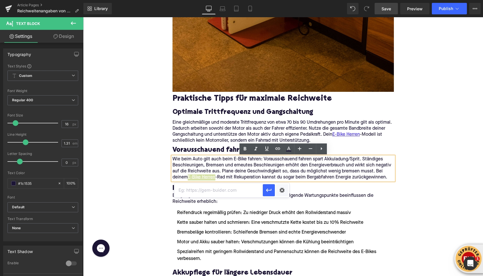
click at [251, 190] on input "text" at bounding box center [218, 190] width 88 height 14
paste input "[URL][DOMAIN_NAME]"
type input "[URL][DOMAIN_NAME]"
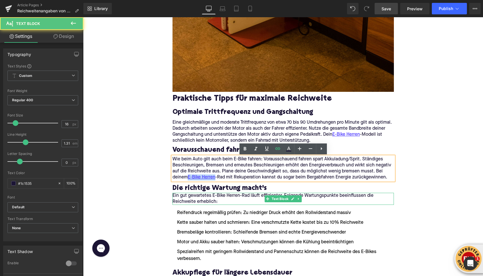
drag, startPoint x: 230, startPoint y: 197, endPoint x: 233, endPoint y: 196, distance: 2.9
click at [236, 197] on p "Ein gut gewartetes E-Bike Herren-Rad läuft effizienter. Folgende Wartungspunkte…" at bounding box center [282, 199] width 221 height 12
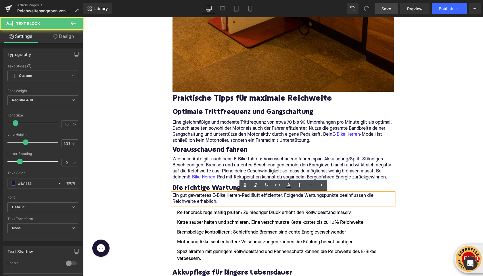
click at [232, 196] on p "Ein gut gewartetes E-Bike Herren-Rad läuft effizienter. Folgende Wartungspunkte…" at bounding box center [282, 199] width 221 height 12
click at [233, 196] on p "Ein gut gewartetes E-Bike Herren-Rad läuft effizienter. Folgende Wartungspunkte…" at bounding box center [282, 199] width 221 height 12
click at [234, 196] on p "Ein gut gewartetes E-Bike Herren-Rad läuft effizienter. Folgende Wartungspunkte…" at bounding box center [282, 199] width 221 height 12
drag, startPoint x: 249, startPoint y: 196, endPoint x: 227, endPoint y: 197, distance: 22.2
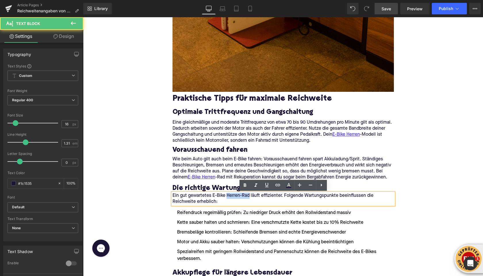
click at [227, 197] on p "Ein gut gewartetes E-Bike Herren-Rad läuft effizienter. Folgende Wartungspunkte…" at bounding box center [282, 199] width 221 height 12
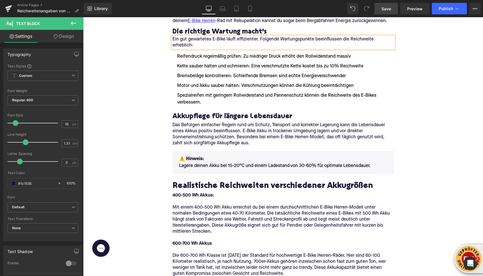
scroll to position [1072, 0]
click at [276, 139] on p "Das Befolgen einfacher Regeln rund um Schutz, Transport und korrekter Lagerung …" at bounding box center [282, 134] width 221 height 24
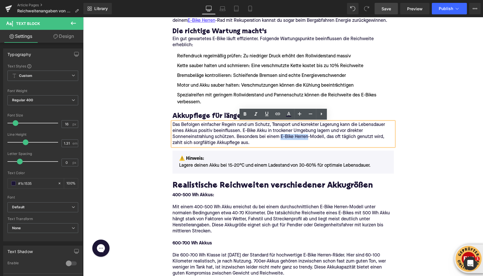
drag, startPoint x: 280, startPoint y: 137, endPoint x: 308, endPoint y: 136, distance: 27.3
click at [308, 136] on p "Das Befolgen einfacher Regeln rund um Schutz, Transport und korrekter Lagerung …" at bounding box center [282, 134] width 221 height 24
click at [273, 117] on link at bounding box center [277, 114] width 11 height 11
click at [272, 148] on input "text" at bounding box center [310, 149] width 88 height 14
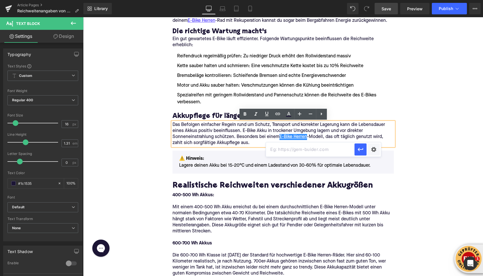
paste input "[URL][DOMAIN_NAME]"
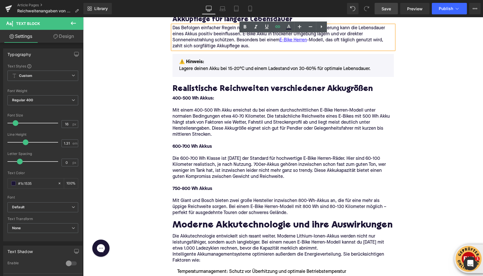
scroll to position [1173, 0]
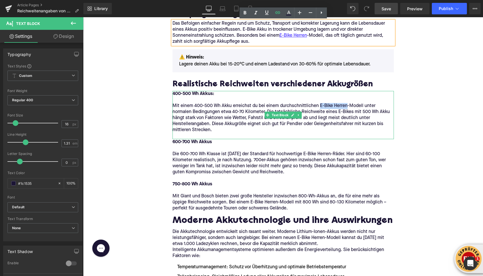
drag, startPoint x: 346, startPoint y: 106, endPoint x: 319, endPoint y: 106, distance: 27.3
click at [319, 106] on p "Mit einem 400-500 Wh Akku erreichst du bei einem durchschnittlichen E-Bike Herr…" at bounding box center [282, 121] width 221 height 36
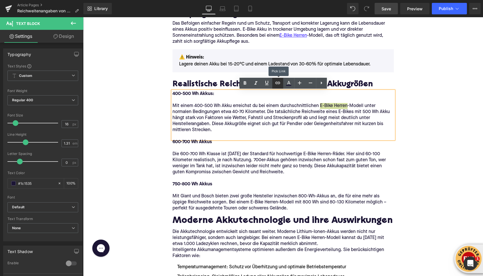
click at [273, 84] on link at bounding box center [277, 83] width 11 height 11
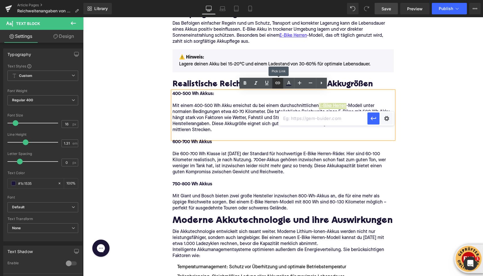
scroll to position [0, 0]
click at [289, 122] on input "text" at bounding box center [323, 118] width 88 height 14
paste input "[URL][DOMAIN_NAME]"
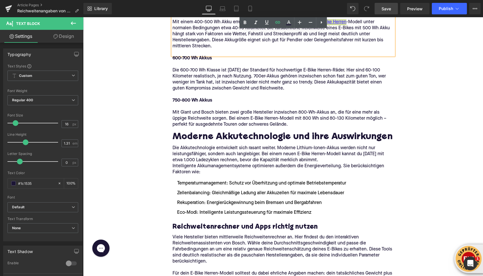
scroll to position [1258, 0]
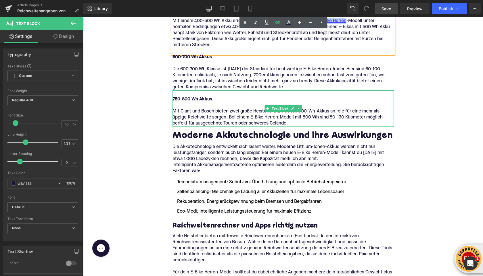
click at [271, 119] on p "Mit Giant und Bosch bieten zwei große Hersteller inzwischen 800-Wh-Akkus an, di…" at bounding box center [282, 115] width 221 height 24
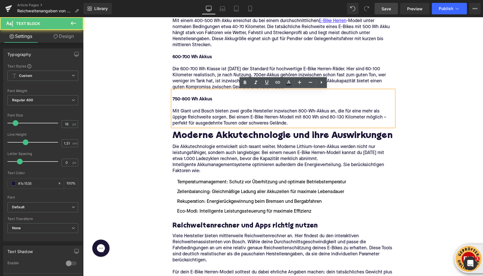
click at [274, 118] on p "Mit Giant und Bosch bieten zwei große Hersteller inzwischen 800-Wh-Akkus an, di…" at bounding box center [282, 115] width 221 height 24
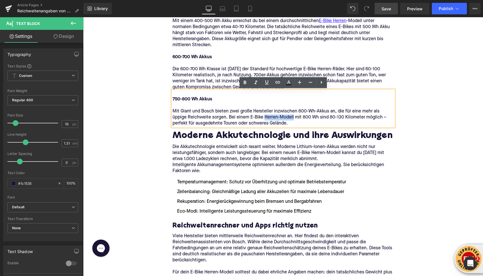
drag, startPoint x: 293, startPoint y: 117, endPoint x: 265, endPoint y: 118, distance: 27.9
click at [265, 118] on p "Mit Giant und Bosch bieten zwei große Hersteller inzwischen 800-Wh-Akkus an, di…" at bounding box center [282, 115] width 221 height 24
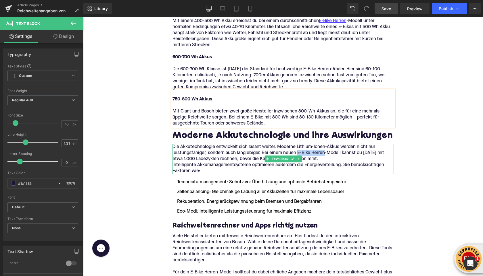
drag, startPoint x: 312, startPoint y: 153, endPoint x: 325, endPoint y: 154, distance: 13.5
click at [325, 154] on p "Die Akkutechnologie entwickelt sich rasant weiter. Moderne Lithium-Ionen-Akkus …" at bounding box center [282, 153] width 221 height 18
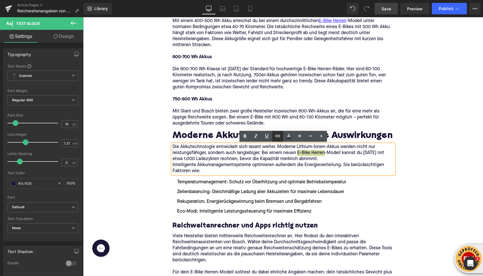
click at [277, 135] on icon at bounding box center [277, 136] width 7 height 7
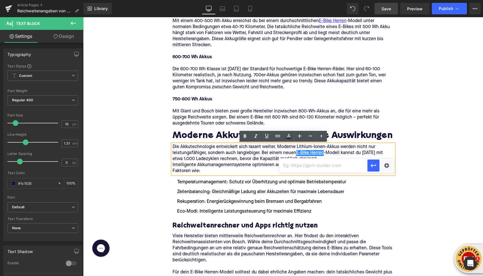
click at [293, 169] on input "text" at bounding box center [323, 166] width 88 height 14
paste input "[URL][DOMAIN_NAME]"
type input "[URL][DOMAIN_NAME]"
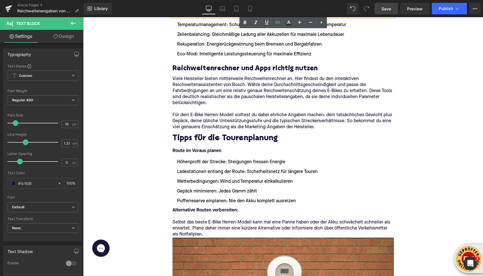
scroll to position [1417, 0]
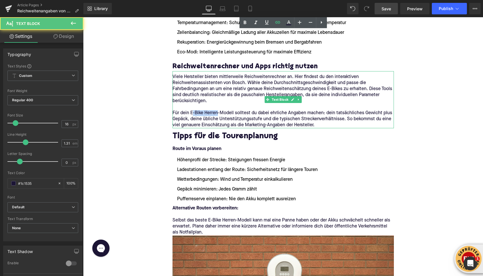
drag, startPoint x: 217, startPoint y: 114, endPoint x: 190, endPoint y: 114, distance: 27.0
click at [190, 114] on p "Für dein E-Bike Herren-Modell solltest du dabei ehrliche Angaben machen: dein t…" at bounding box center [282, 119] width 221 height 18
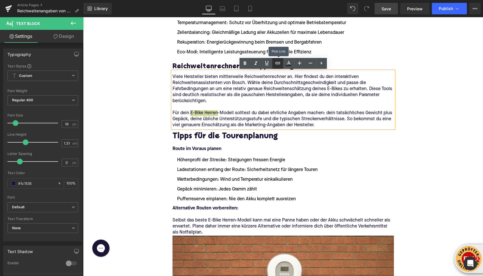
click at [280, 63] on icon at bounding box center [277, 63] width 7 height 7
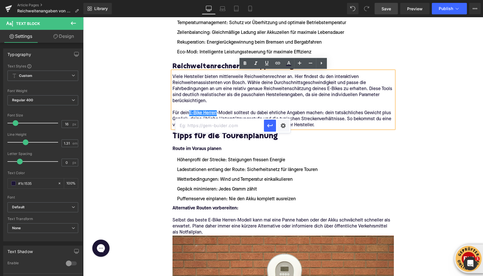
click at [250, 127] on input "text" at bounding box center [219, 126] width 88 height 14
paste input "[URL][DOMAIN_NAME]"
click at [267, 125] on icon "button" at bounding box center [269, 125] width 7 height 7
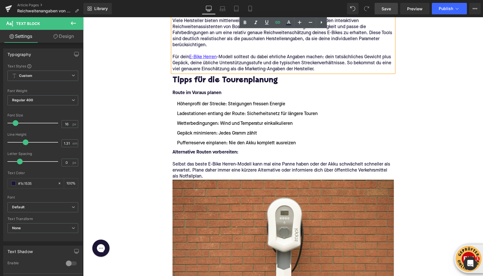
scroll to position [1507, 0]
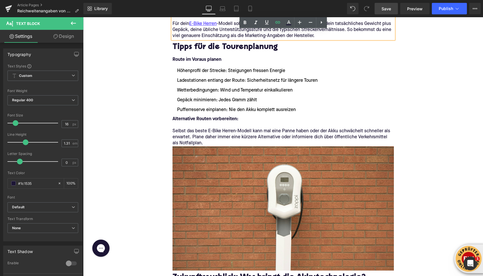
click at [223, 132] on p "Selbst das beste E-Bike Herren-Modell kann mal eine Panne haben oder der Akku s…" at bounding box center [282, 134] width 221 height 24
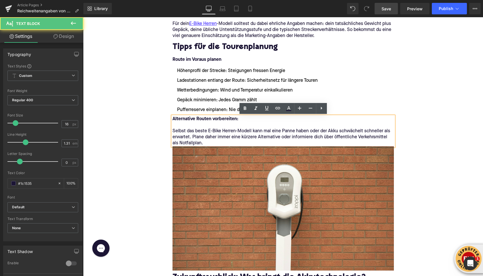
click at [218, 131] on p "Selbst das beste E-Bike Herren-Modell kann mal eine Panne haben oder der Akku s…" at bounding box center [282, 134] width 221 height 24
click at [228, 131] on p "Selbst das beste E-Bike Herren-Modell kann mal eine Panne haben oder der Akku s…" at bounding box center [282, 134] width 221 height 24
click at [244, 131] on p "Selbst das beste E-Bike Herren-Modell kann mal eine Panne haben oder der Akku s…" at bounding box center [282, 134] width 221 height 24
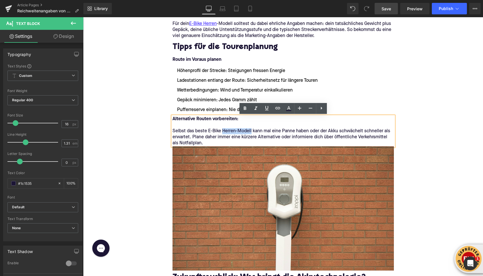
drag, startPoint x: 251, startPoint y: 131, endPoint x: 222, endPoint y: 131, distance: 28.7
click at [222, 132] on p "Selbst das beste E-Bike Herren-Modell kann mal eine Panne haben oder der Akku s…" at bounding box center [282, 134] width 221 height 24
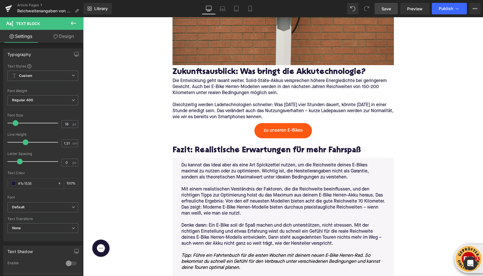
scroll to position [1708, 0]
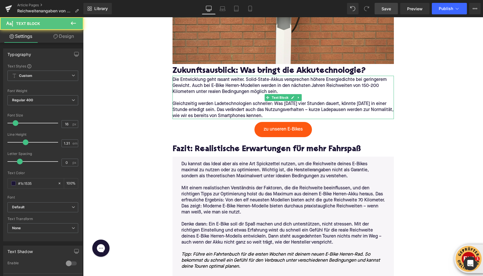
drag, startPoint x: 227, startPoint y: 86, endPoint x: 238, endPoint y: 86, distance: 11.2
click at [238, 86] on p "Die Entwicklung geht rasant weiter. Solid-State-Akkus versprechen höhere Energi…" at bounding box center [282, 86] width 221 height 18
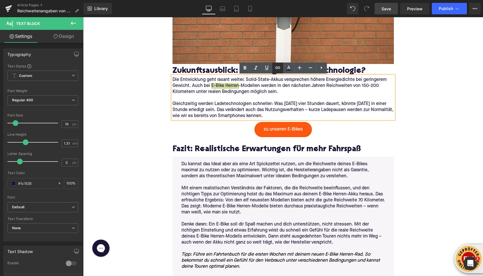
click at [275, 70] on icon at bounding box center [277, 67] width 7 height 7
click at [245, 104] on input "text" at bounding box center [240, 98] width 88 height 14
paste input "[URL][DOMAIN_NAME]"
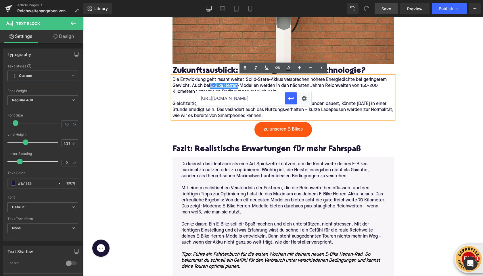
scroll to position [0, 11]
type input "[URL][DOMAIN_NAME]"
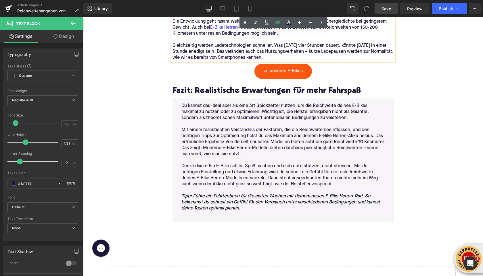
scroll to position [1771, 0]
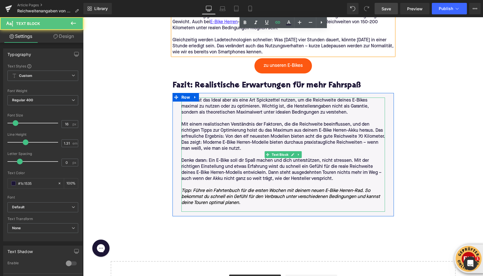
drag, startPoint x: 346, startPoint y: 131, endPoint x: 318, endPoint y: 131, distance: 28.1
click at [318, 131] on p "Mit einem realistischen Verständnis der Faktoren, die die Reichweite beeinfluss…" at bounding box center [282, 137] width 203 height 30
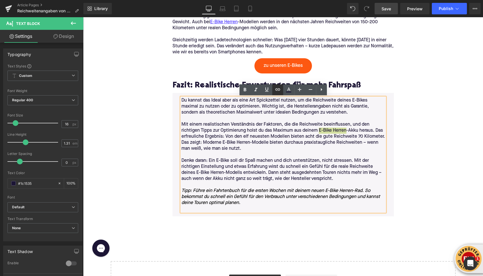
click at [279, 90] on icon at bounding box center [277, 89] width 7 height 7
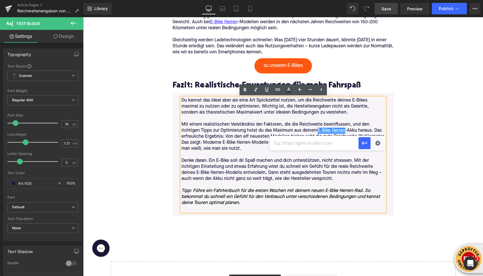
click at [279, 145] on input "text" at bounding box center [314, 143] width 88 height 14
paste input "[URL][DOMAIN_NAME]"
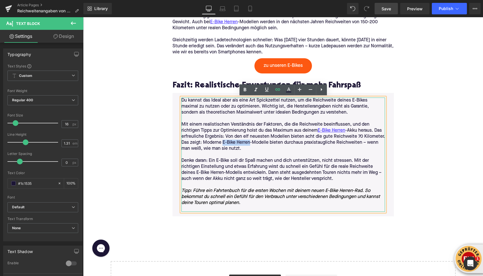
drag, startPoint x: 223, startPoint y: 143, endPoint x: 250, endPoint y: 143, distance: 27.0
click at [250, 143] on p "Mit einem realistischen Verständnis der Faktoren, die die Reichweite beeinfluss…" at bounding box center [282, 137] width 203 height 30
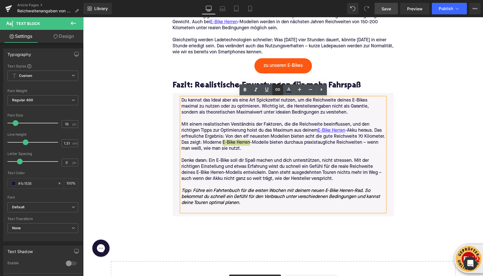
click at [275, 88] on icon at bounding box center [277, 89] width 7 height 7
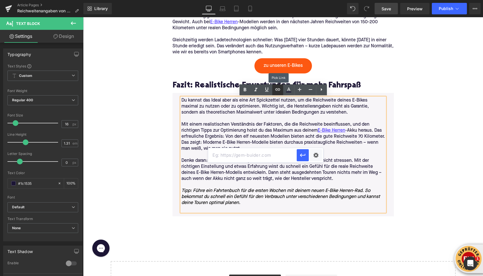
scroll to position [0, 0]
click at [263, 155] on input "text" at bounding box center [252, 155] width 88 height 14
paste input "[URL][DOMAIN_NAME]"
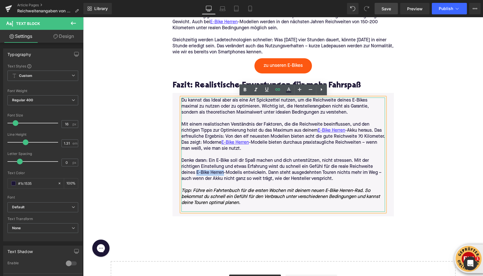
drag, startPoint x: 196, startPoint y: 173, endPoint x: 224, endPoint y: 173, distance: 27.6
click at [224, 173] on p "Denke daran: Ein E-Bike soll dir Spaß machen und dich unterstützen, nicht stres…" at bounding box center [282, 170] width 203 height 24
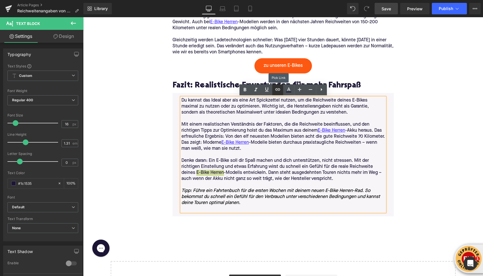
click at [277, 92] on icon at bounding box center [277, 89] width 7 height 7
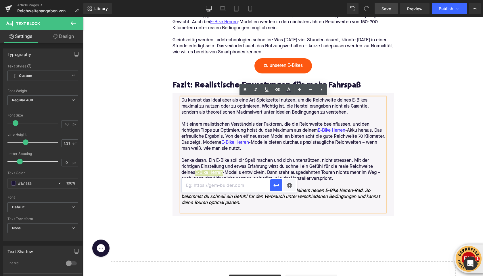
click at [249, 184] on input "text" at bounding box center [226, 185] width 88 height 14
paste input "[URL][DOMAIN_NAME]"
type input "[URL][DOMAIN_NAME]"
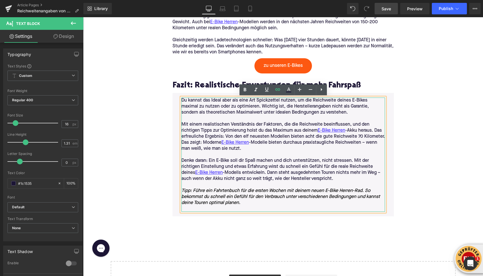
click at [341, 191] on icon "Tipp: Führe ein Fahrtenbuch für die ersten Wochen mit deinem neuen E-Bike Herre…" at bounding box center [282, 197] width 203 height 18
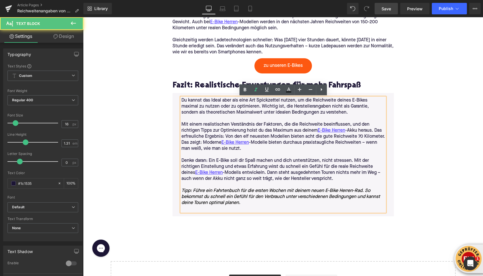
click at [337, 191] on icon "Tipp: Führe ein Fahrtenbuch für die ersten Wochen mit deinem neuen E-Bike Herre…" at bounding box center [282, 197] width 203 height 18
drag, startPoint x: 339, startPoint y: 191, endPoint x: 361, endPoint y: 190, distance: 22.2
click at [361, 190] on icon "Tipp: Führe ein Fahrtenbuch für die ersten Wochen mit deinem neuen E-Bike Herre…" at bounding box center [282, 197] width 203 height 18
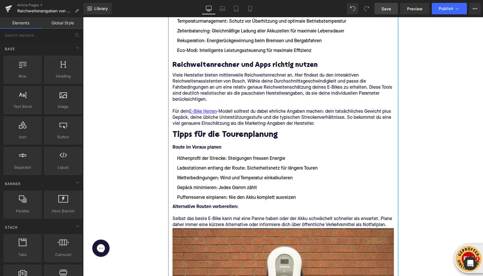
scroll to position [1387, 0]
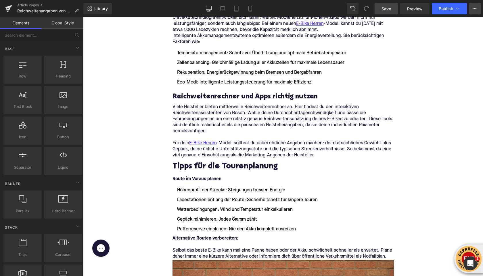
click at [473, 8] on icon at bounding box center [472, 8] width 1 height 1
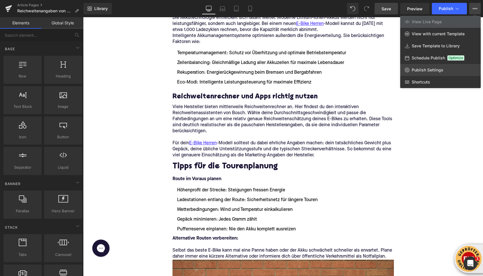
click at [417, 68] on span "Publish Settings" at bounding box center [427, 69] width 32 height 5
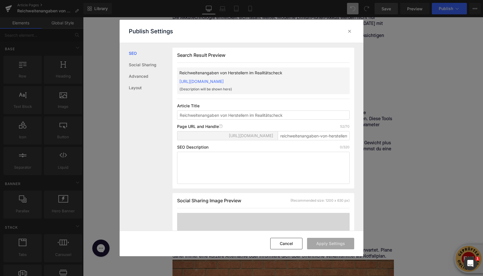
scroll to position [0, 0]
click at [207, 178] on textarea at bounding box center [263, 168] width 172 height 32
paste textarea "Reichweitenangaben beim E-Bike Herren oft übertrieben? Erfahre, warum Herstelle…"
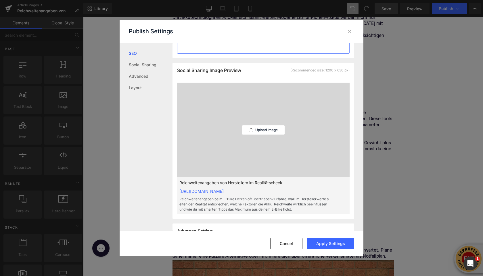
scroll to position [148, 0]
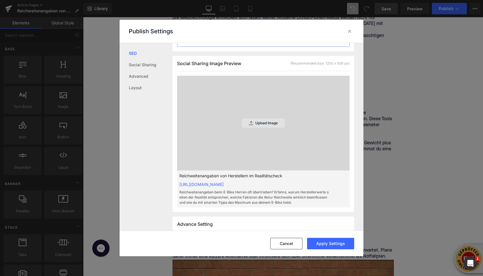
type textarea "Reichweitenangaben beim E-Bike Herren oft übertrieben? Erfahre, warum Herstelle…"
click at [259, 125] on p "Upload Image" at bounding box center [266, 123] width 22 height 4
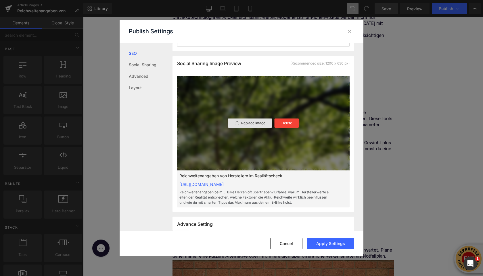
click at [251, 125] on p "Replace Image" at bounding box center [253, 123] width 24 height 4
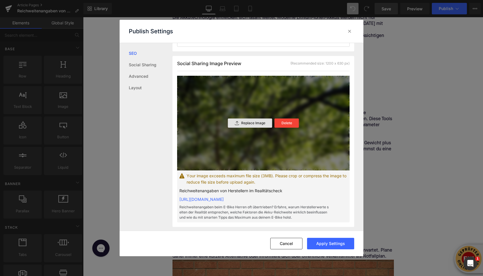
click at [252, 125] on p "Replace Image" at bounding box center [253, 123] width 24 height 4
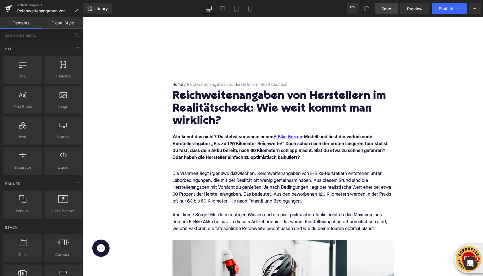
scroll to position [9, 0]
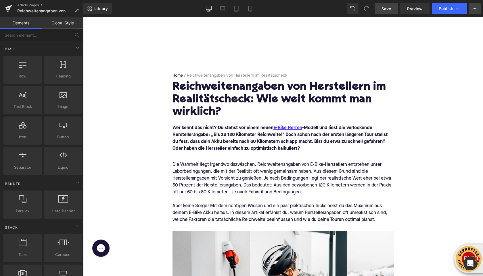
click at [473, 9] on icon at bounding box center [474, 8] width 5 height 5
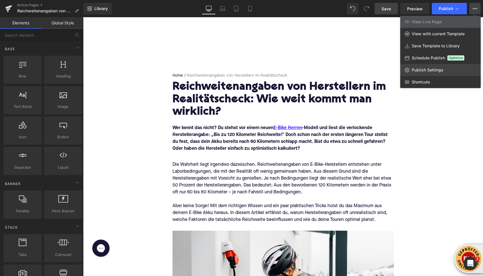
click at [427, 70] on span "Publish Settings" at bounding box center [427, 69] width 32 height 5
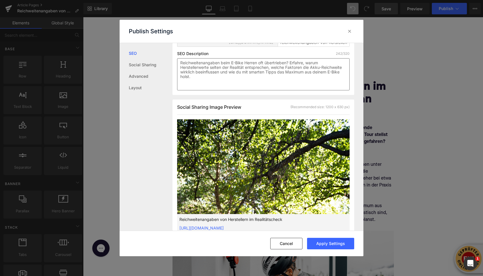
scroll to position [125, 0]
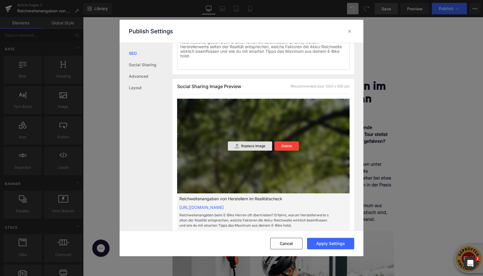
click at [255, 148] on p "Replace Image" at bounding box center [253, 146] width 24 height 4
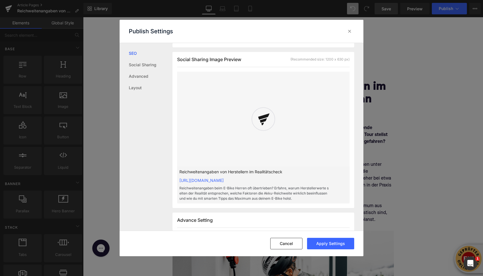
scroll to position [154, 0]
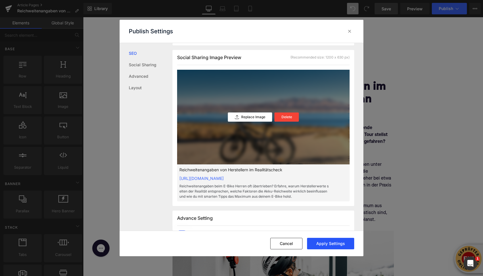
click at [328, 245] on button "Apply Settings" at bounding box center [330, 243] width 47 height 11
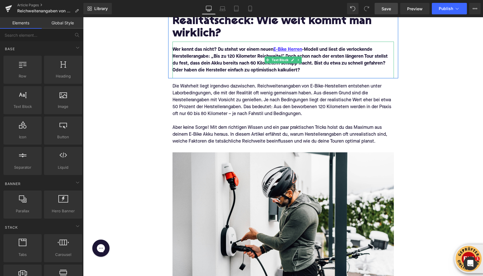
scroll to position [229, 0]
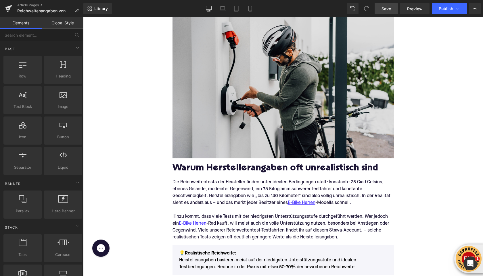
click at [269, 93] on img at bounding box center [282, 84] width 221 height 147
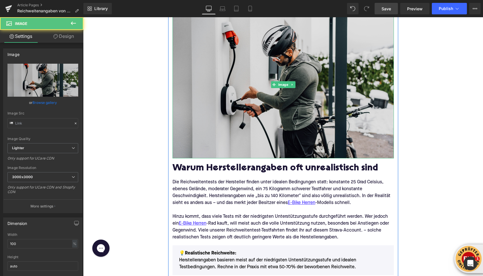
type input "https://ucarecdn.com/bcd38efb-7bc5-4388-a486-914de8a76cff/-/format/auto/-/previ…"
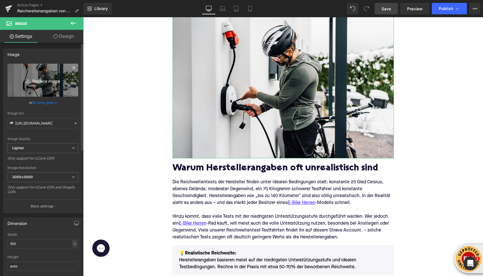
click at [31, 82] on icon "Replace Image" at bounding box center [43, 80] width 46 height 7
type input "C:\fakepath\g-force-bike-DQFP0bYxygs-unsplash (1).jpg"
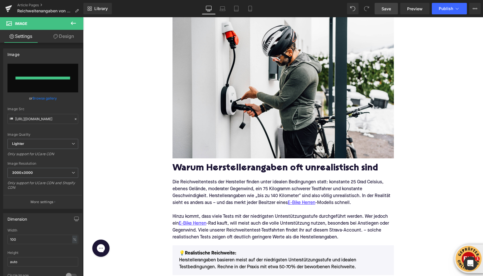
type input "https://ucarecdn.com/030e29ce-6627-40ea-b51f-c2402f90e9bf/-/format/auto/-/previ…"
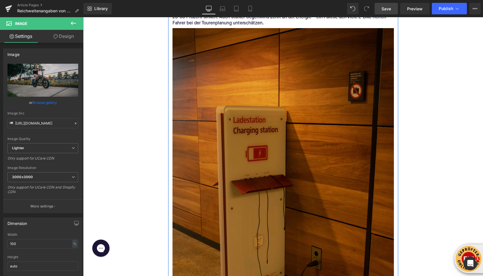
scroll to position [651, 0]
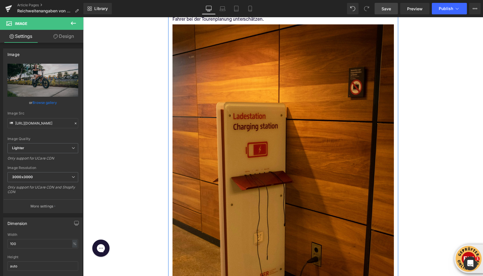
click at [238, 177] on img at bounding box center [282, 190] width 221 height 332
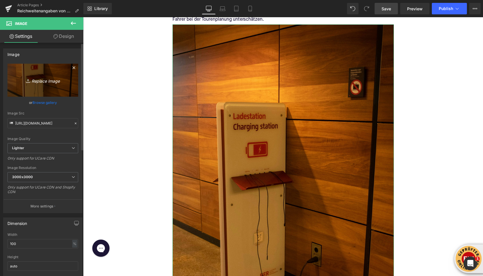
click at [46, 81] on icon "Replace Image" at bounding box center [43, 80] width 46 height 7
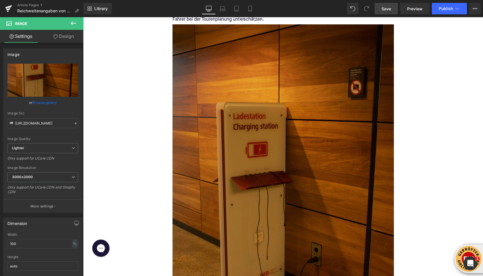
type input "C:\fakepath\fahrbike-official-AQQRPbrs6pg-unsplash.jpg"
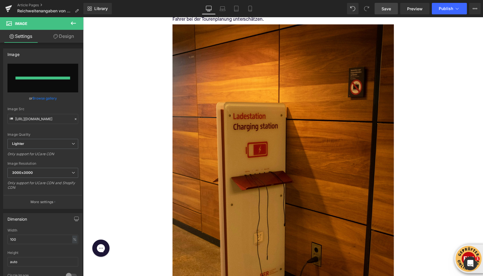
type input "https://ucarecdn.com/463b2d75-4b17-4254-9633-c9086ead6307/-/format/auto/-/previ…"
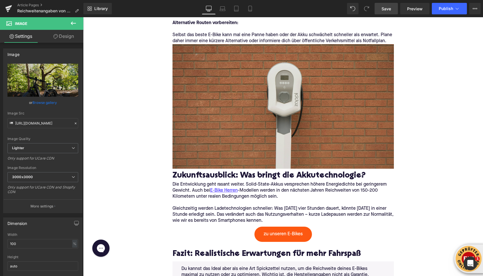
scroll to position [1640, 0]
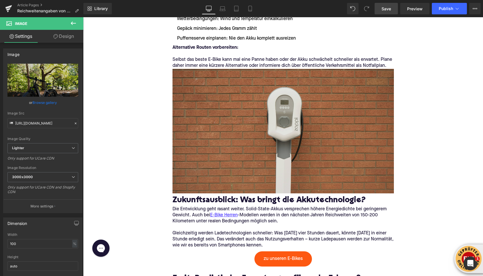
click at [304, 140] on img at bounding box center [282, 132] width 221 height 127
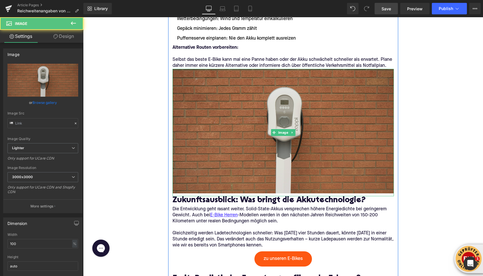
type input "https://ucarecdn.com/8f495c6e-8772-4428-85ea-7717d24bb17a/-/format/auto/-/previ…"
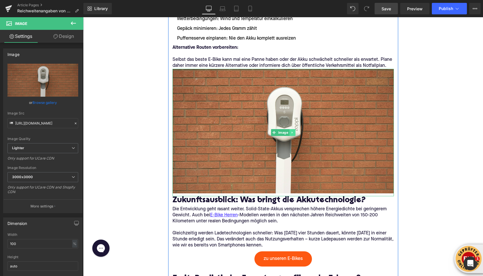
click at [294, 131] on link at bounding box center [292, 132] width 6 height 7
click at [294, 134] on icon at bounding box center [294, 132] width 3 height 3
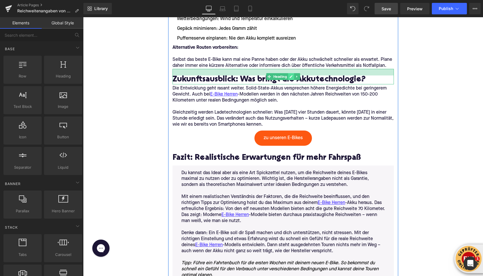
drag, startPoint x: 293, startPoint y: 69, endPoint x: 293, endPoint y: 76, distance: 6.6
click at [293, 76] on div "Zukunftsausblick: Was bringt die Akkutechnologie? Heading" at bounding box center [282, 77] width 221 height 16
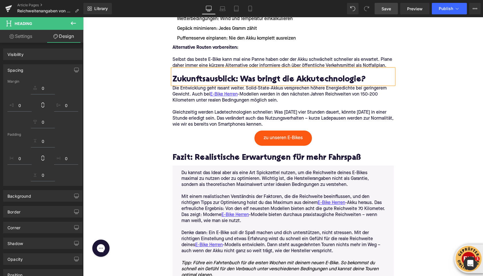
click at [387, 11] on span "Save" at bounding box center [385, 9] width 9 height 6
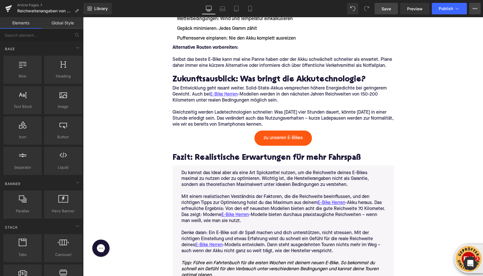
click at [472, 10] on button "View Live Page View with current Template Save Template to Library Schedule Pub…" at bounding box center [474, 8] width 11 height 11
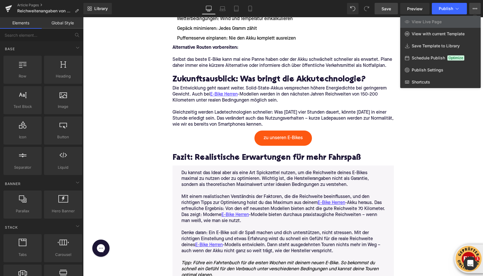
click at [471, 10] on button "View Live Page View with current Template Save Template to Library Schedule Pub…" at bounding box center [474, 8] width 11 height 11
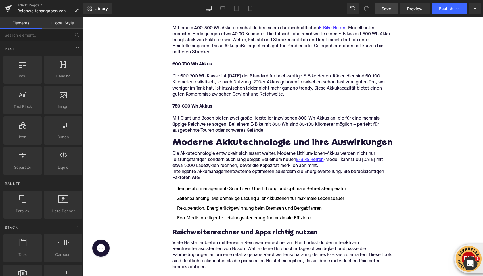
scroll to position [1229, 0]
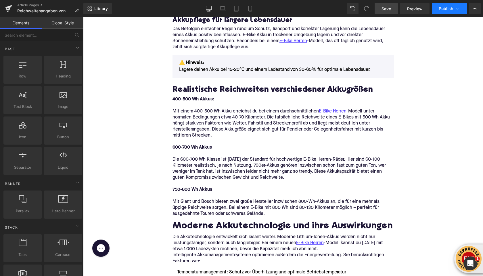
click at [453, 13] on button "Publish" at bounding box center [448, 8] width 35 height 11
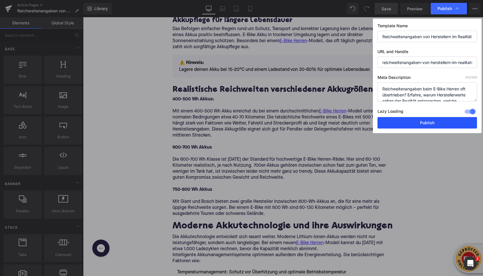
click at [419, 121] on button "Publish" at bounding box center [426, 122] width 99 height 11
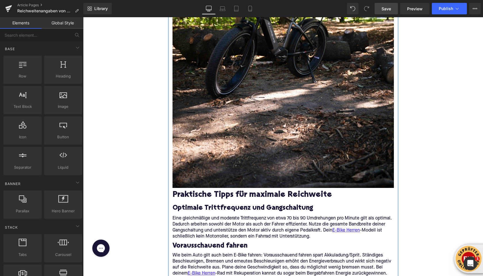
scroll to position [911, 0]
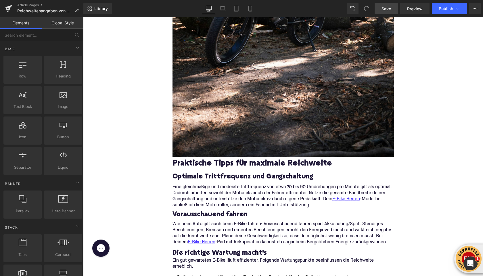
click at [385, 12] on link "Save" at bounding box center [385, 8] width 23 height 11
click at [416, 9] on span "Preview" at bounding box center [415, 9] width 16 height 6
click at [454, 9] on icon at bounding box center [457, 9] width 6 height 6
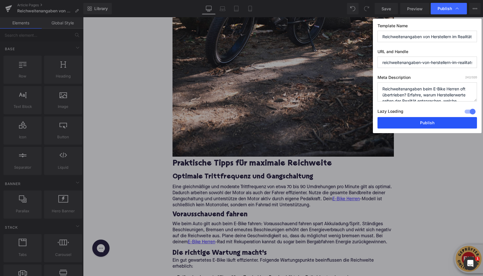
drag, startPoint x: 409, startPoint y: 120, endPoint x: 236, endPoint y: 63, distance: 181.8
click at [409, 120] on button "Publish" at bounding box center [426, 122] width 99 height 11
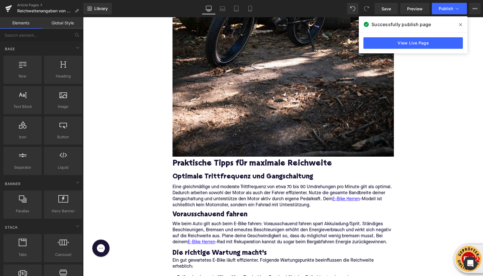
scroll to position [911, 0]
click at [388, 43] on link "View Live Page" at bounding box center [412, 42] width 99 height 11
